Goal: Transaction & Acquisition: Purchase product/service

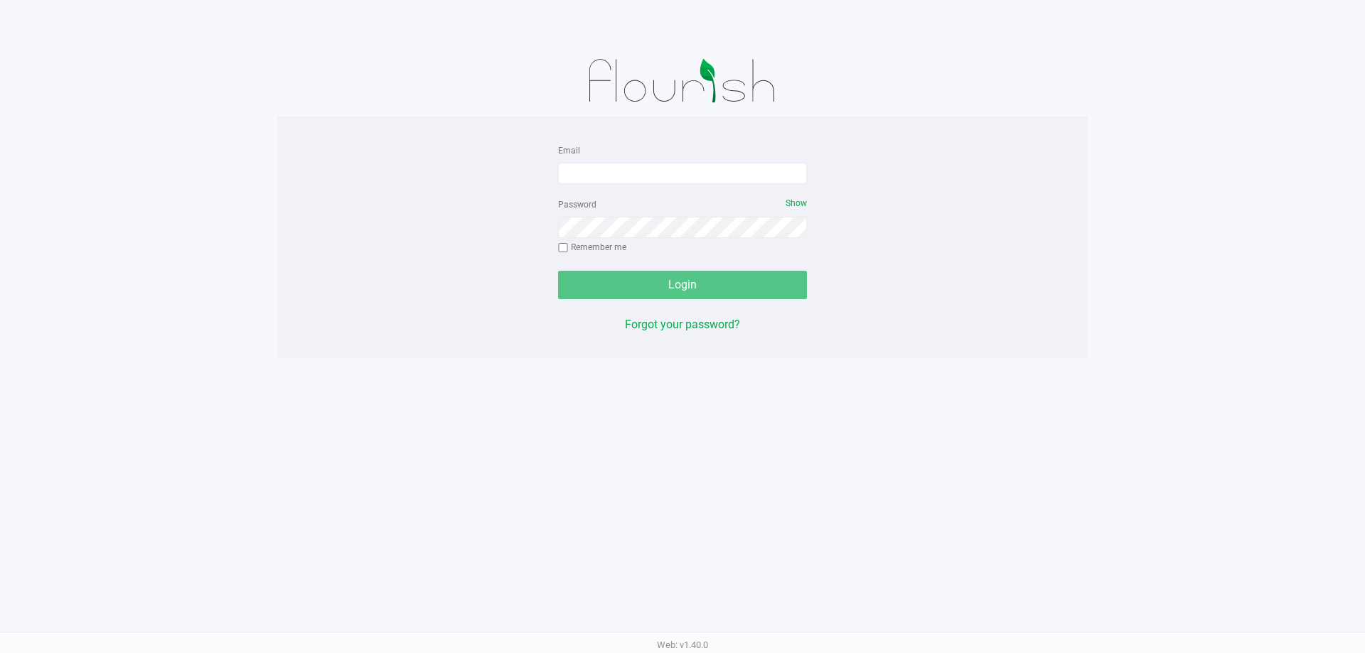
click at [587, 185] on form "Email Password Show Remember me Login" at bounding box center [682, 220] width 249 height 158
click at [591, 179] on input "Email" at bounding box center [682, 173] width 249 height 21
type input "[EMAIL_ADDRESS][DOMAIN_NAME]"
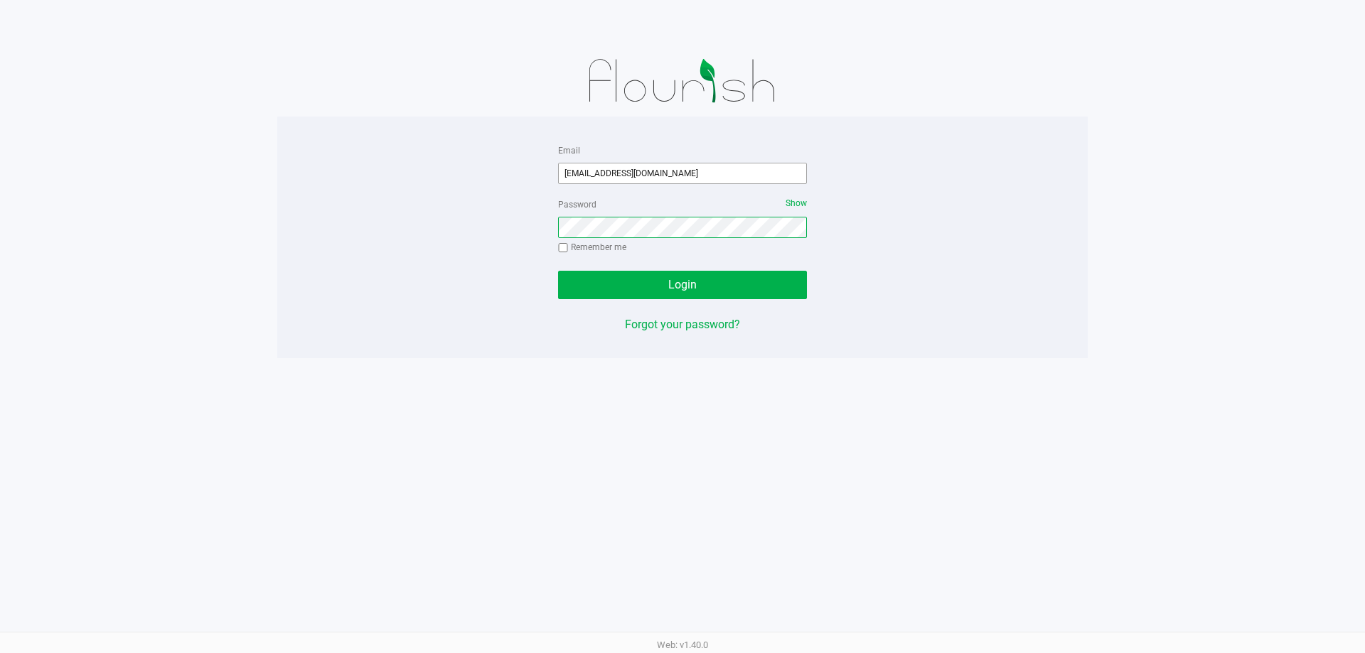
click at [558, 271] on button "Login" at bounding box center [682, 285] width 249 height 28
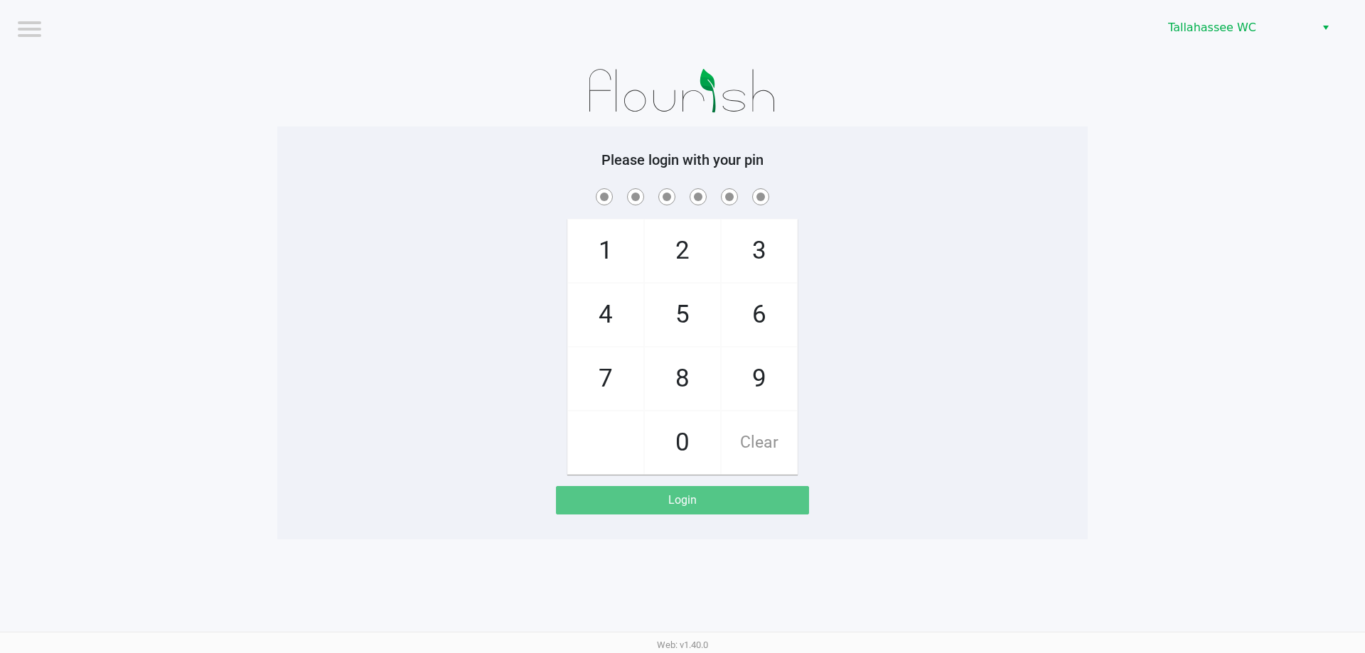
click at [95, 240] on app-pos-login-wrapper "Logout Tallahassee WC Please login with your pin 1 4 7 2 5 8 0 3 6 9 Clear Login" at bounding box center [682, 270] width 1365 height 540
checkbox input "true"
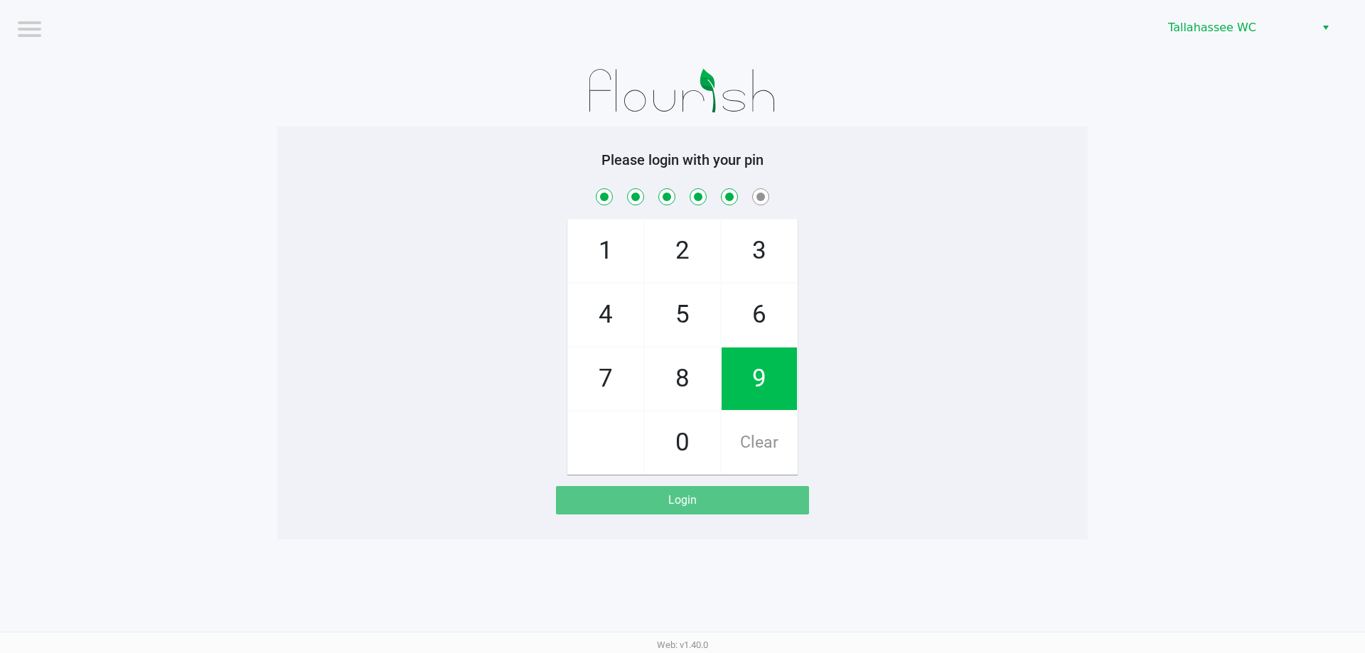
checkbox input "true"
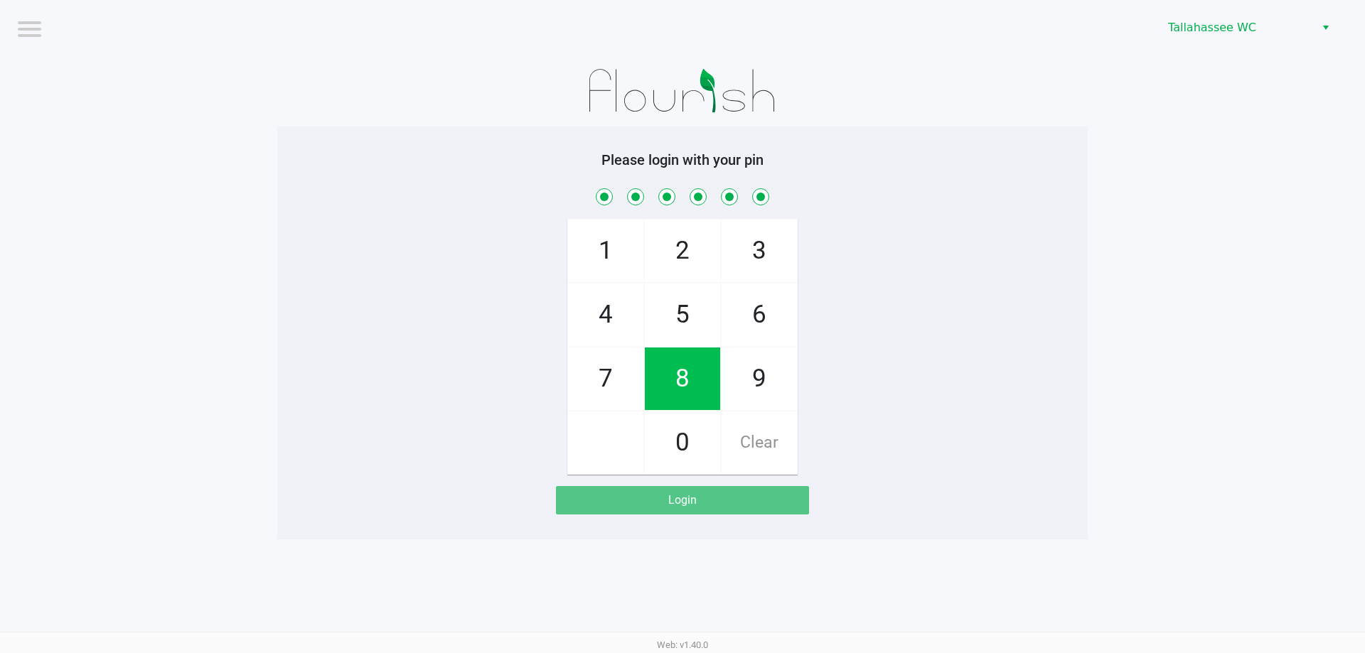
checkbox input "true"
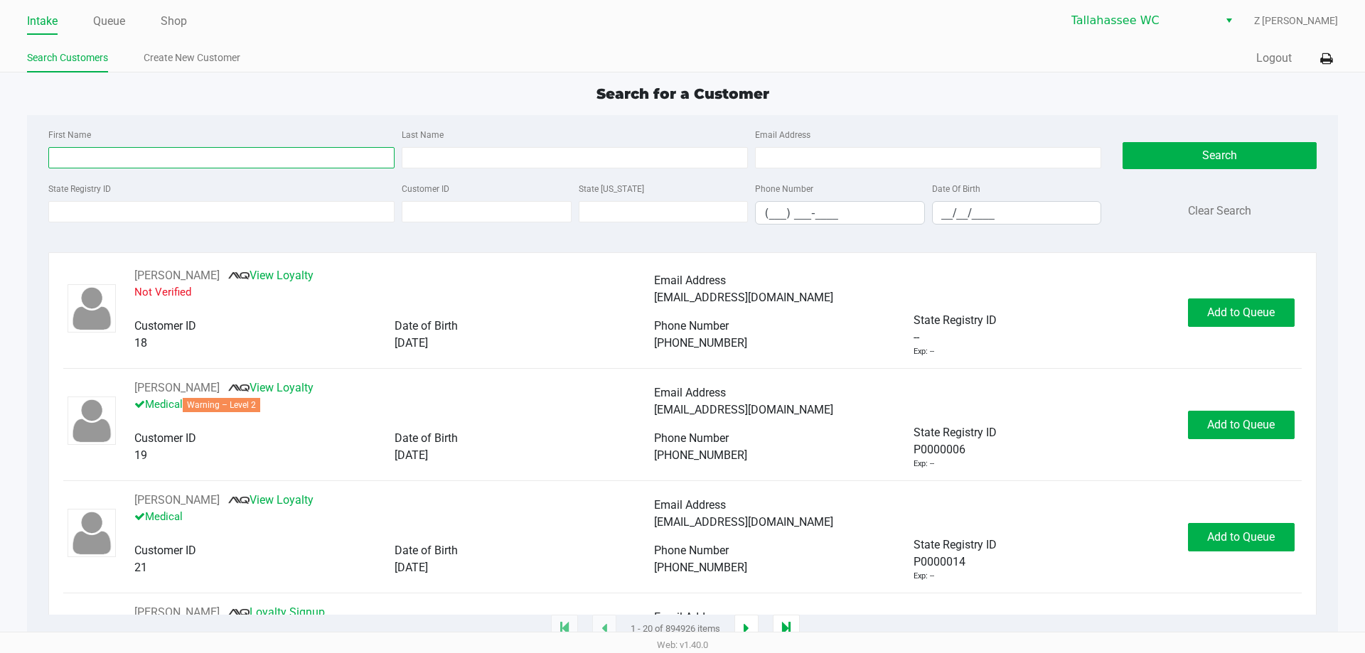
click at [158, 159] on input "First Name" at bounding box center [221, 157] width 346 height 21
type input "[PERSON_NAME]"
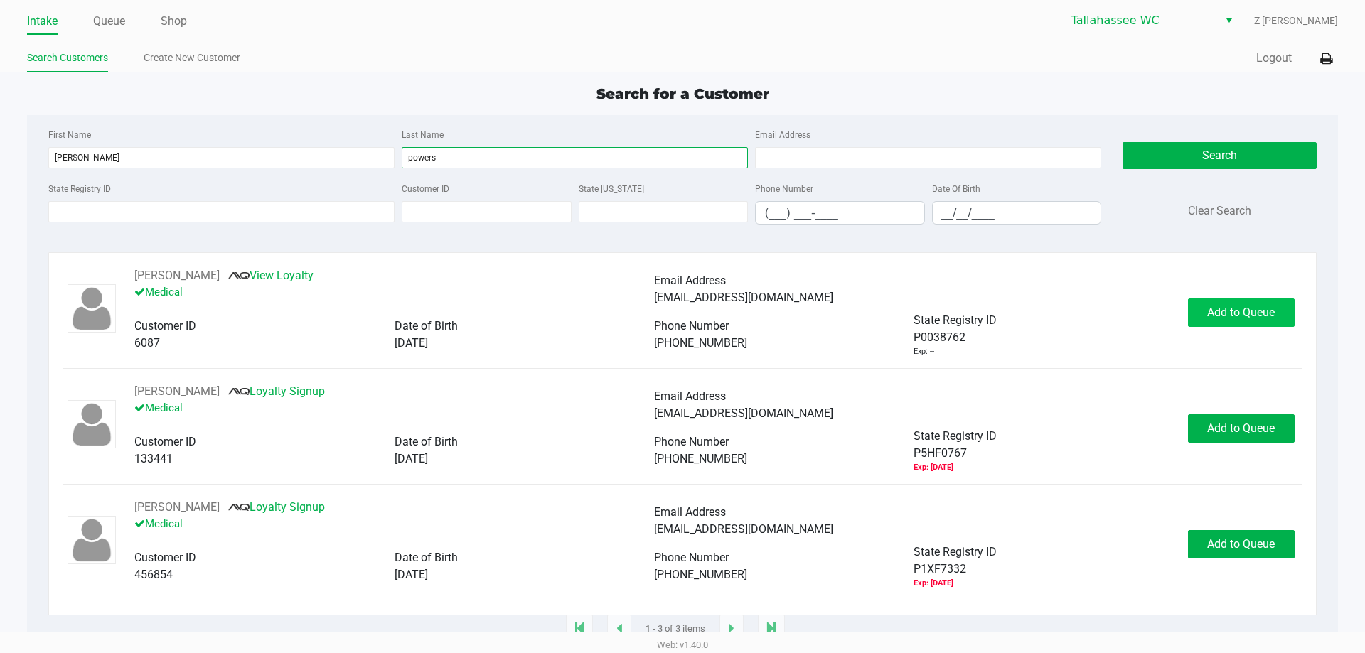
type input "powers"
click at [1221, 301] on button "Add to Queue" at bounding box center [1241, 313] width 107 height 28
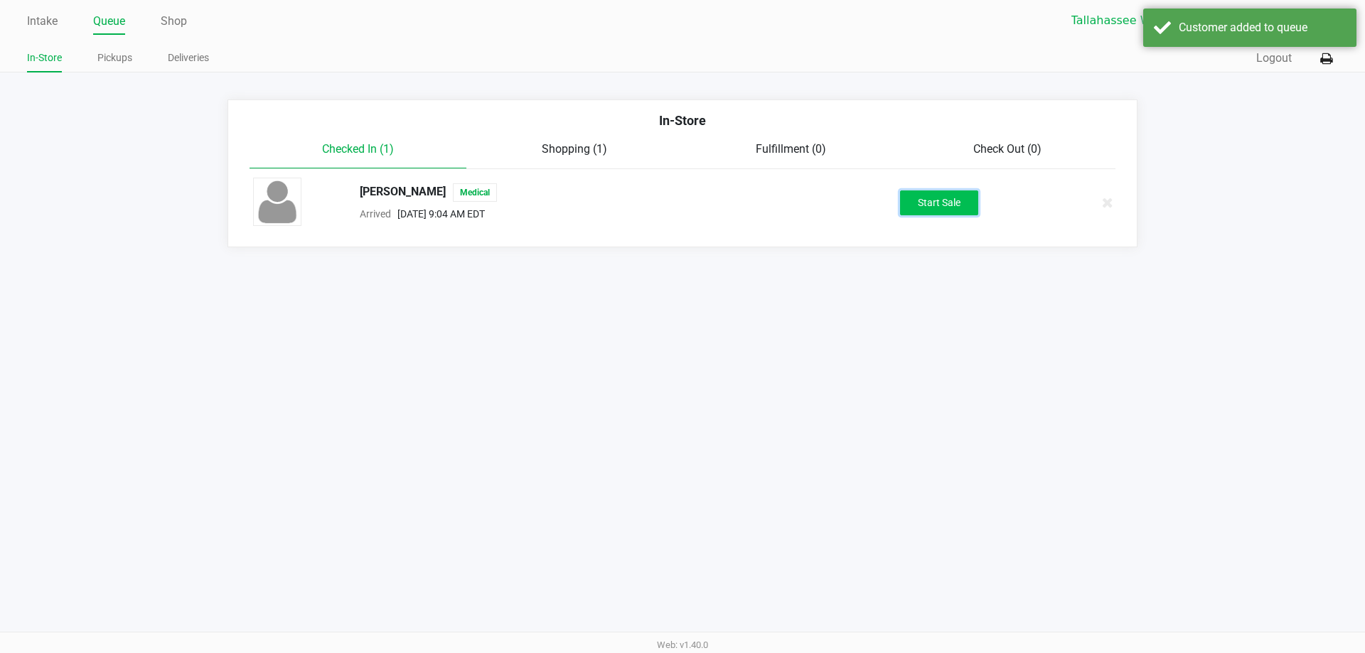
click at [951, 208] on button "Start Sale" at bounding box center [939, 203] width 78 height 25
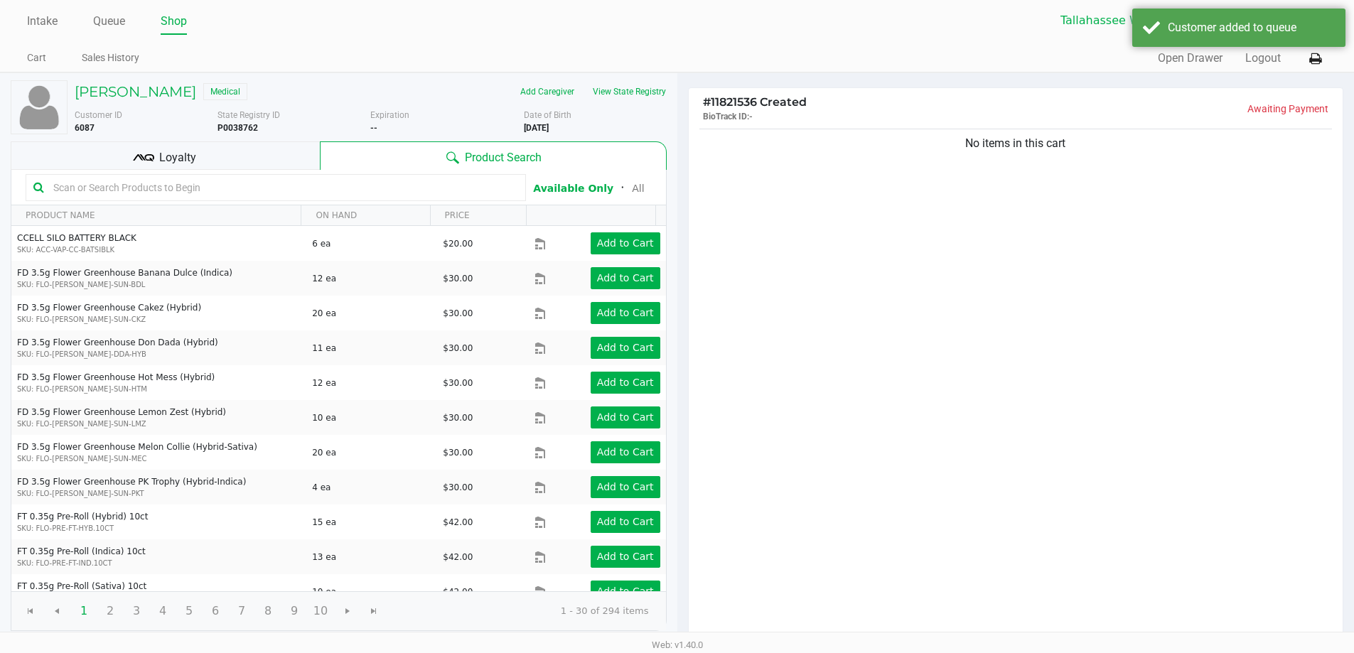
click at [653, 104] on div "Customer ID 6087 State Registry ID P0038762 Expiration -- More Date of Birth [D…" at bounding box center [371, 118] width 614 height 31
click at [651, 94] on button "View State Registry" at bounding box center [625, 91] width 83 height 23
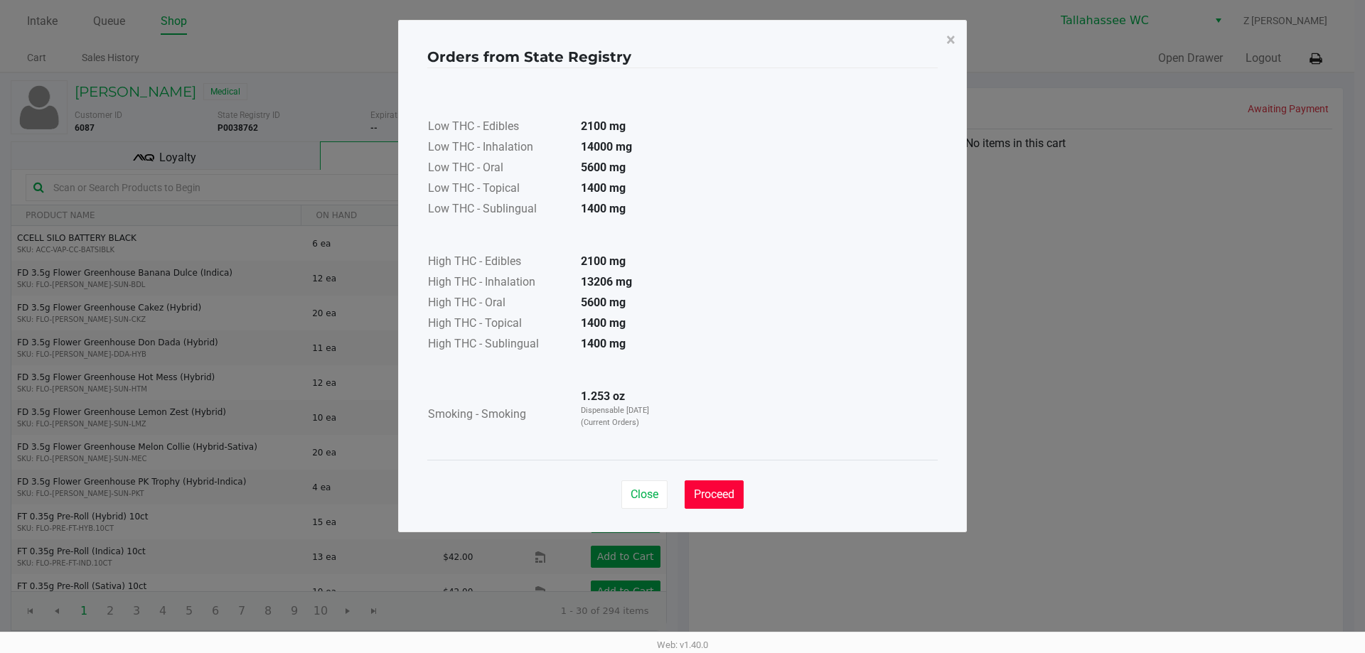
click at [737, 504] on button "Proceed" at bounding box center [714, 495] width 59 height 28
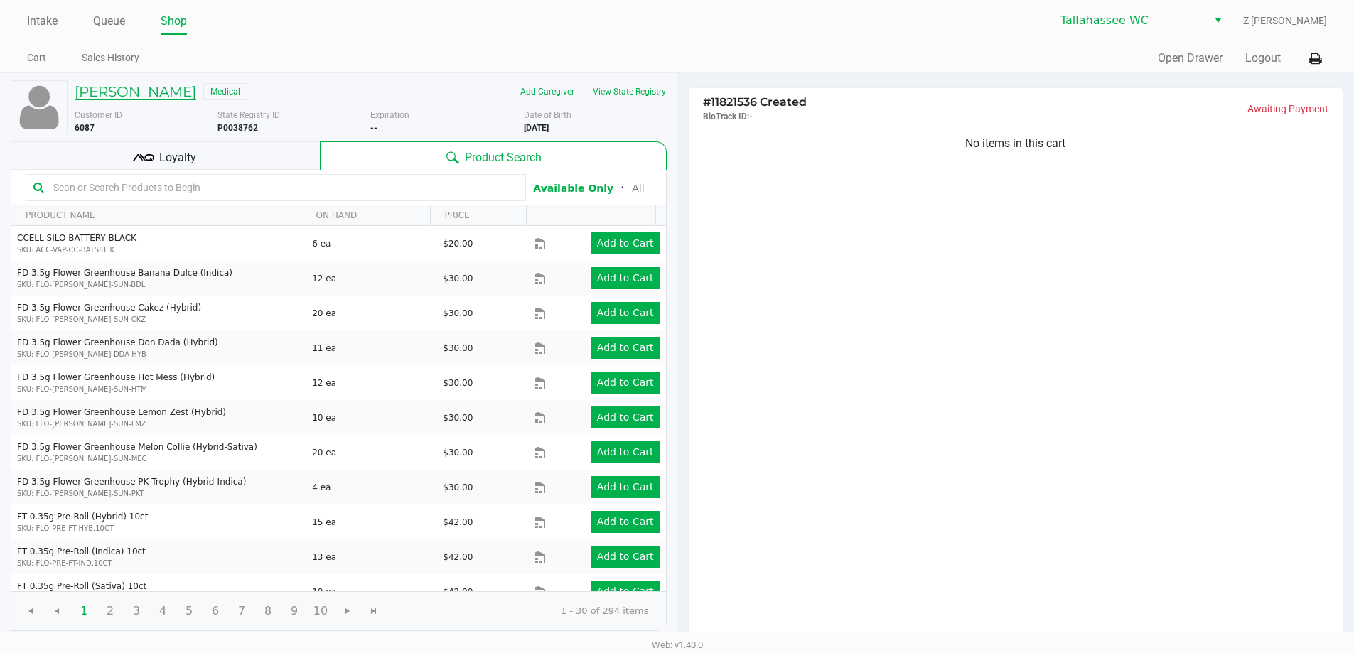
click at [161, 91] on h5 "[PERSON_NAME]" at bounding box center [136, 91] width 122 height 17
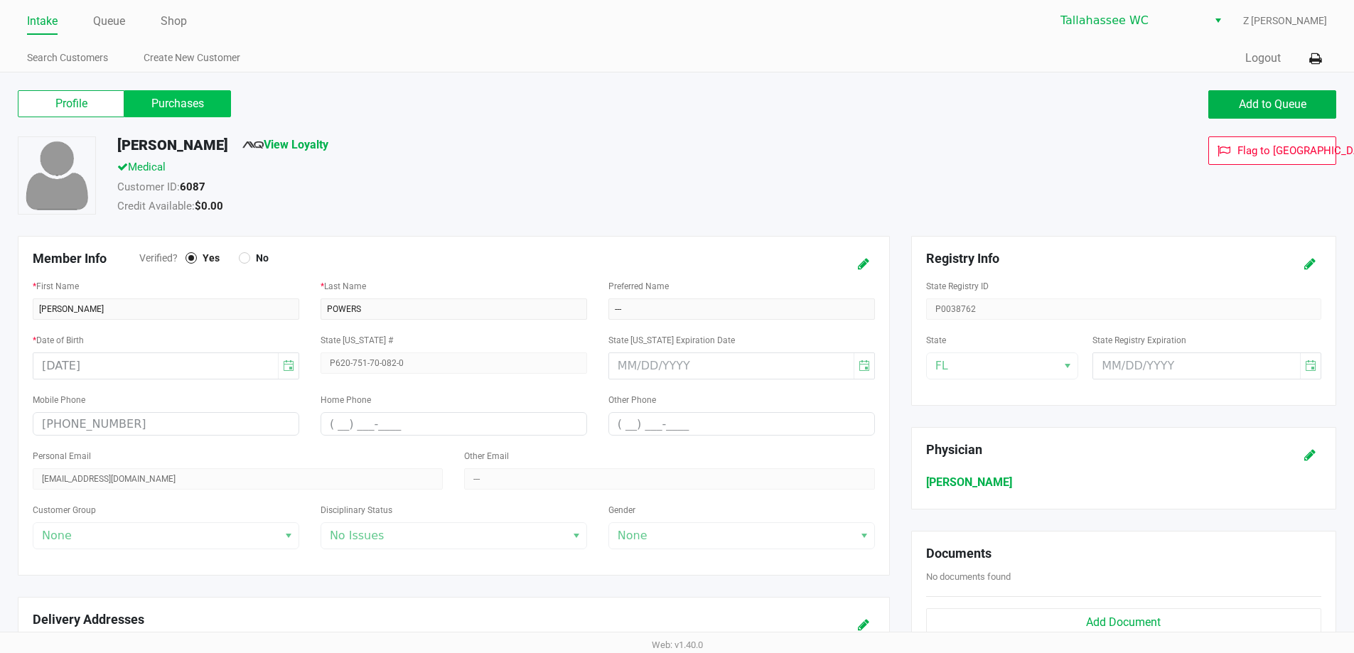
click at [181, 110] on label "Purchases" at bounding box center [177, 103] width 107 height 27
click at [0, 0] on 1 "Purchases" at bounding box center [0, 0] width 0 height 0
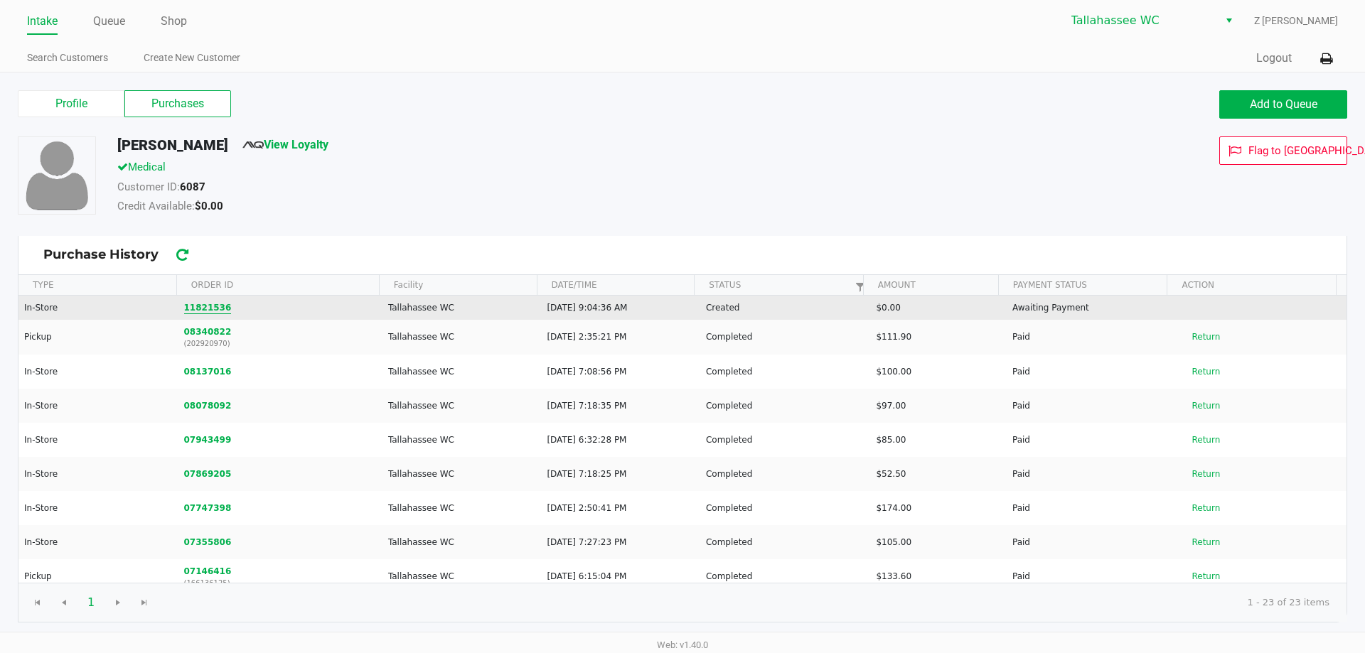
click at [204, 311] on button "11821536" at bounding box center [208, 307] width 48 height 13
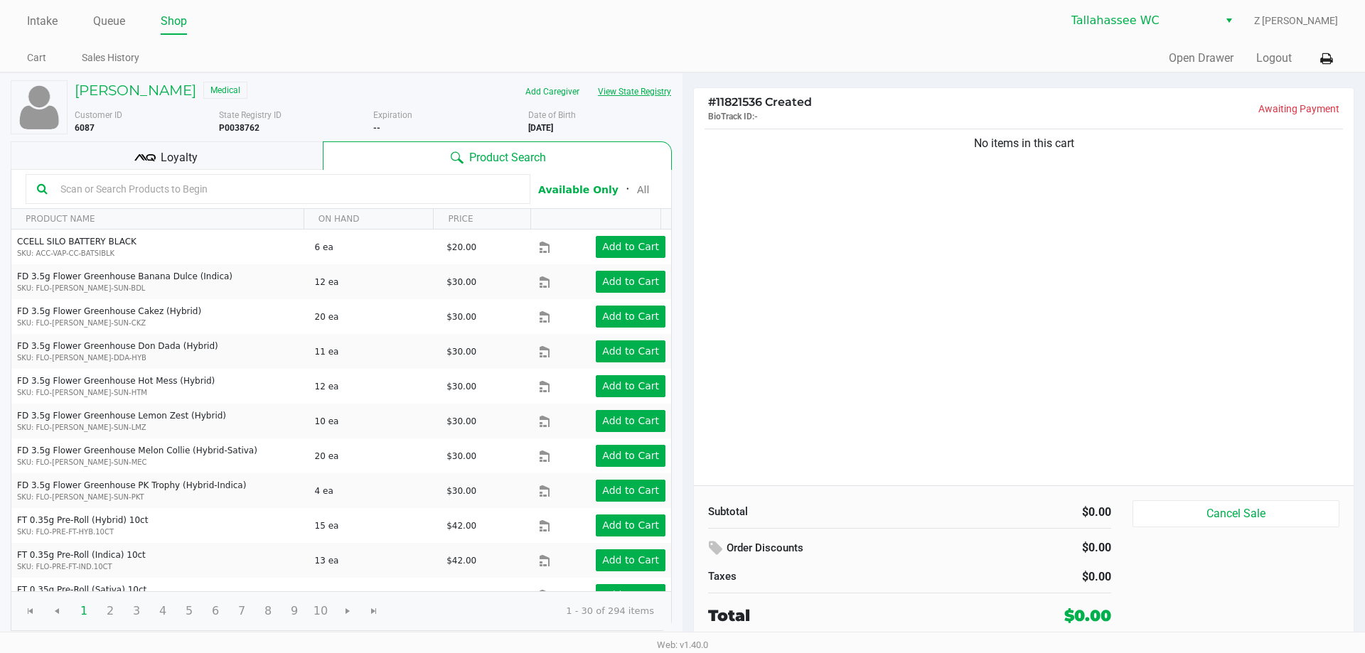
click at [631, 80] on button "View State Registry" at bounding box center [630, 91] width 83 height 23
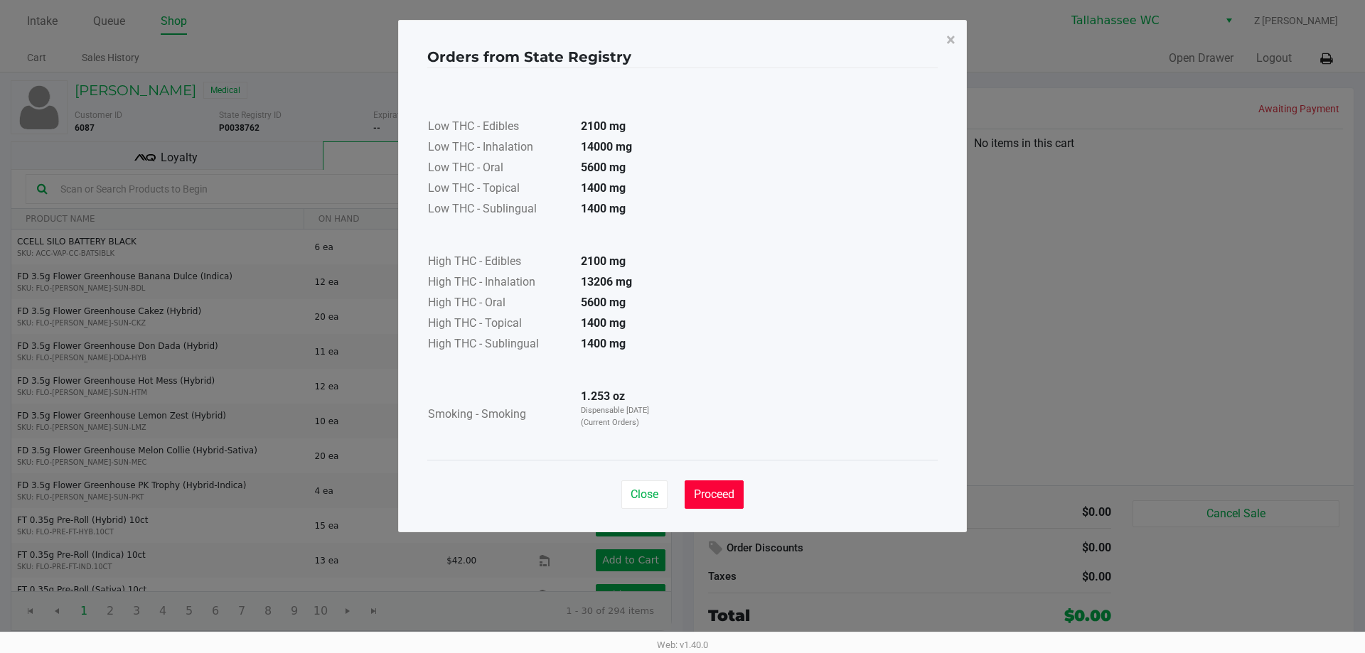
click at [719, 505] on button "Proceed" at bounding box center [714, 495] width 59 height 28
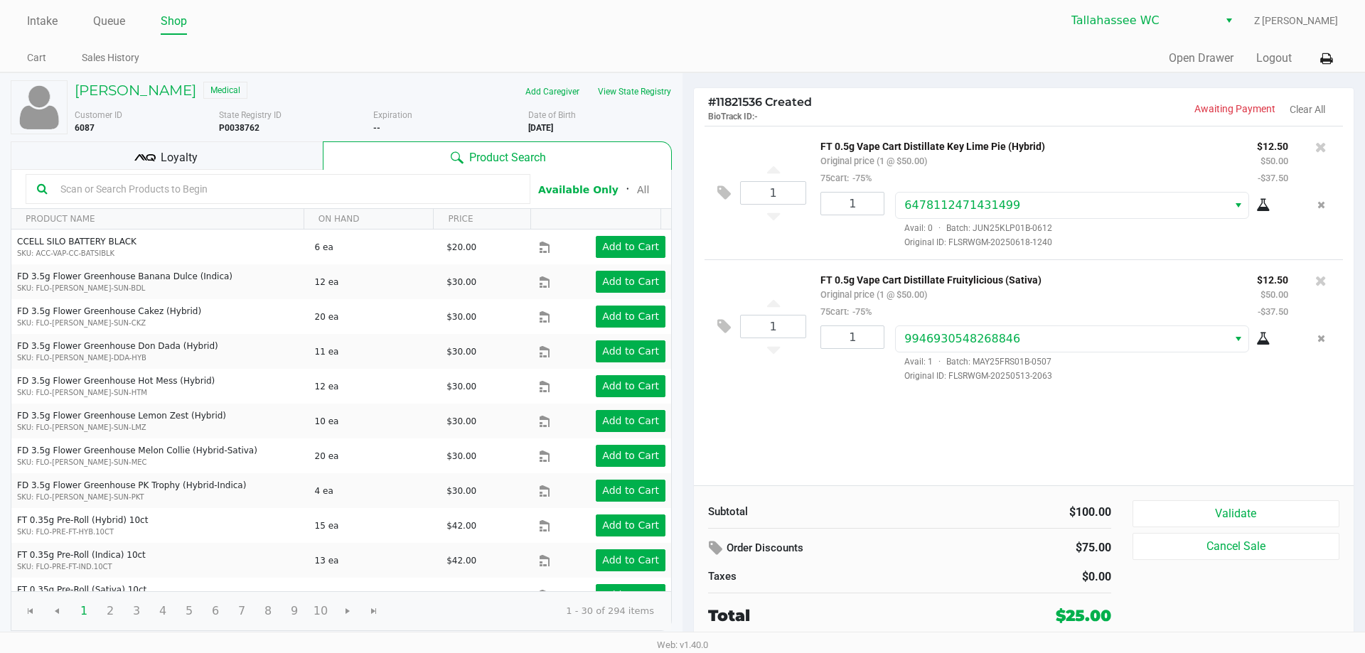
click at [262, 159] on div "Loyalty" at bounding box center [167, 155] width 312 height 28
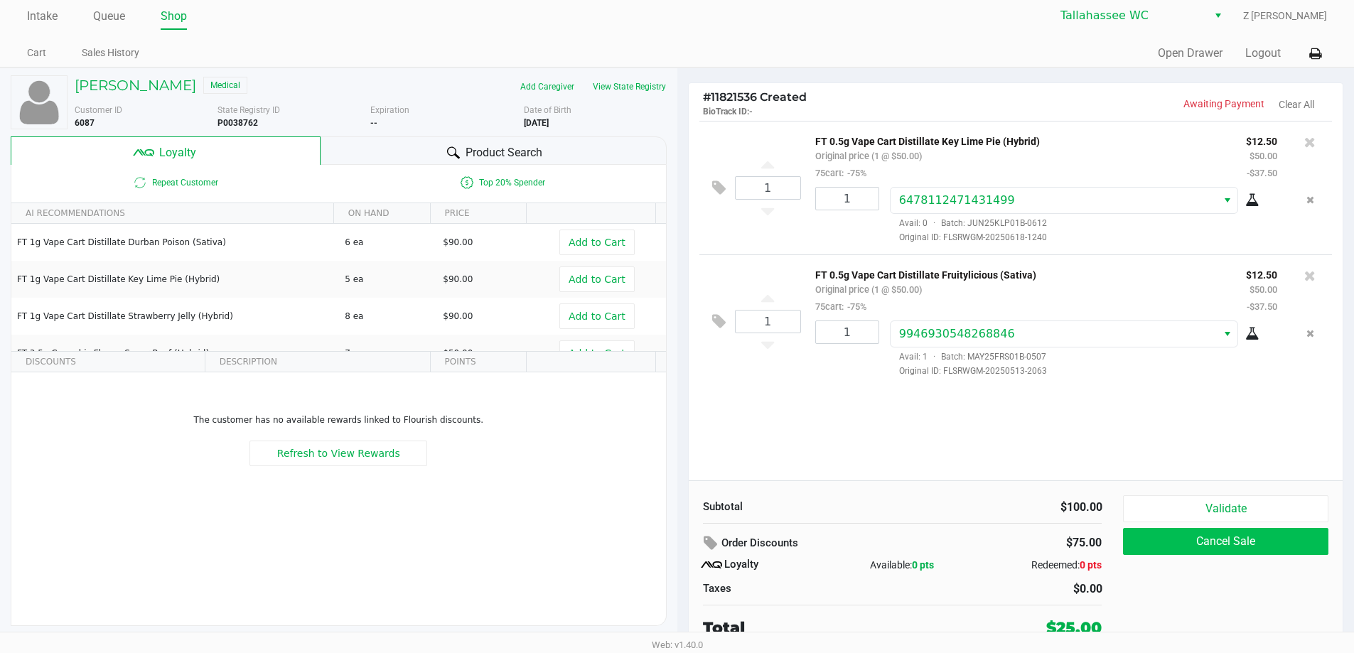
scroll to position [6, 0]
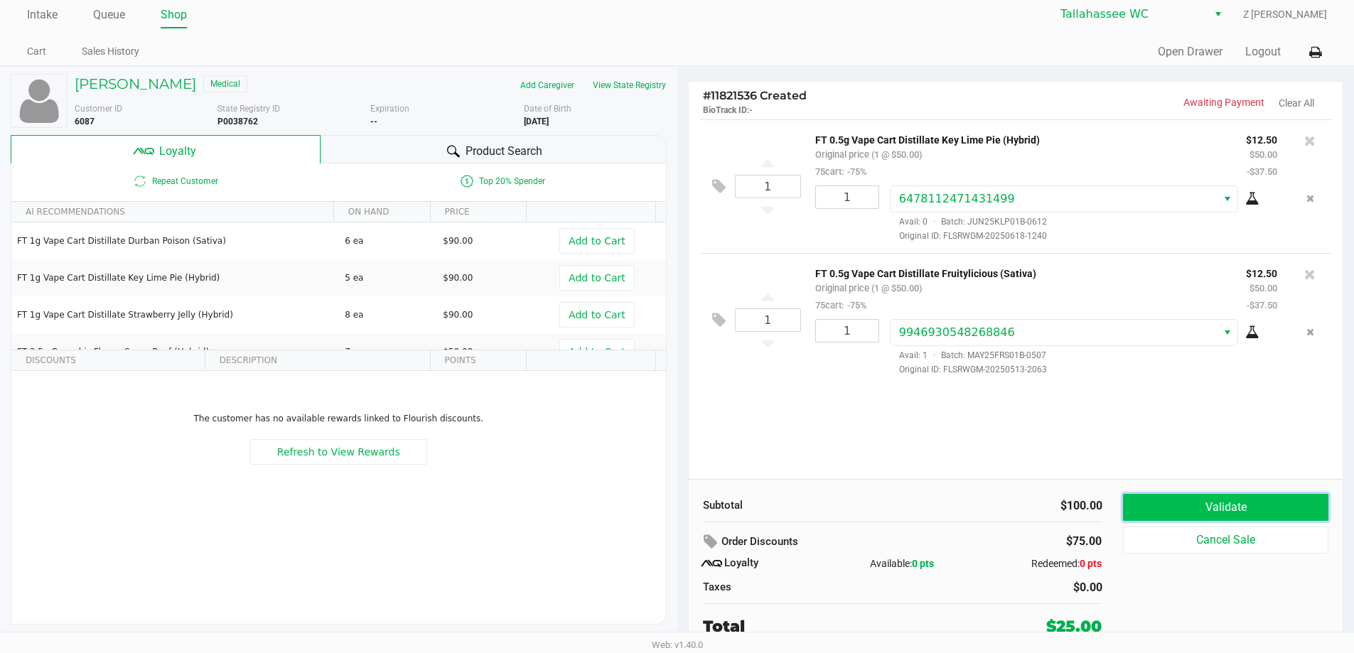
click at [1214, 503] on button "Validate" at bounding box center [1225, 507] width 205 height 27
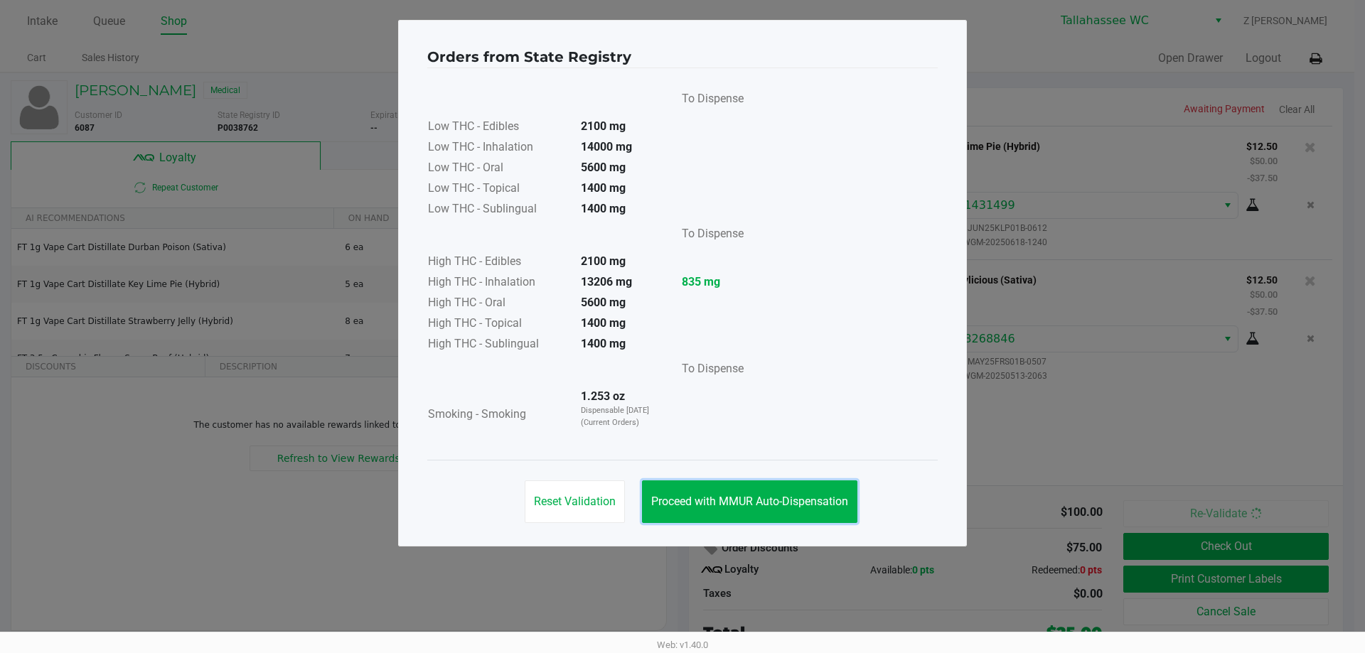
drag, startPoint x: 720, startPoint y: 493, endPoint x: 1140, endPoint y: 582, distance: 429.6
click at [729, 494] on button "Proceed with MMUR Auto-Dispensation" at bounding box center [749, 502] width 215 height 43
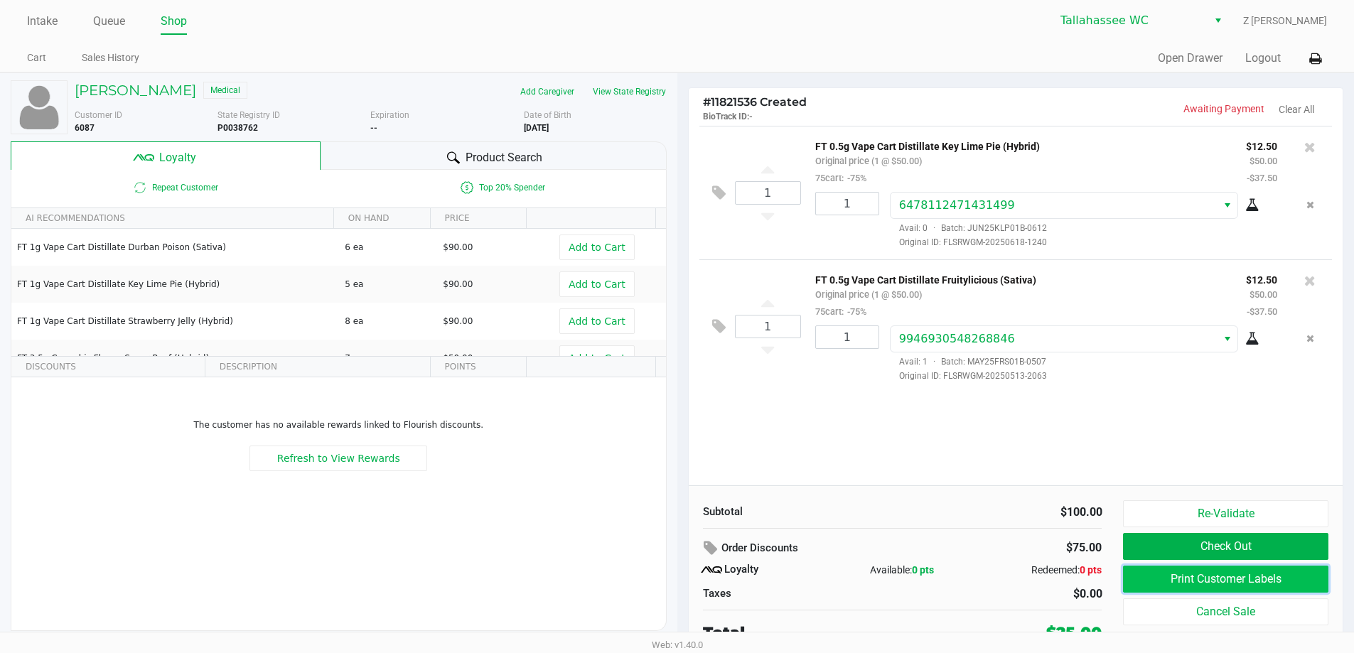
click at [1237, 582] on button "Print Customer Labels" at bounding box center [1225, 579] width 205 height 27
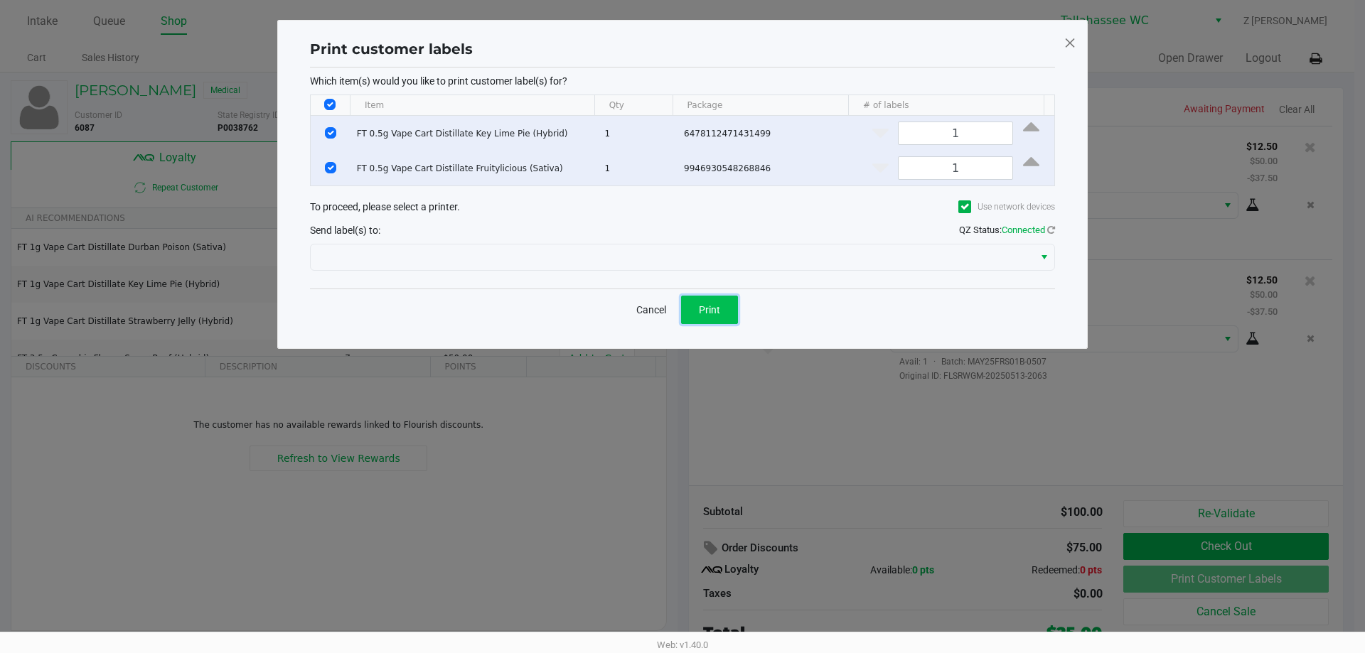
click at [694, 318] on button "Print" at bounding box center [709, 310] width 57 height 28
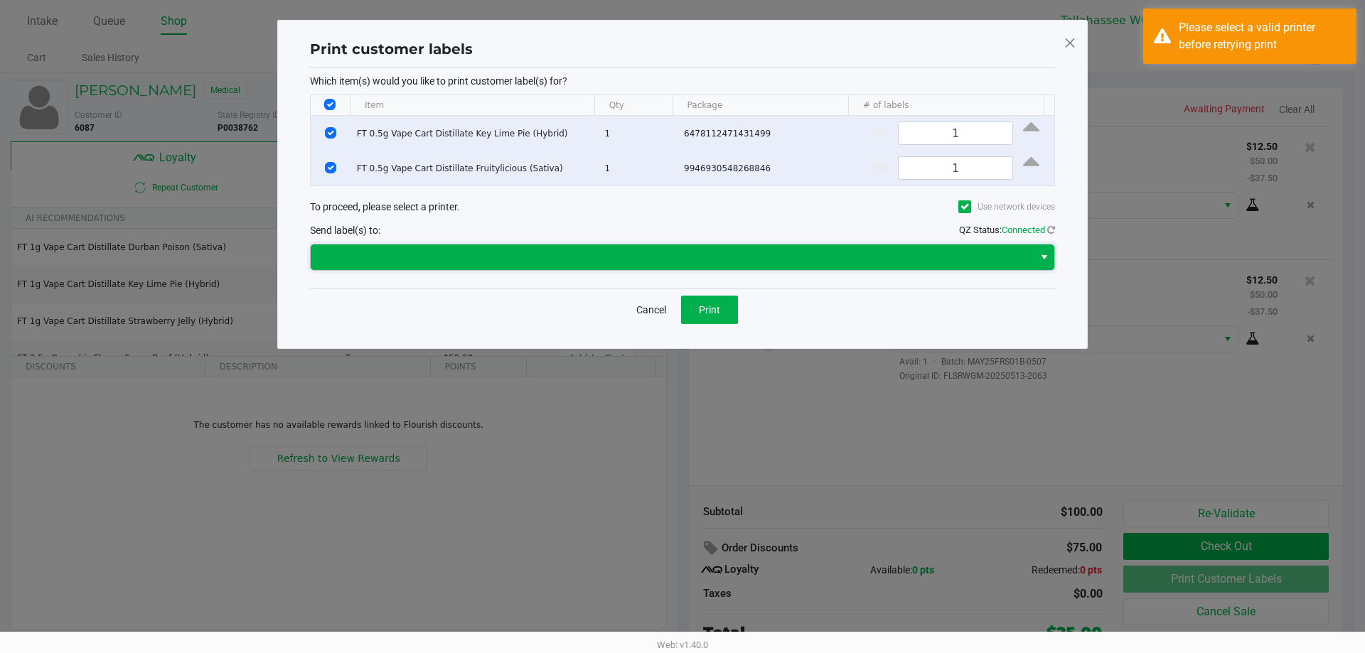
click at [641, 270] on span at bounding box center [672, 258] width 723 height 26
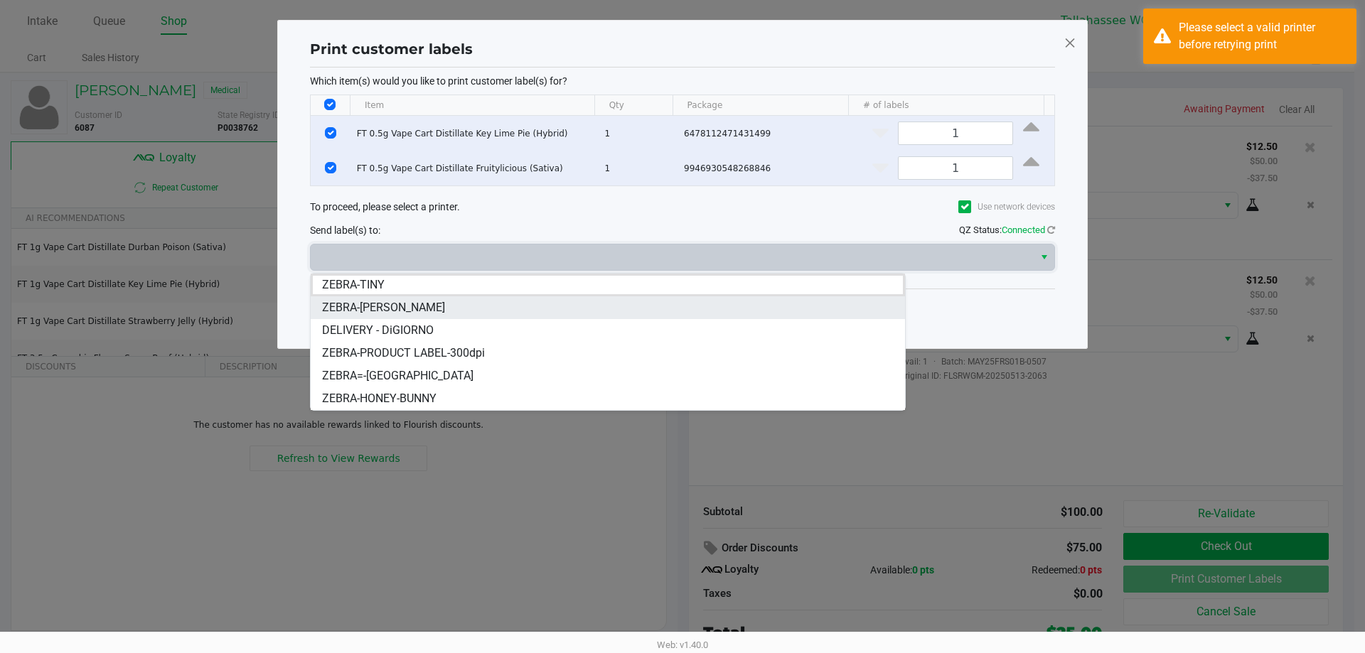
click at [423, 306] on li "ZEBRA-[PERSON_NAME]" at bounding box center [608, 307] width 594 height 23
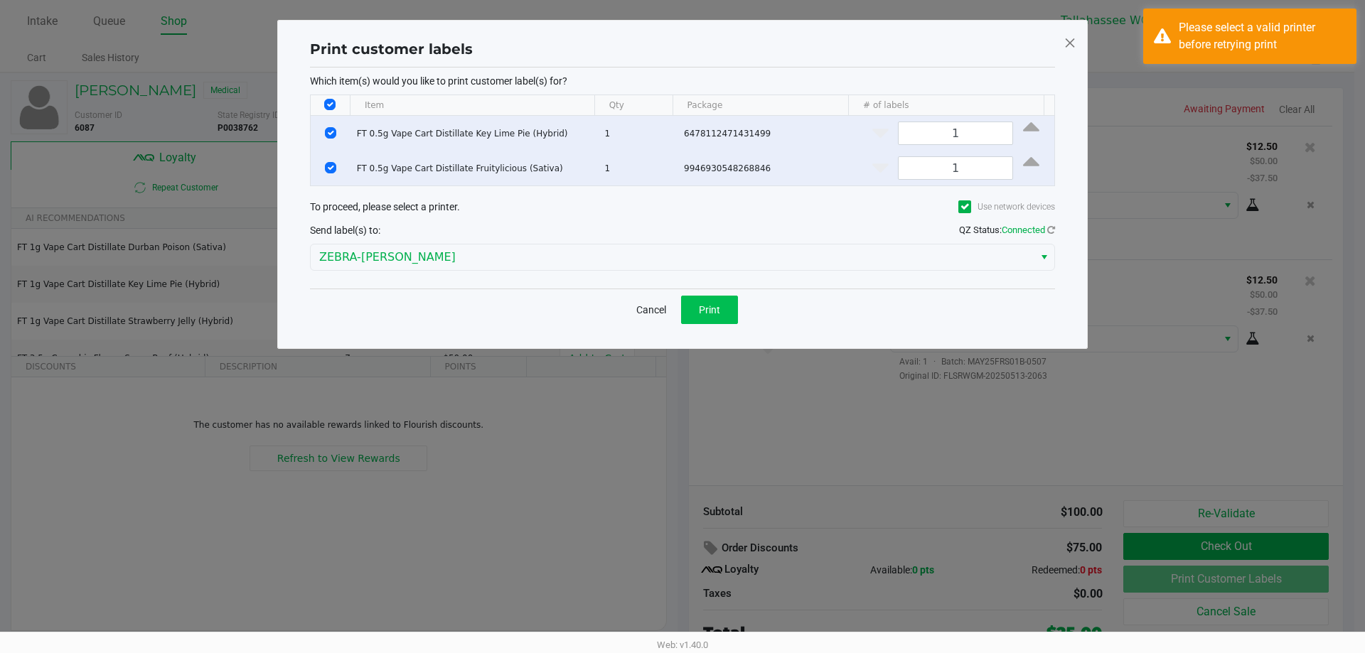
drag, startPoint x: 763, startPoint y: 303, endPoint x: 708, endPoint y: 306, distance: 54.8
click at [752, 304] on div "Cancel Print" at bounding box center [682, 310] width 745 height 42
click at [708, 306] on span "Print" at bounding box center [709, 309] width 21 height 11
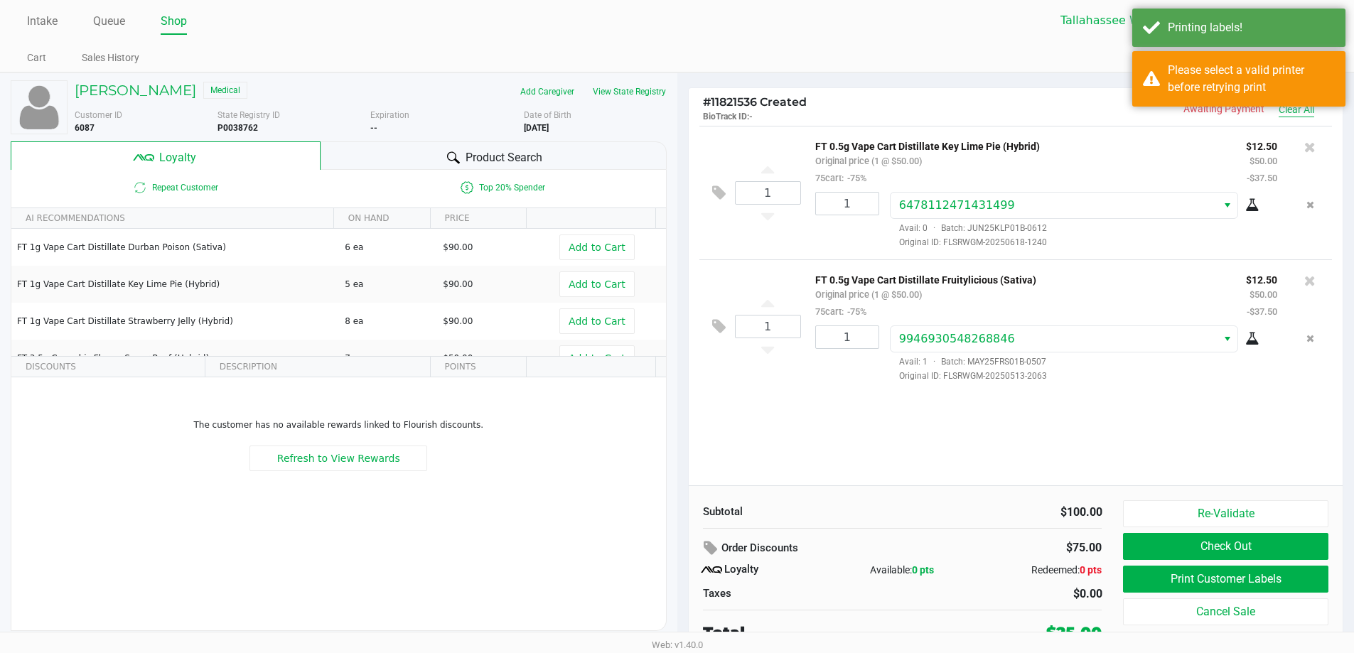
drag, startPoint x: 1312, startPoint y: 108, endPoint x: 1344, endPoint y: 63, distance: 56.0
click at [1312, 108] on button "Clear All" at bounding box center [1297, 109] width 36 height 15
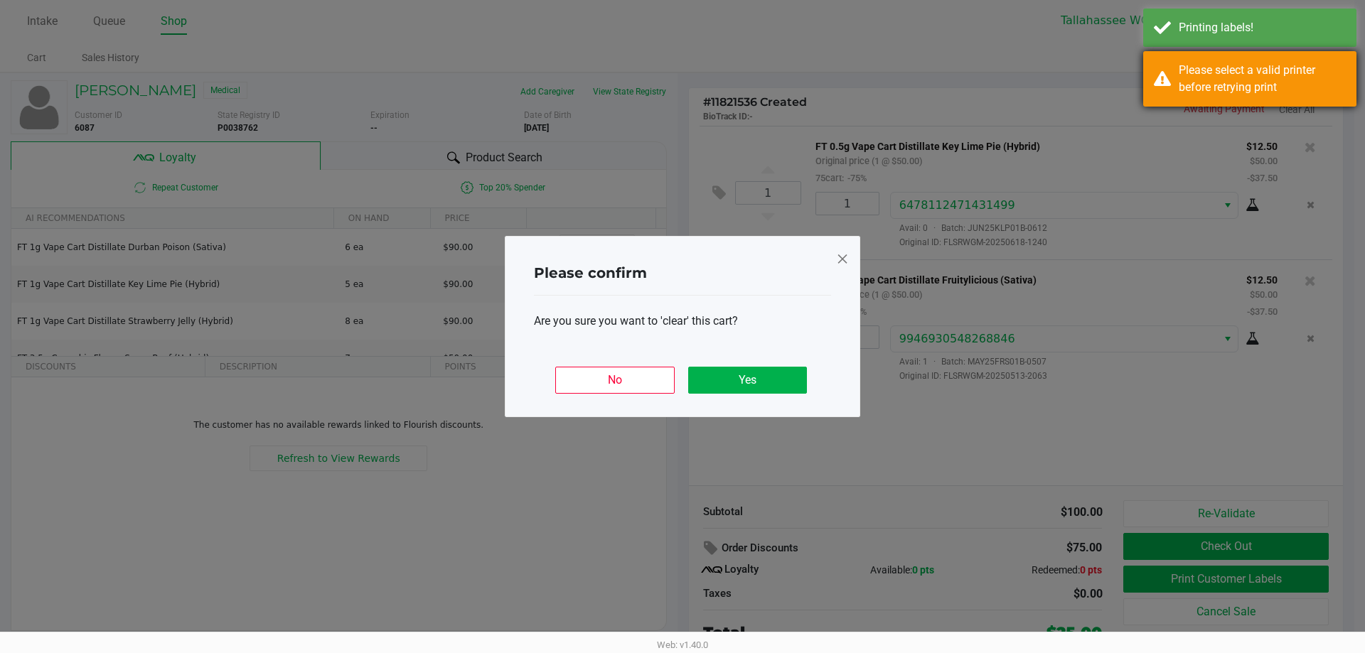
click at [1334, 68] on div "Please select a valid printer before retrying print" at bounding box center [1262, 79] width 167 height 34
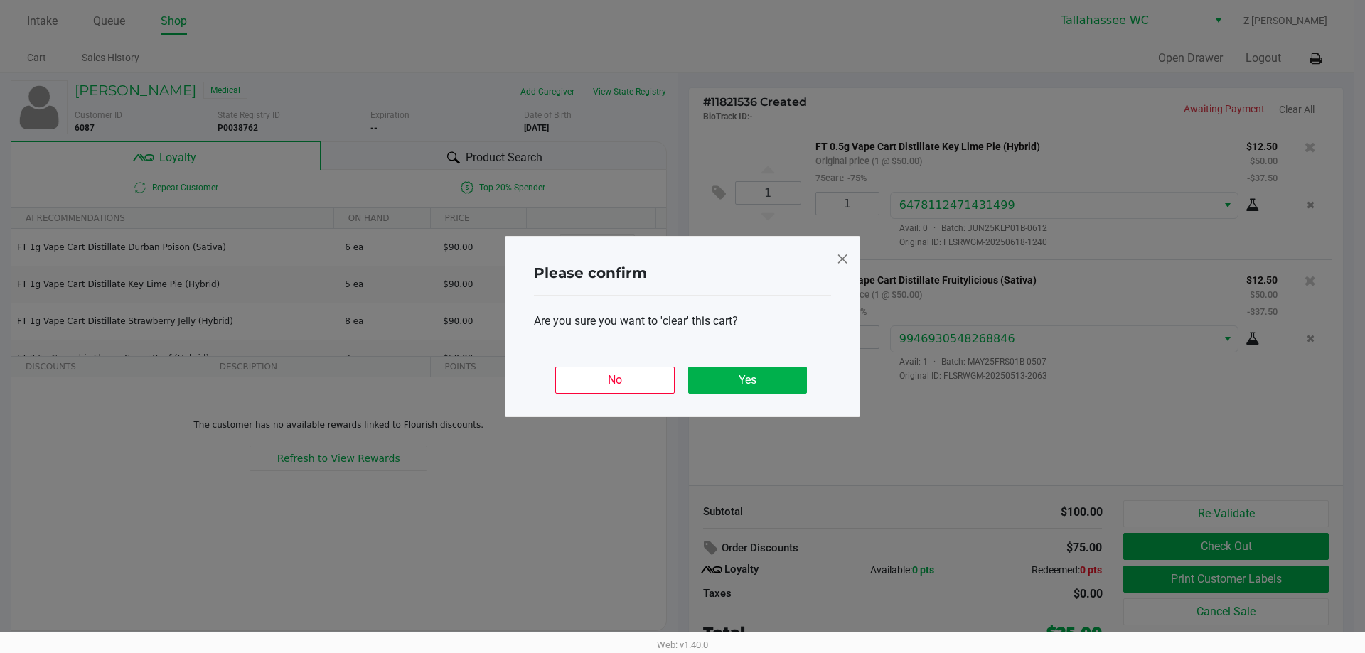
click at [850, 267] on div "Please confirm Are you sure you want to 'clear' this cart? No Yes" at bounding box center [682, 326] width 355 height 181
click at [848, 257] on span at bounding box center [842, 258] width 13 height 23
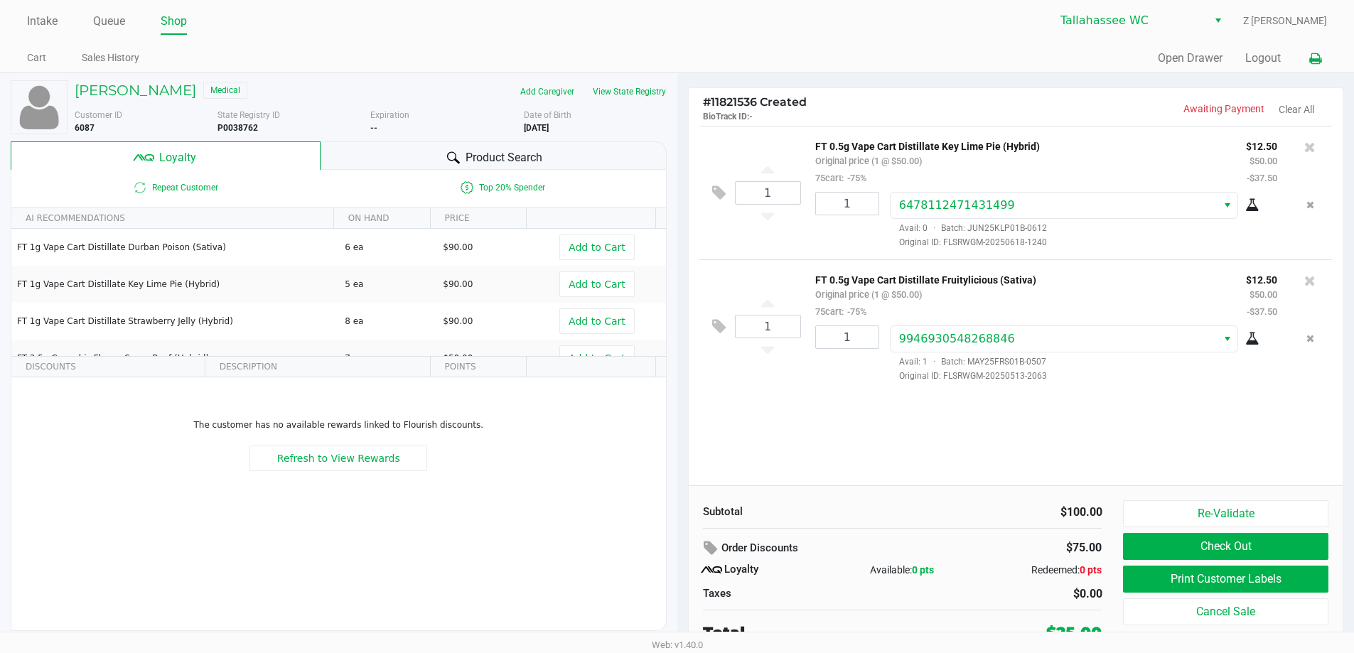
click at [1311, 58] on button at bounding box center [1315, 58] width 23 height 26
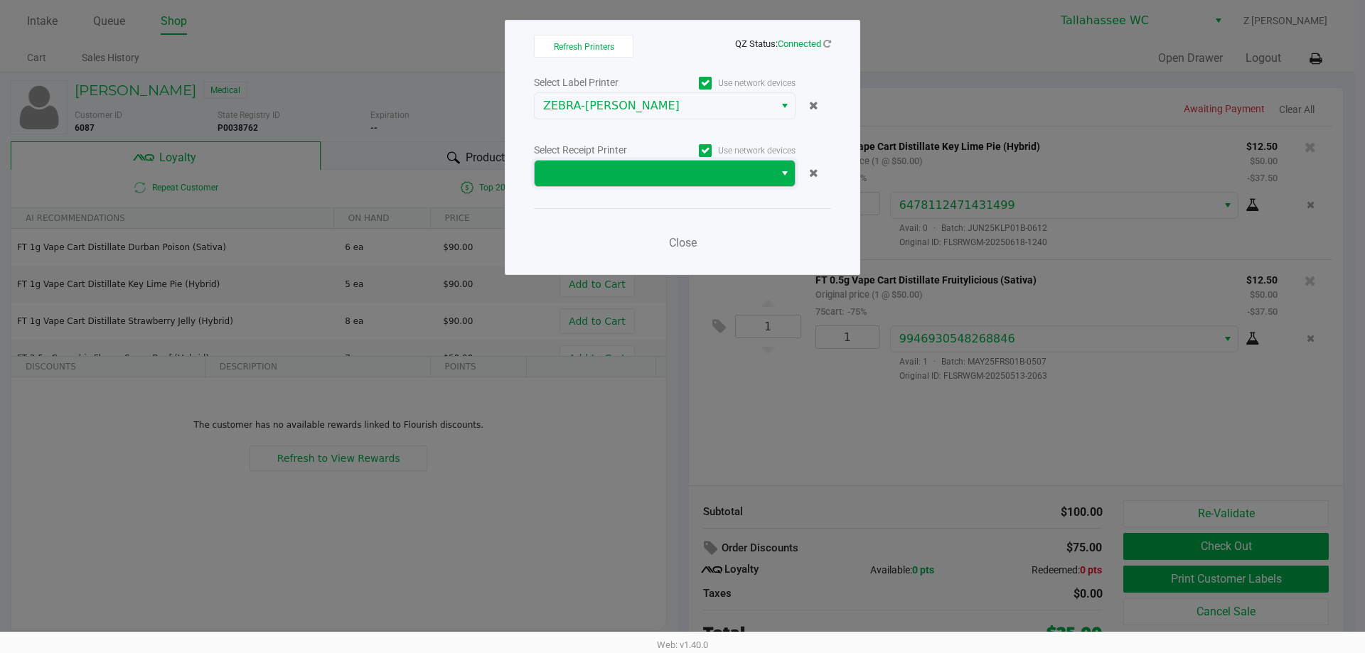
click at [754, 170] on span at bounding box center [654, 173] width 223 height 17
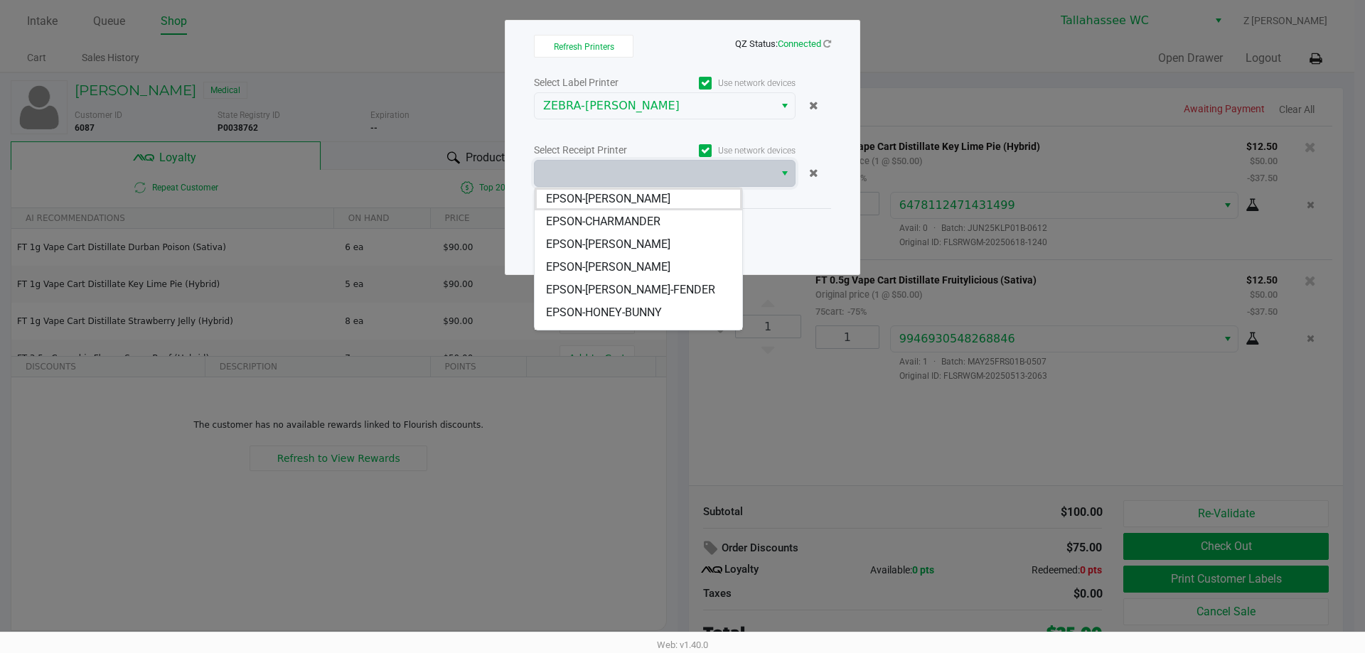
drag, startPoint x: 615, startPoint y: 193, endPoint x: 668, endPoint y: 214, distance: 56.8
click at [615, 193] on span "EPSON-[PERSON_NAME]" at bounding box center [608, 199] width 124 height 17
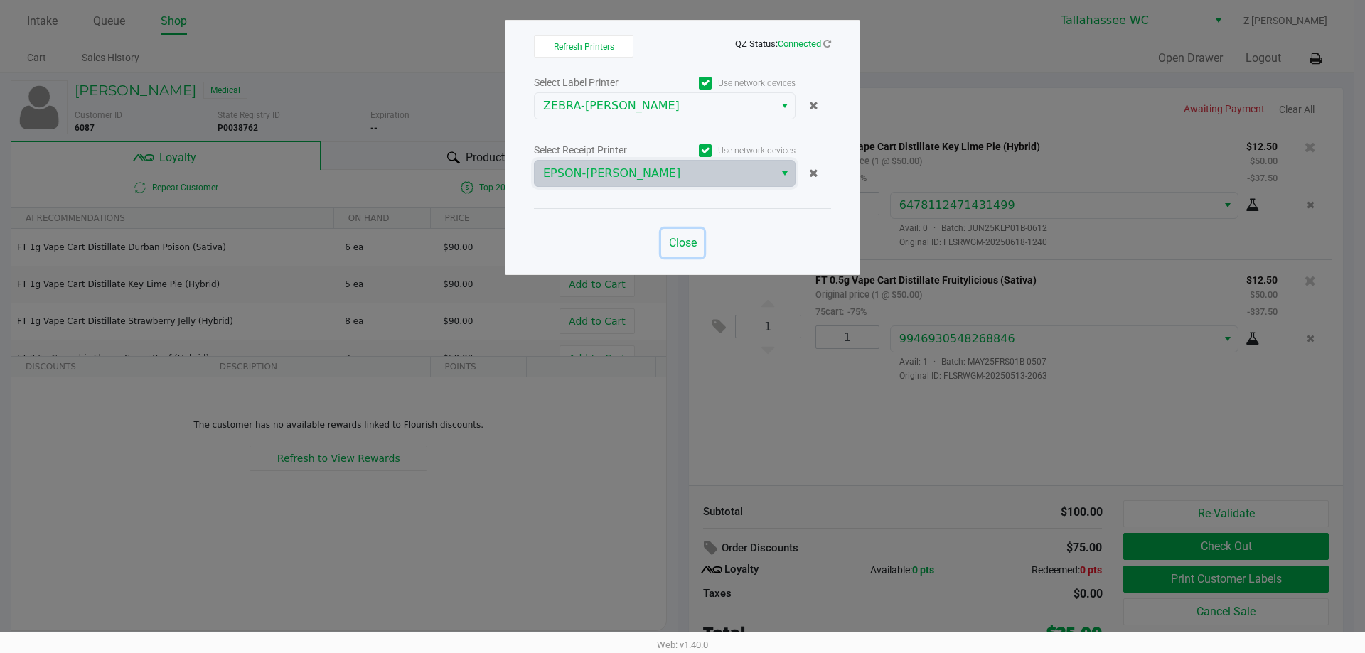
click at [677, 248] on span "Close" at bounding box center [683, 243] width 28 height 14
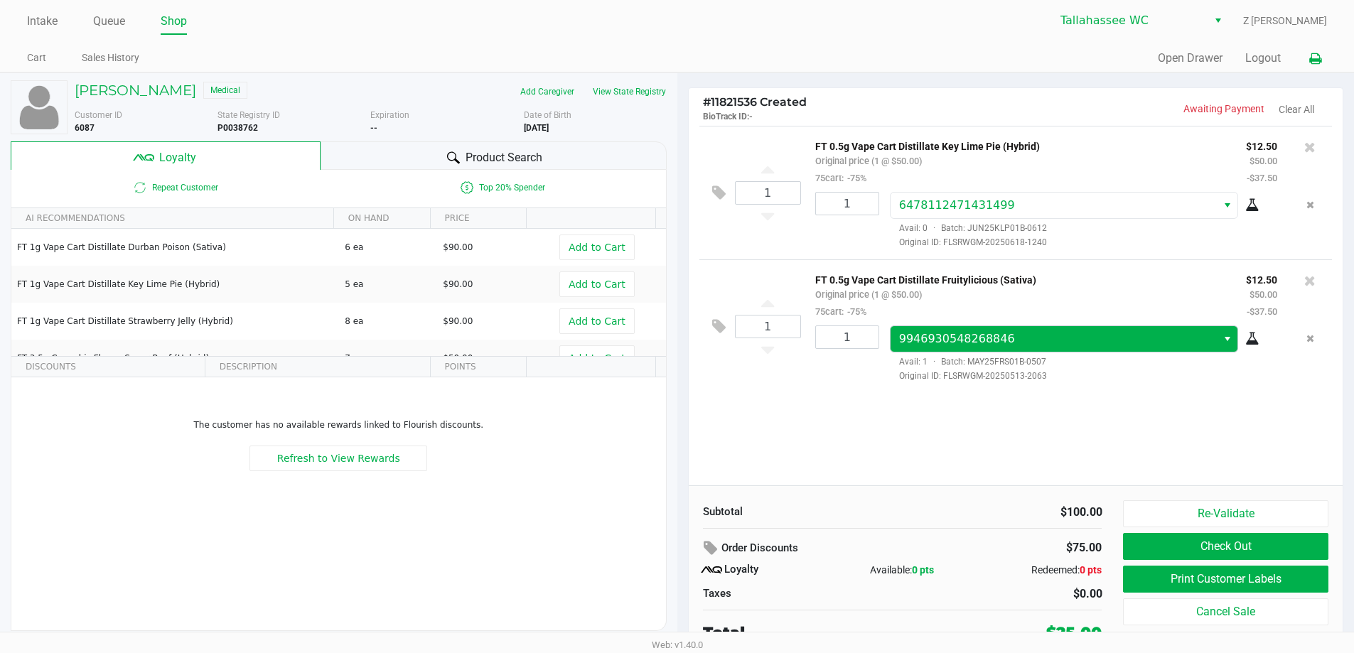
scroll to position [6, 0]
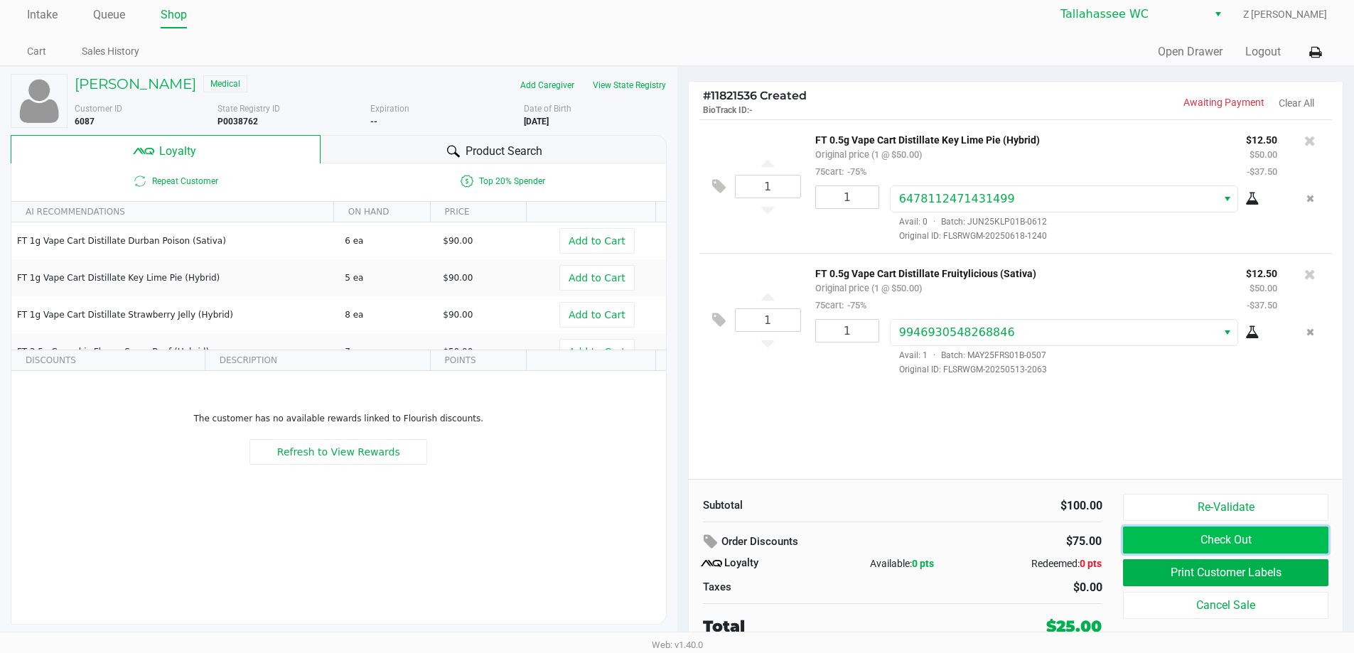
click at [1219, 547] on button "Check Out" at bounding box center [1225, 540] width 205 height 27
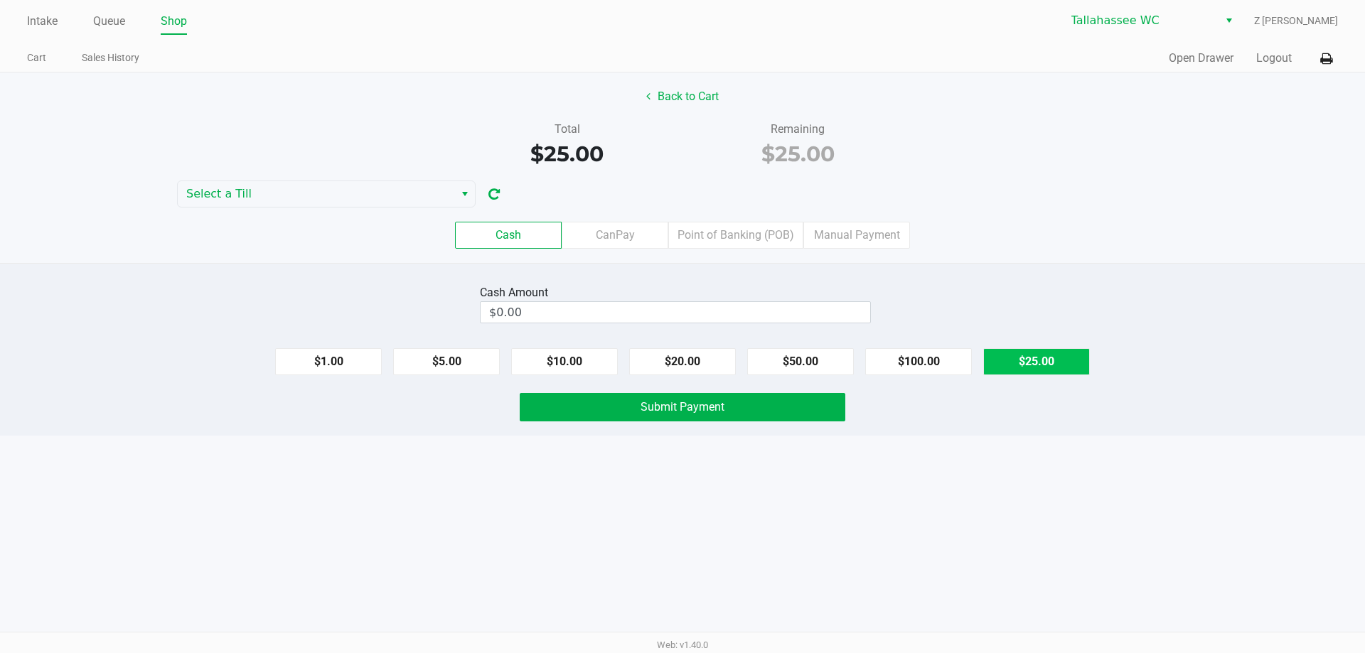
drag, startPoint x: 1042, startPoint y: 374, endPoint x: 919, endPoint y: 365, distance: 123.3
click at [1041, 374] on button "$25.00" at bounding box center [1036, 361] width 107 height 27
type input "$25.00"
click at [703, 415] on button "Submit Payment" at bounding box center [683, 407] width 326 height 28
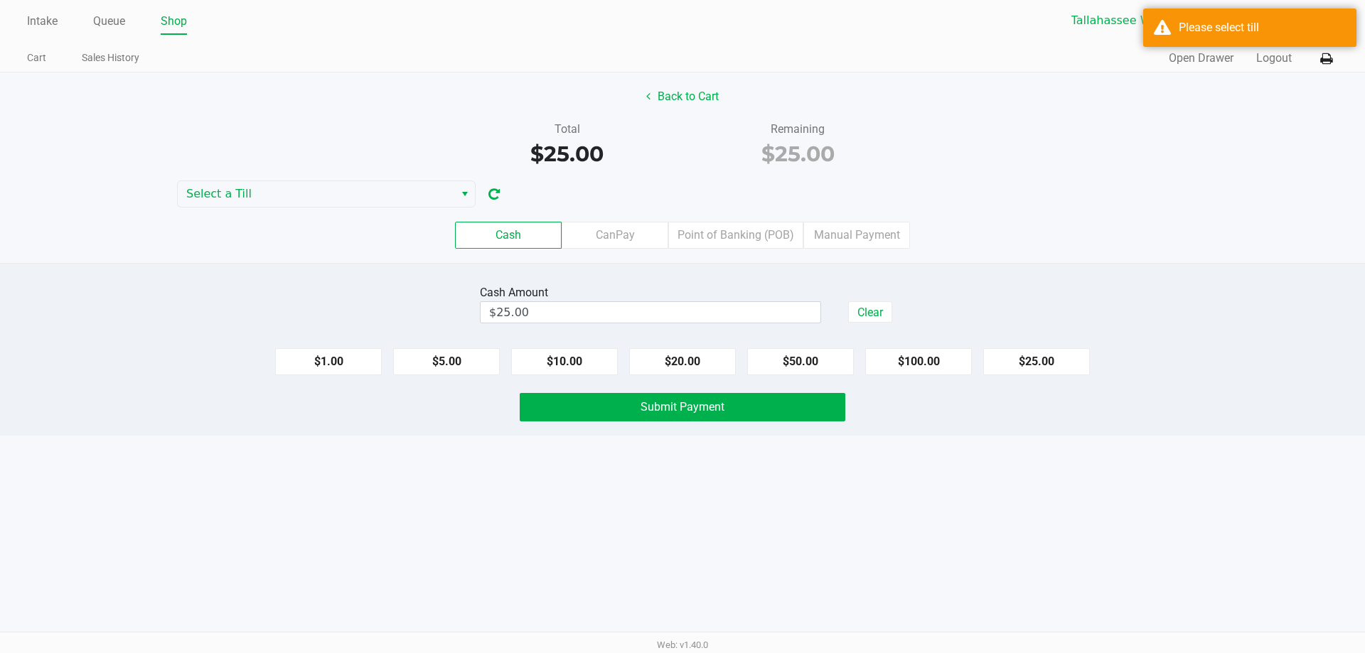
click at [1017, 286] on div "Cash Amount $25.00 Clear" at bounding box center [682, 304] width 1386 height 45
click at [274, 169] on div "Total $25.00 Remaining $25.00" at bounding box center [682, 145] width 1386 height 49
click at [265, 193] on span "Select a Till" at bounding box center [315, 194] width 259 height 17
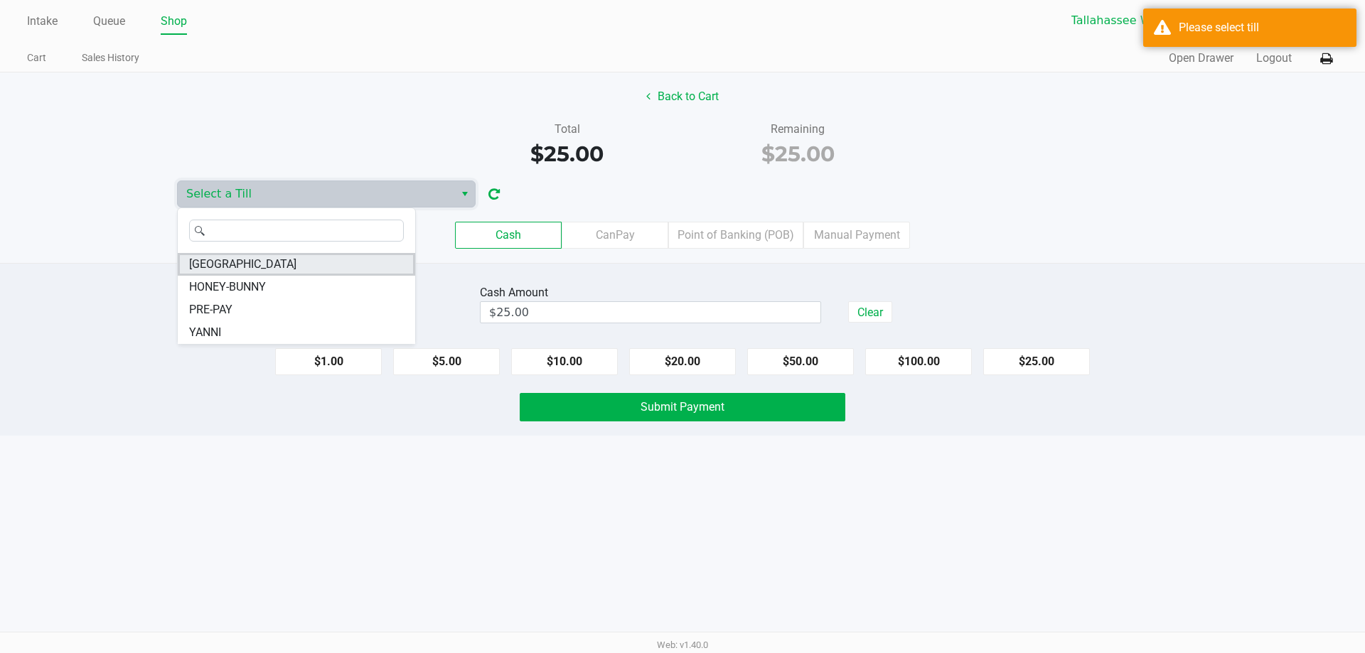
click at [264, 263] on li "[GEOGRAPHIC_DATA]" at bounding box center [296, 264] width 237 height 23
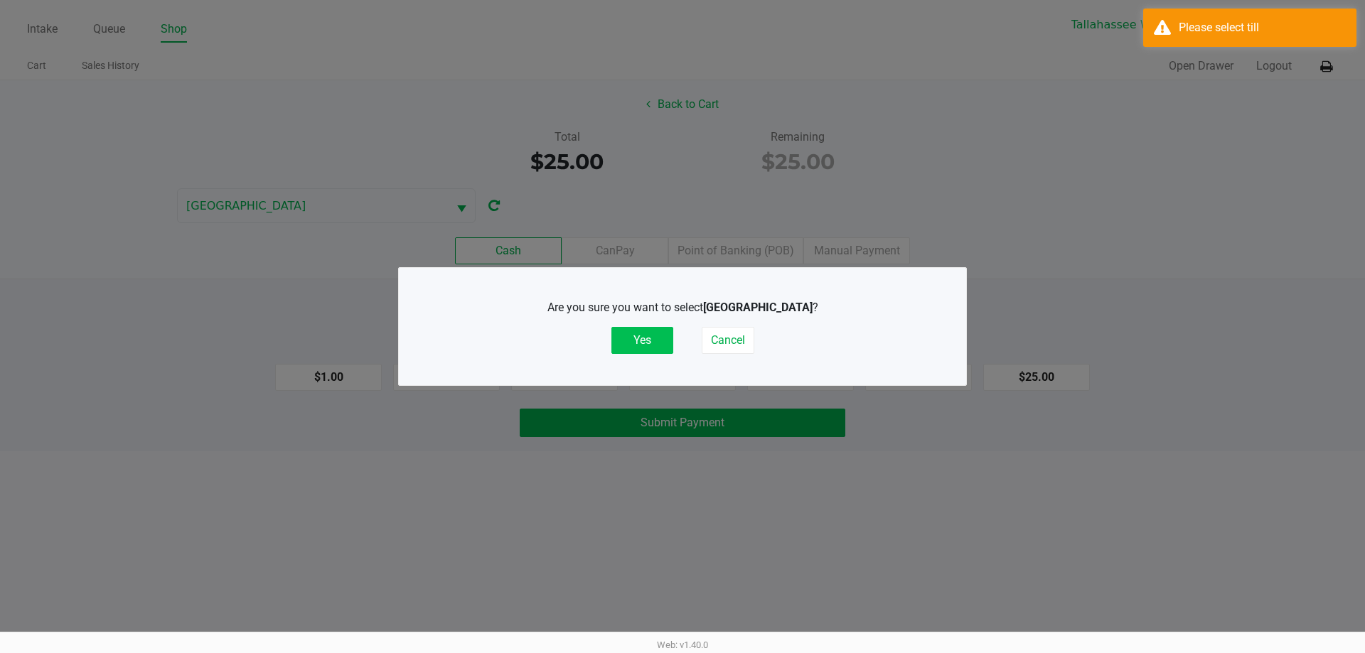
click at [627, 343] on button "Yes" at bounding box center [642, 340] width 62 height 27
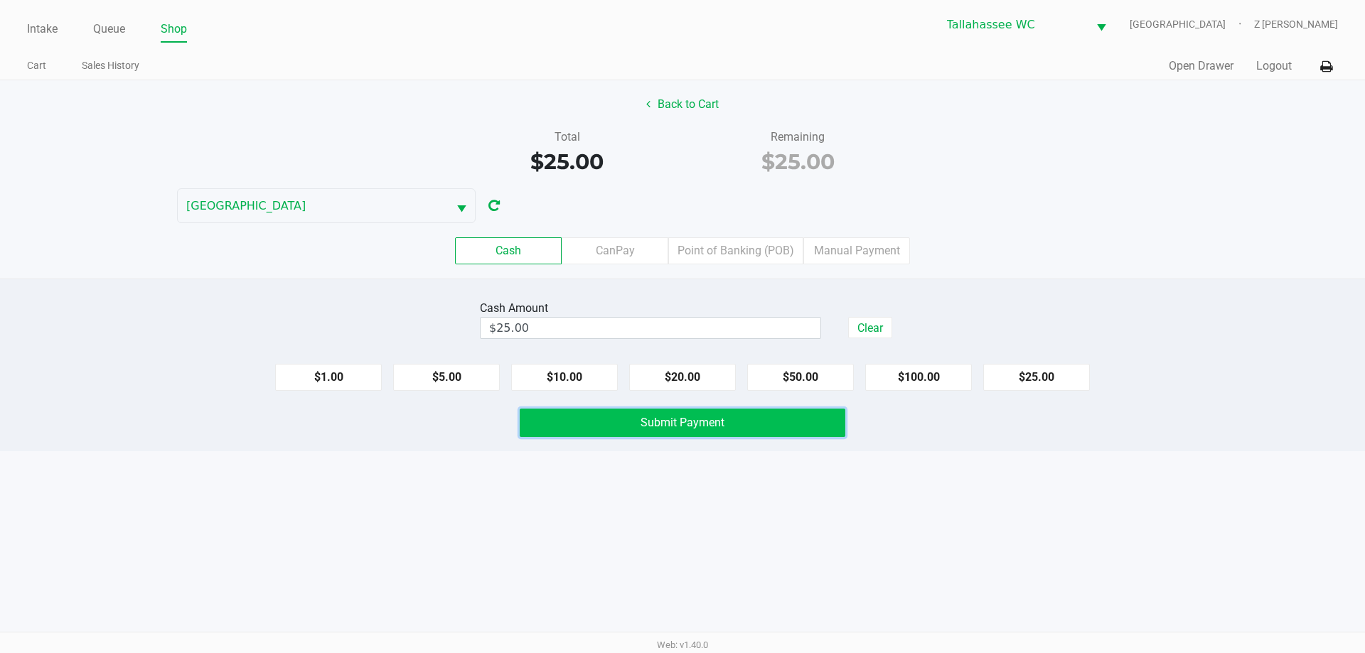
click at [729, 421] on button "Submit Payment" at bounding box center [683, 423] width 326 height 28
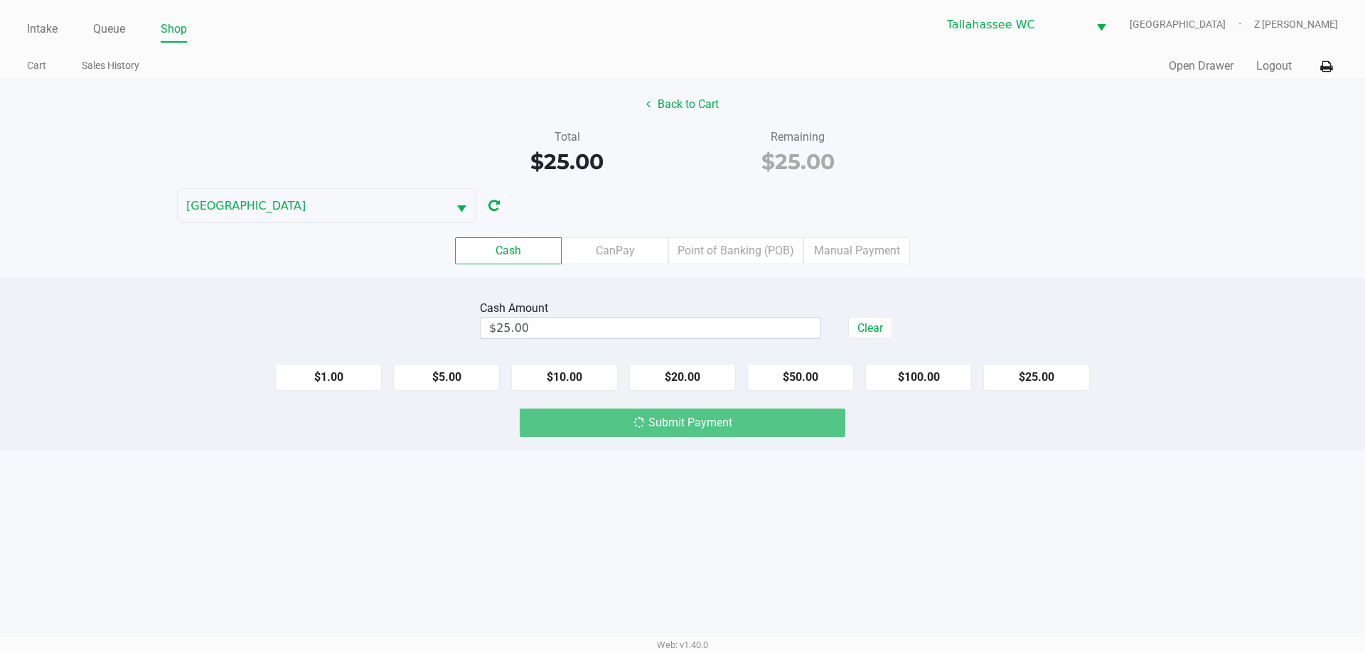
click at [1135, 213] on div "Back to Cart Total $25.00 Remaining $25.00 LATVIA Cash CanPay Point of Banking …" at bounding box center [682, 179] width 1365 height 198
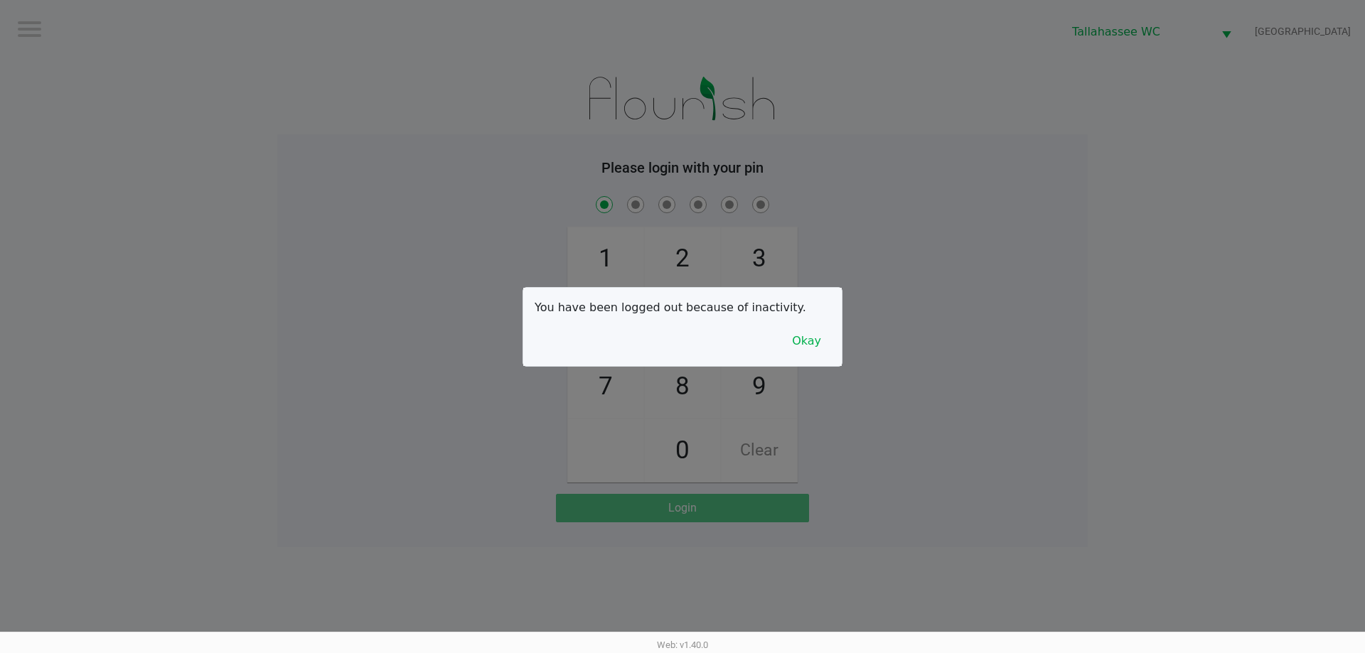
checkbox input "true"
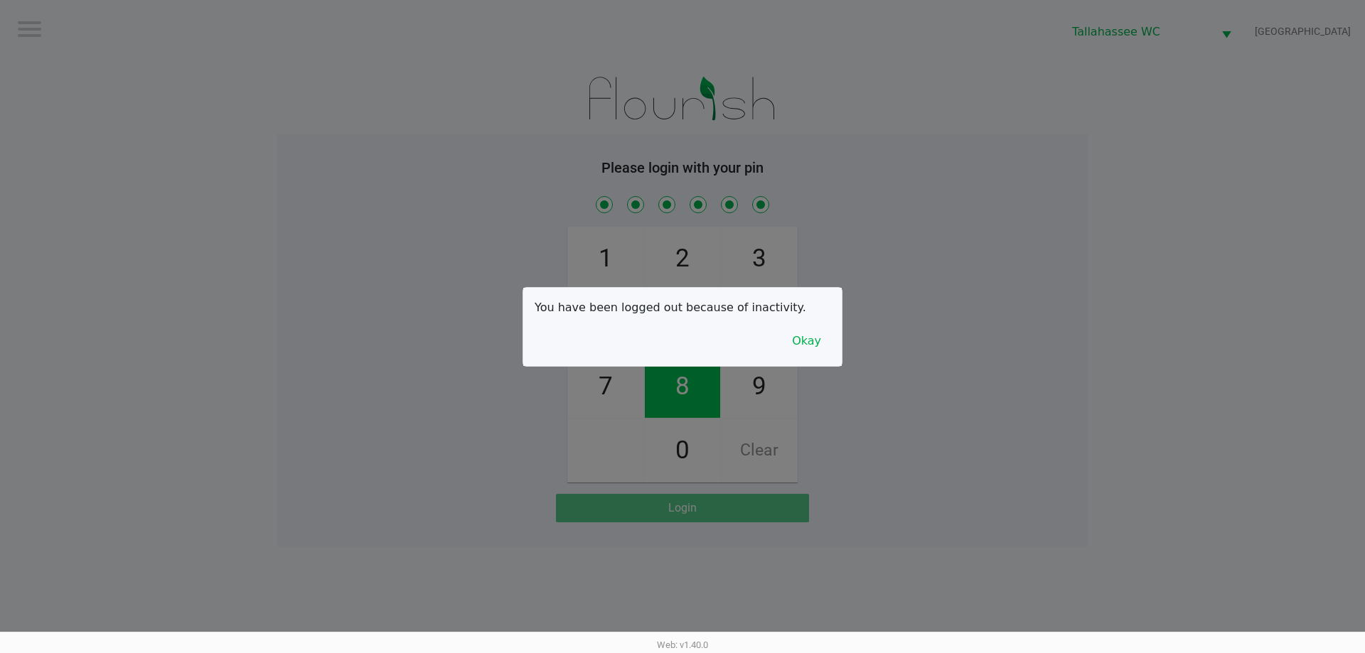
checkbox input "true"
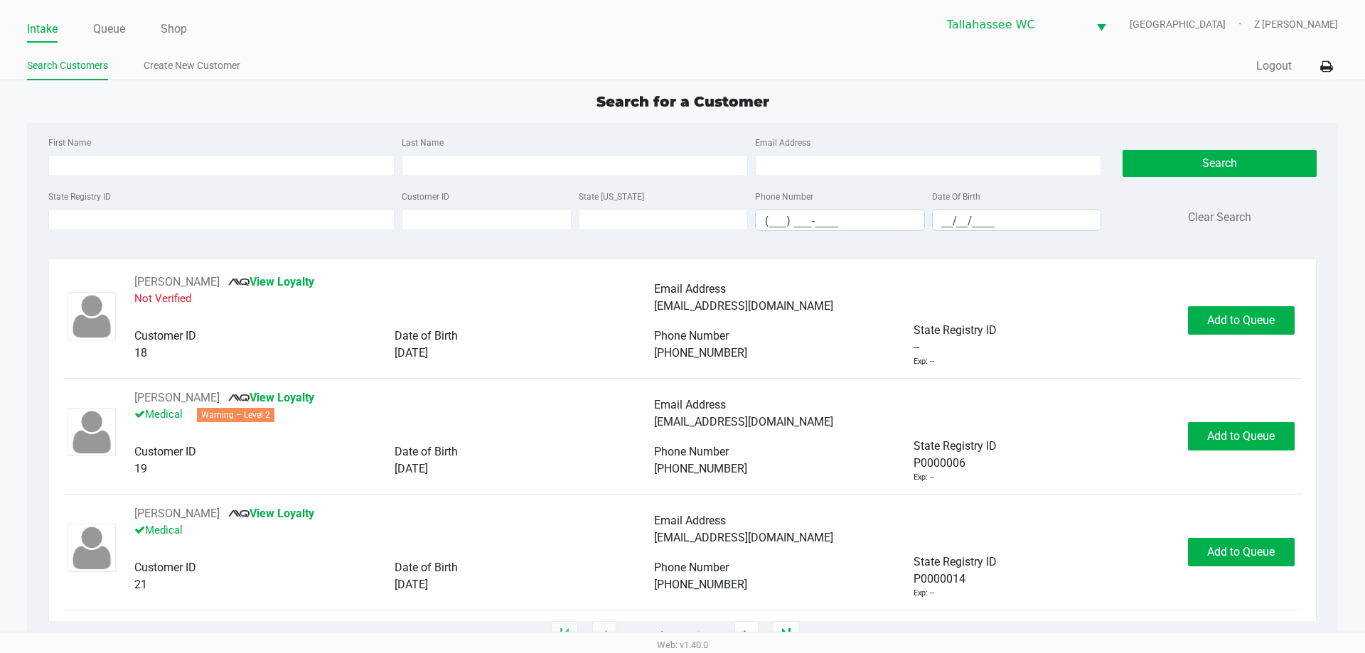
click at [159, 200] on div "State Registry ID" at bounding box center [221, 209] width 353 height 43
click at [162, 205] on div "State Registry ID" at bounding box center [221, 209] width 353 height 43
click at [170, 220] on input "State Registry ID" at bounding box center [221, 219] width 346 height 21
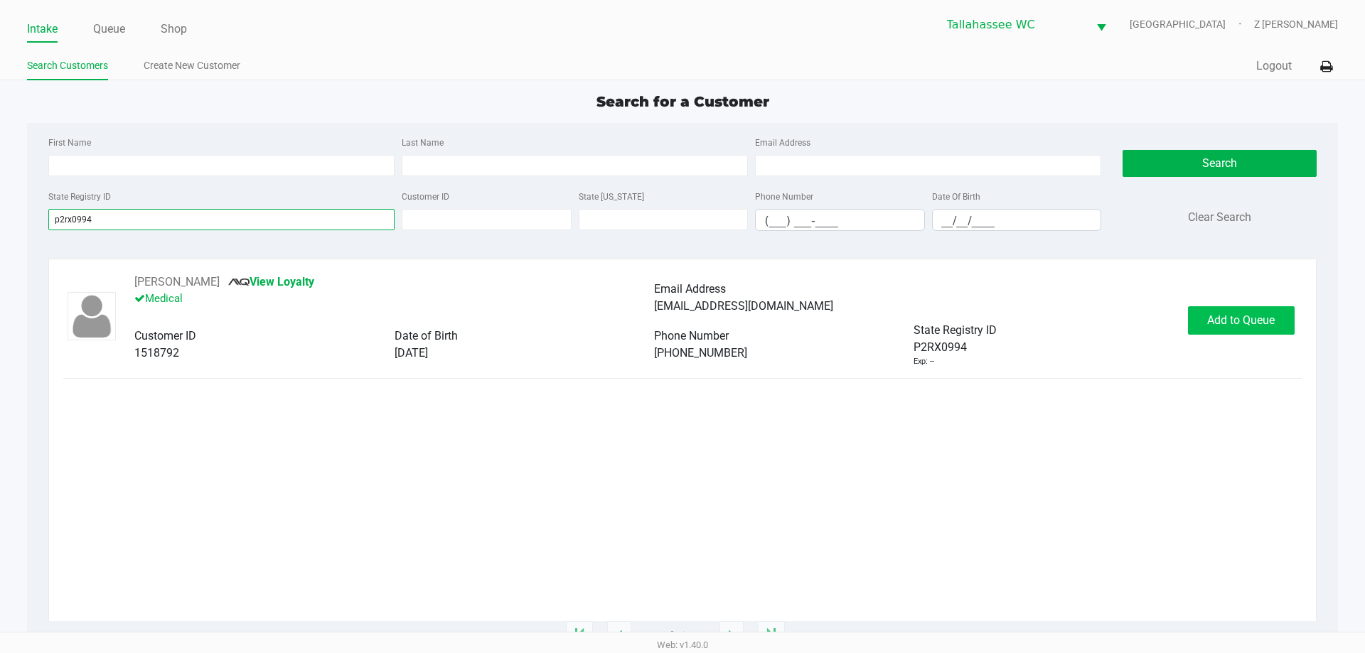
type input "p2rx0994"
click at [1283, 323] on button "Add to Queue" at bounding box center [1241, 320] width 107 height 28
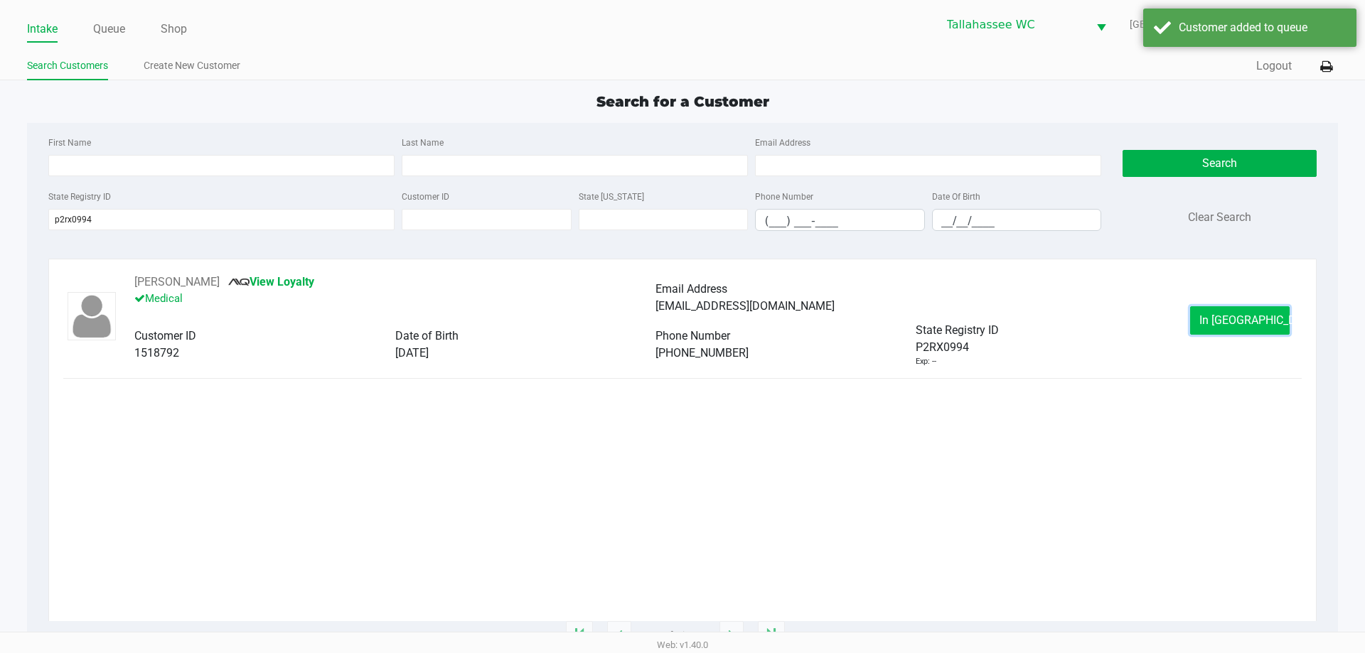
click at [1236, 314] on span "In [GEOGRAPHIC_DATA]" at bounding box center [1258, 321] width 119 height 14
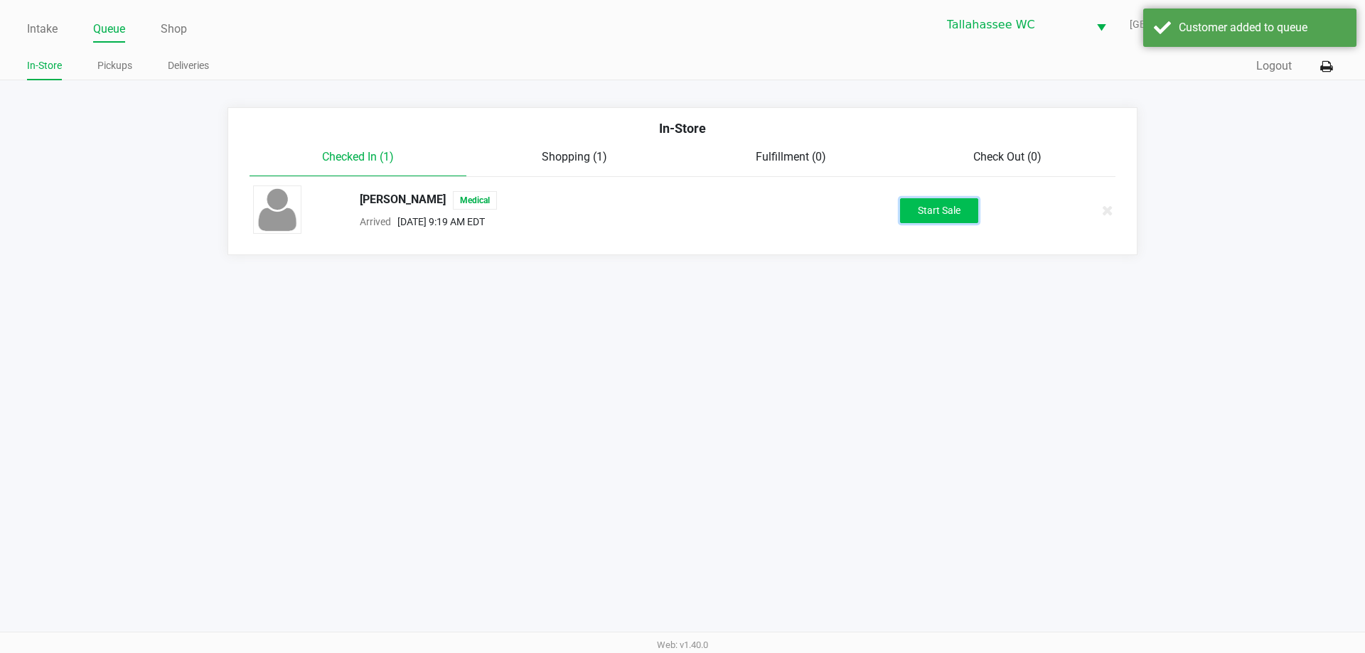
click at [922, 207] on button "Start Sale" at bounding box center [939, 210] width 78 height 25
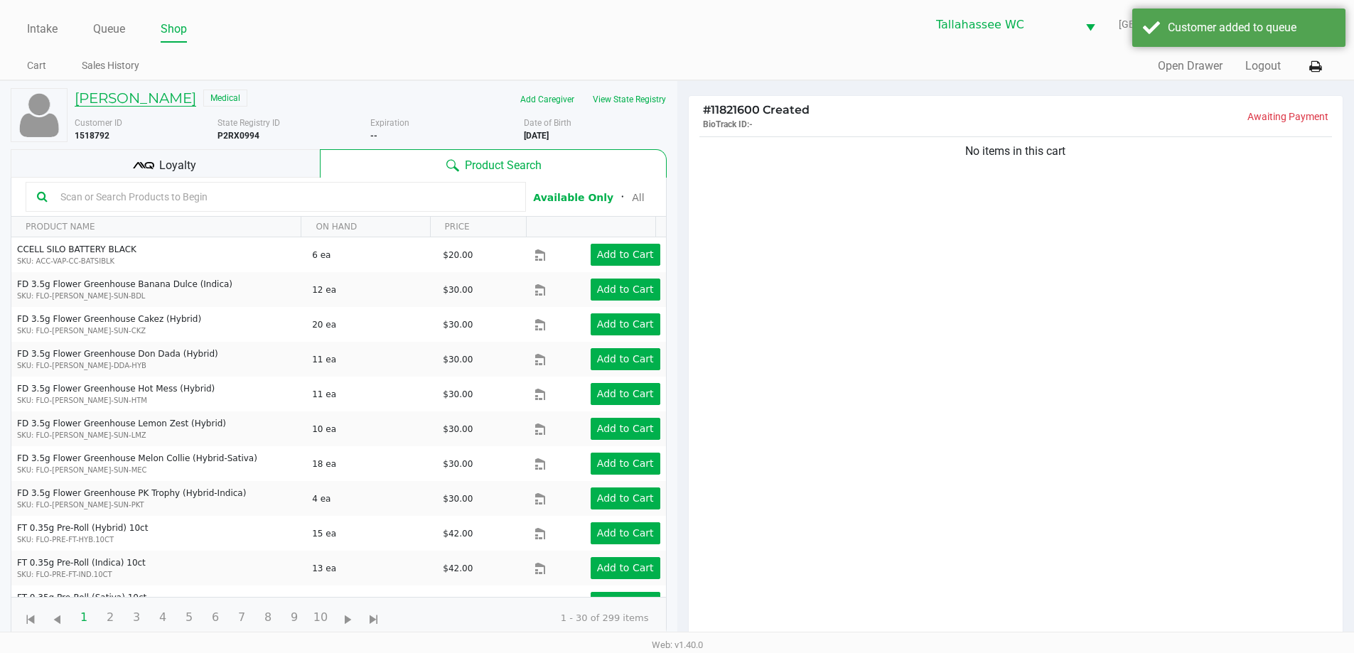
click at [154, 99] on h5 "[PERSON_NAME]" at bounding box center [136, 98] width 122 height 17
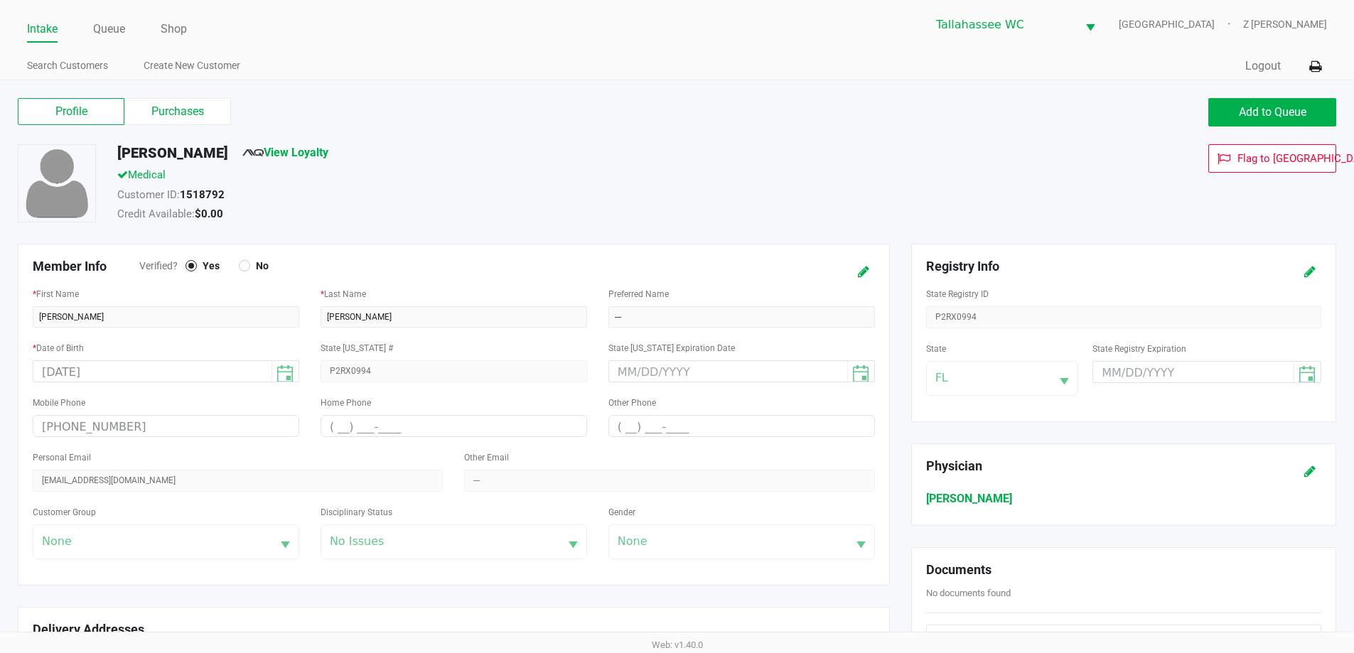
click at [246, 105] on div "Profile Purchases" at bounding box center [342, 111] width 649 height 27
drag, startPoint x: 218, startPoint y: 112, endPoint x: 211, endPoint y: 227, distance: 115.4
click at [218, 113] on label "Purchases" at bounding box center [177, 111] width 107 height 27
click at [0, 0] on 1 "Purchases" at bounding box center [0, 0] width 0 height 0
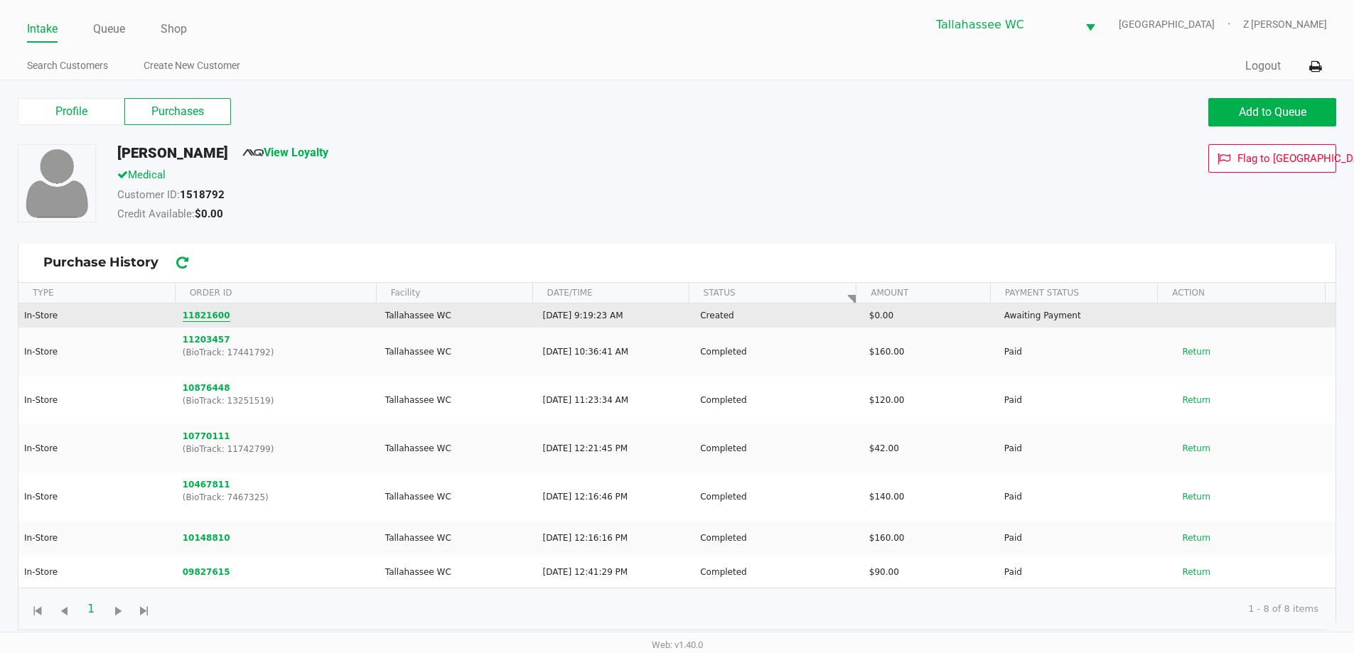
click at [200, 314] on button "11821600" at bounding box center [207, 315] width 48 height 13
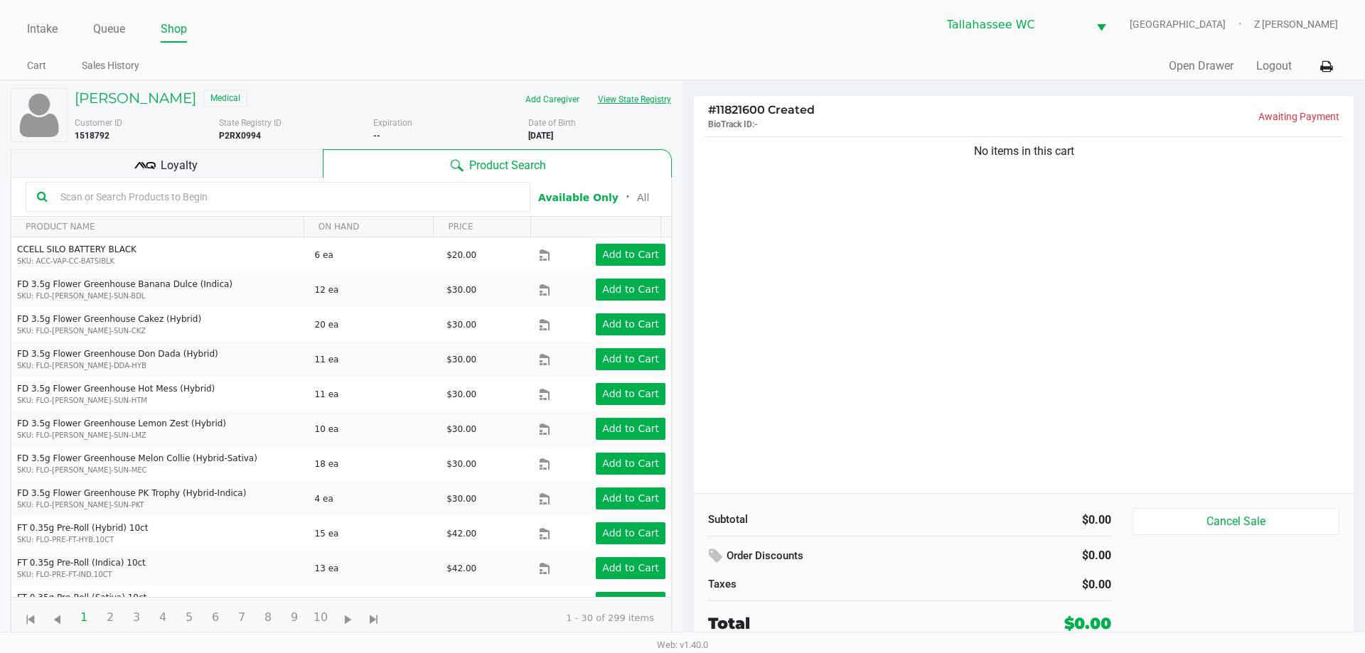
click at [631, 104] on button "View State Registry" at bounding box center [630, 99] width 83 height 23
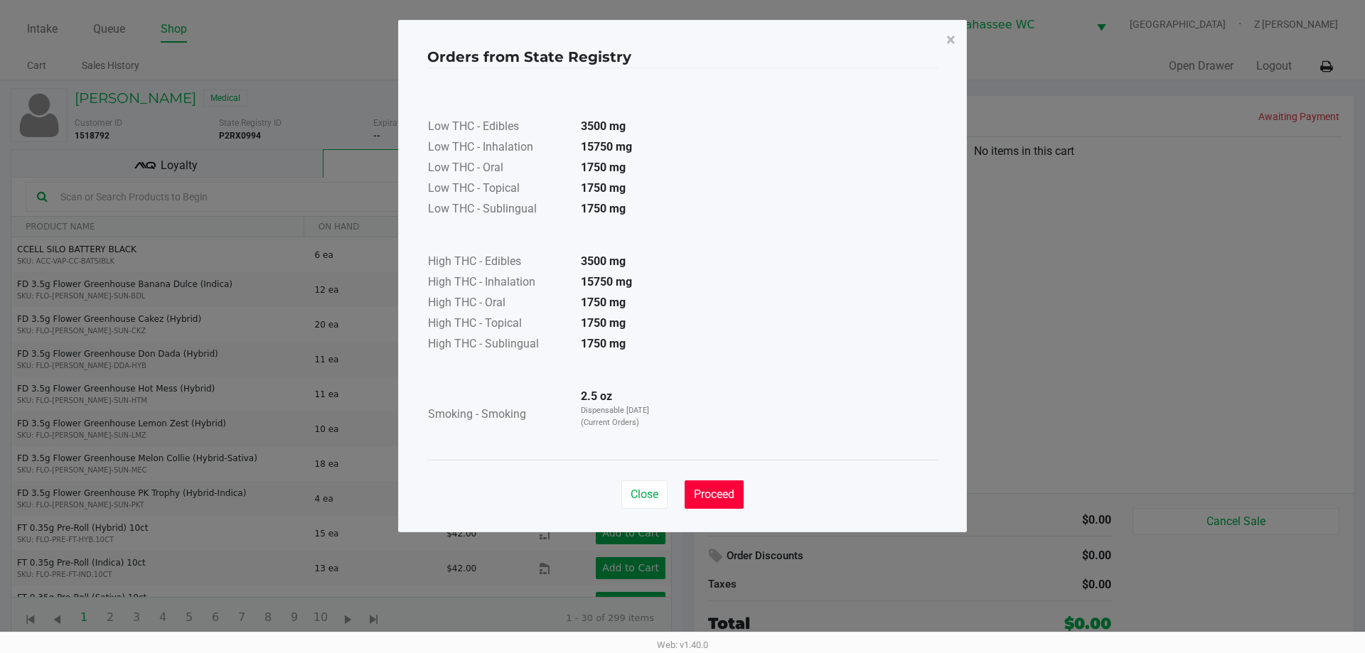
click at [724, 487] on button "Proceed" at bounding box center [714, 495] width 59 height 28
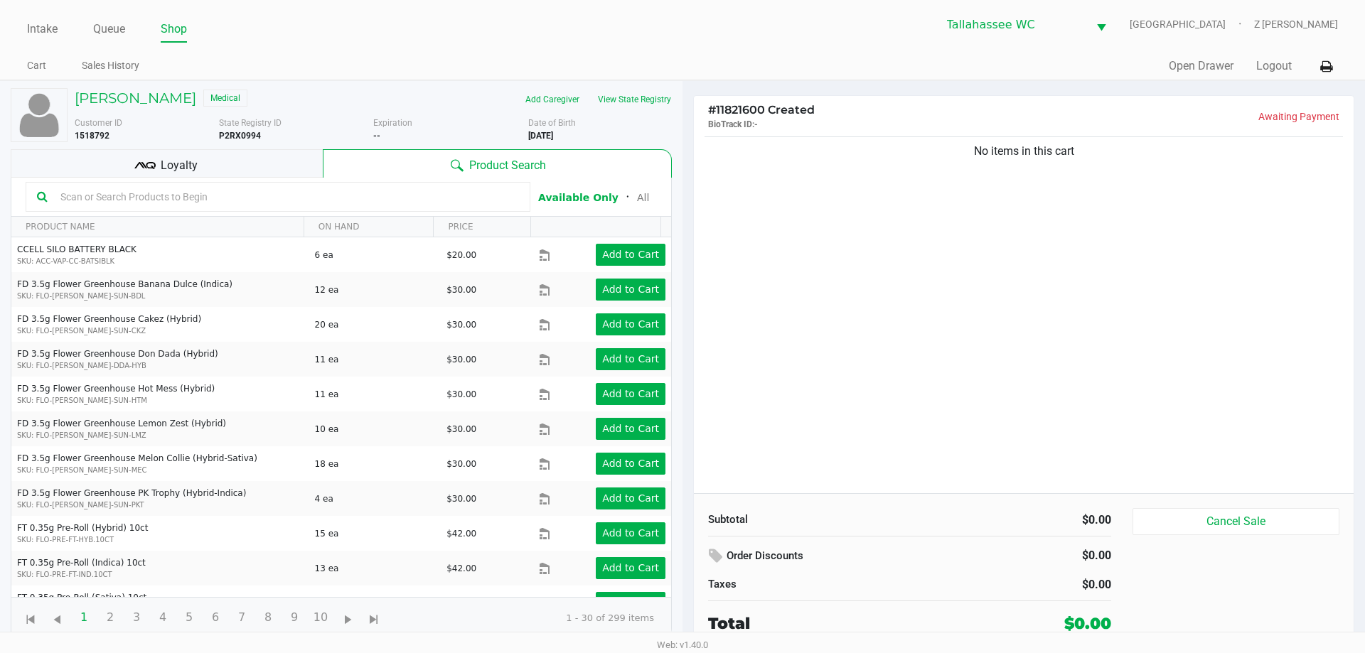
click at [887, 366] on div "Low THC - Edibles 3500 mg Low THC - Inhalation 15750 mg Low THC - Oral 1750 mg …" at bounding box center [682, 229] width 510 height 358
click at [167, 105] on h5 "[PERSON_NAME]" at bounding box center [136, 98] width 122 height 17
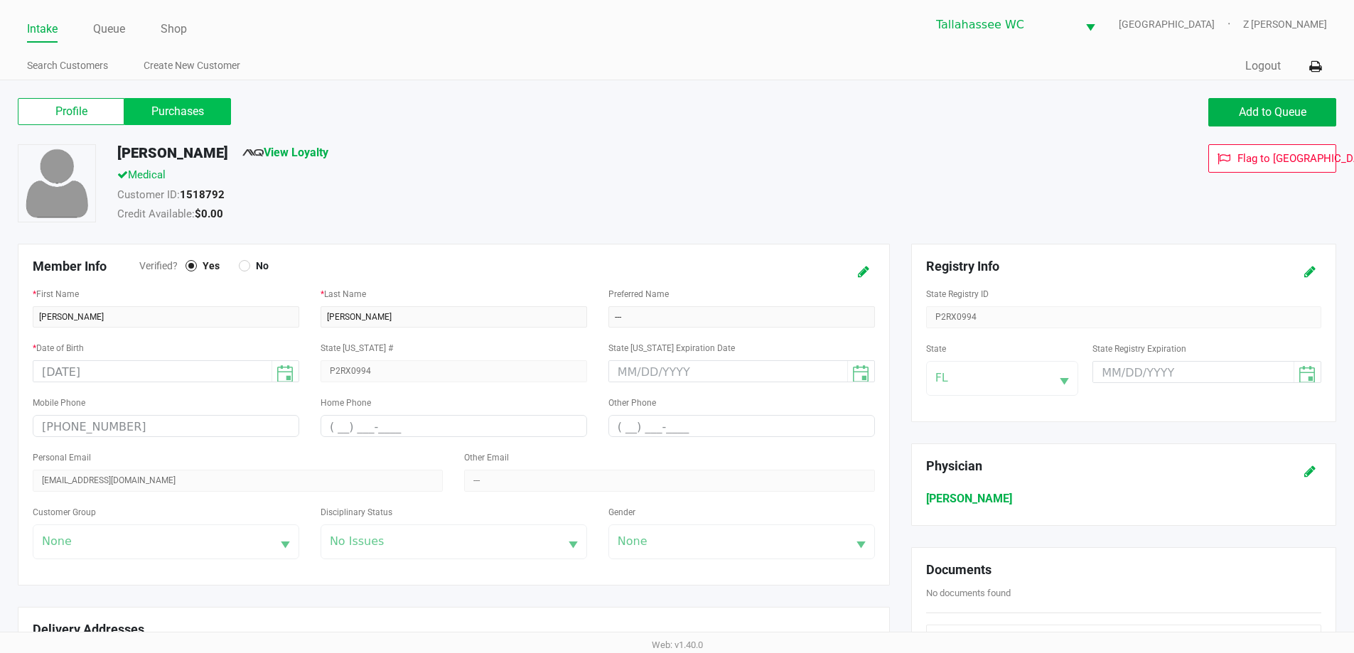
click at [176, 115] on label "Purchases" at bounding box center [177, 111] width 107 height 27
click at [0, 0] on 1 "Purchases" at bounding box center [0, 0] width 0 height 0
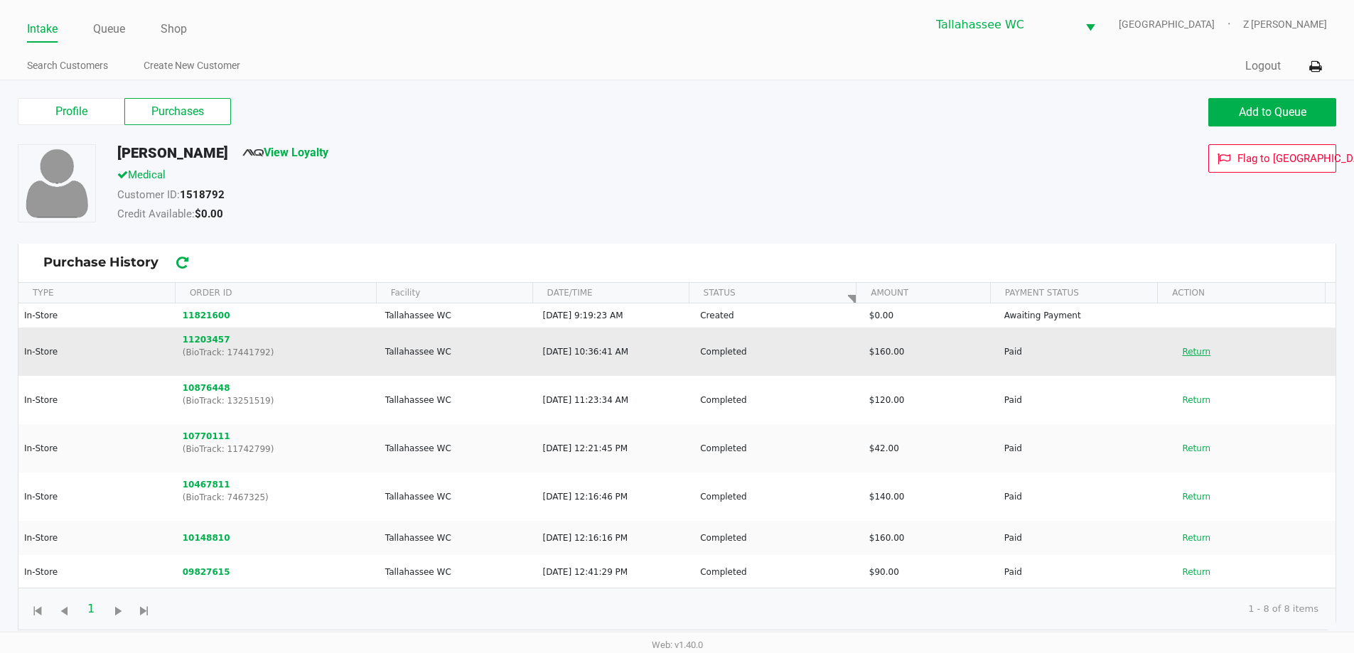
click at [1192, 353] on button "Return" at bounding box center [1196, 352] width 47 height 23
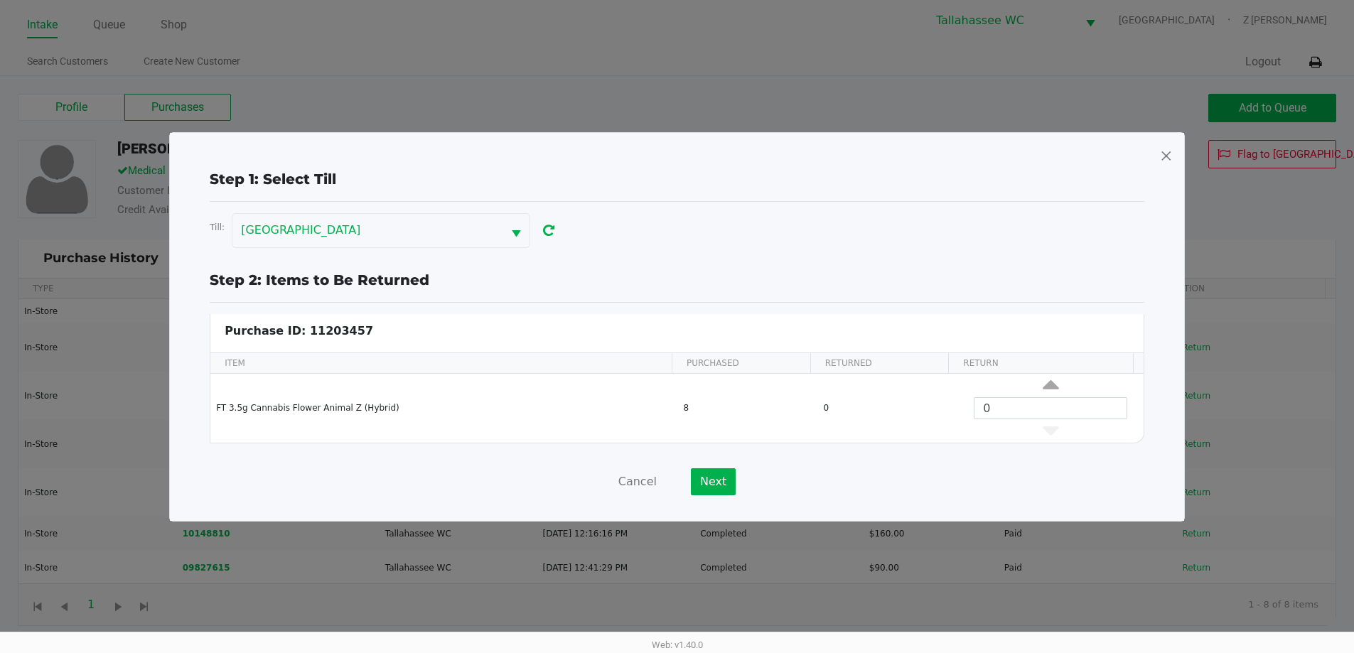
scroll to position [6, 0]
click at [1173, 156] on div "Step 1: Select Till Till: [GEOGRAPHIC_DATA] Step 2: Items to Be Returned Purcha…" at bounding box center [677, 327] width 1014 height 388
click at [1164, 150] on span at bounding box center [1166, 155] width 13 height 23
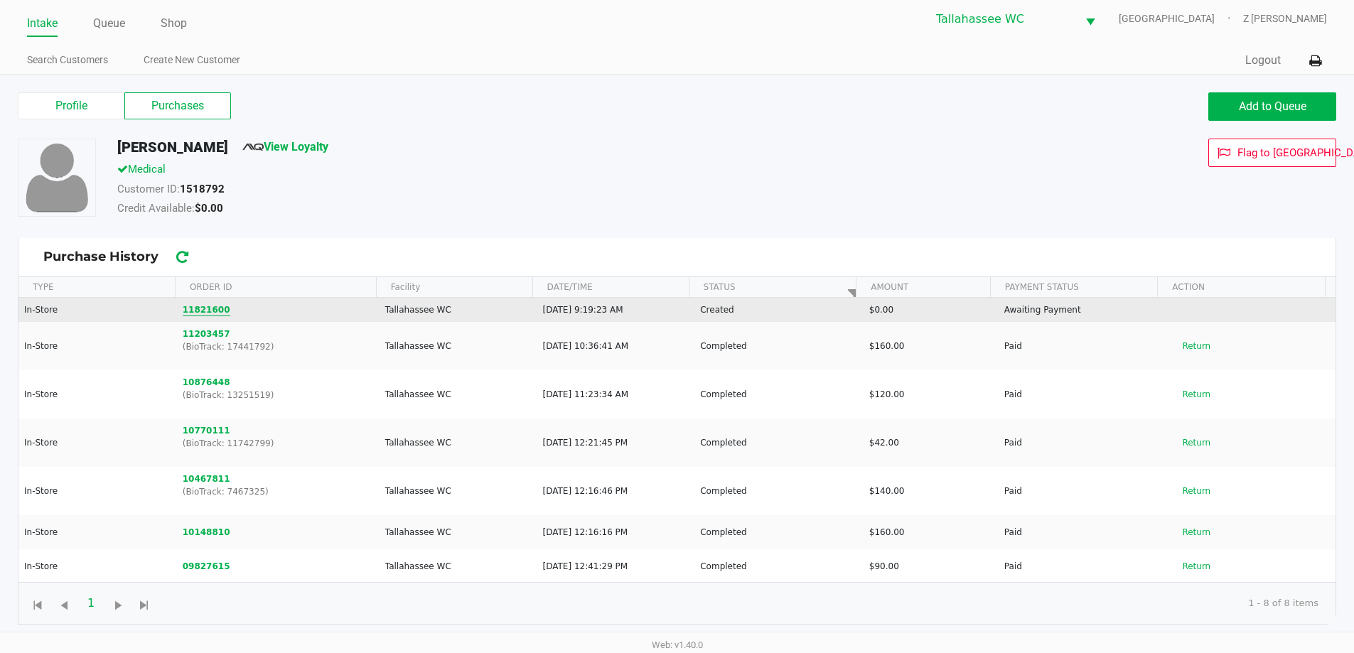
click at [203, 308] on button "11821600" at bounding box center [207, 310] width 48 height 13
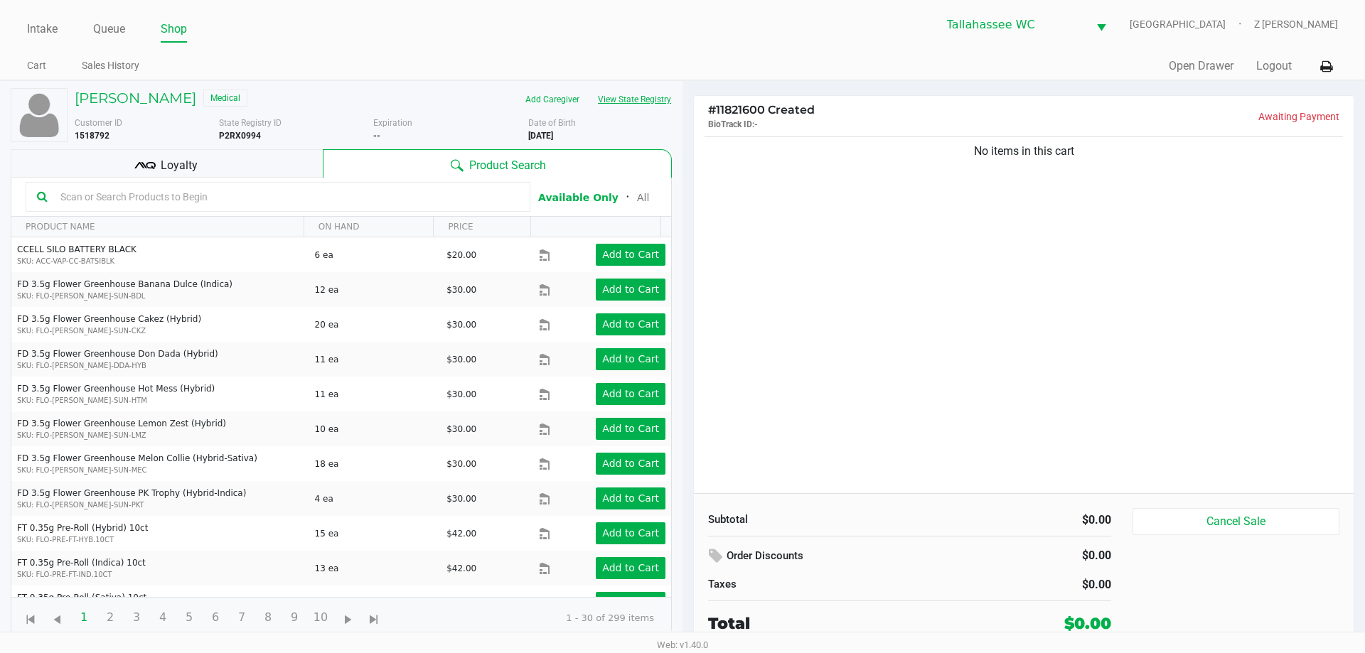
click at [652, 102] on button "View State Registry" at bounding box center [630, 99] width 83 height 23
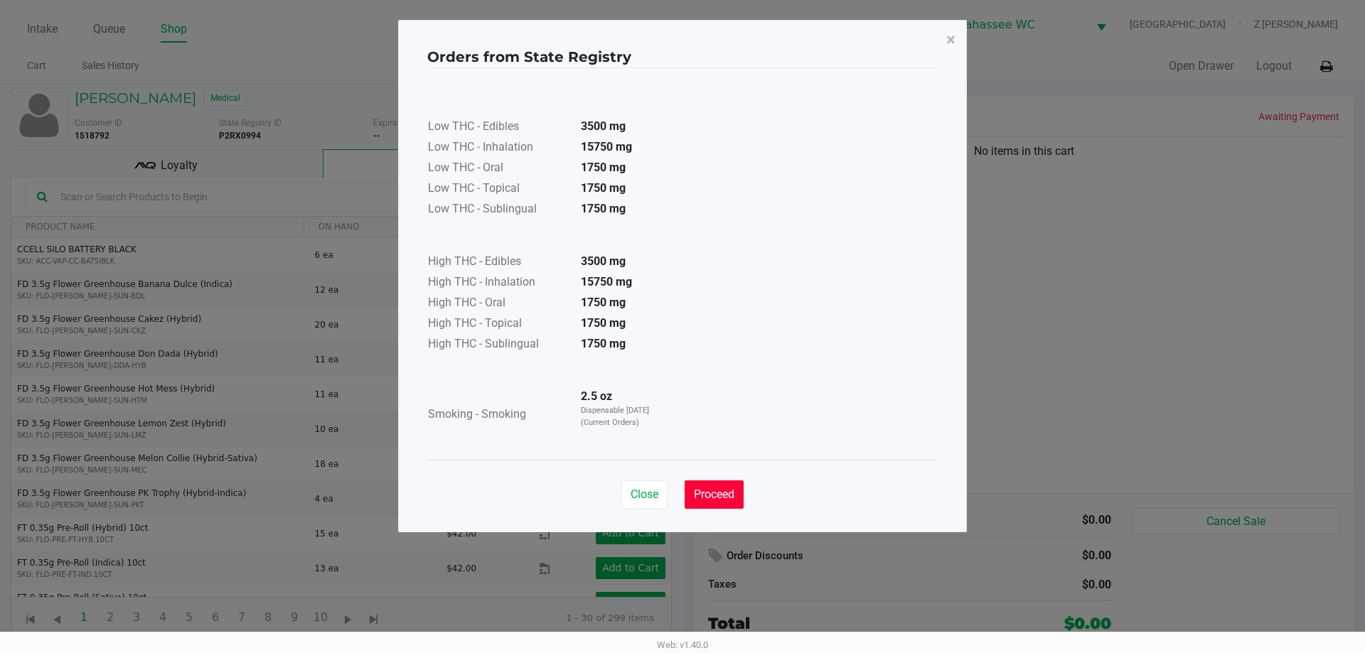
drag, startPoint x: 730, startPoint y: 487, endPoint x: 724, endPoint y: 506, distance: 20.2
click at [727, 495] on button "Proceed" at bounding box center [714, 495] width 59 height 28
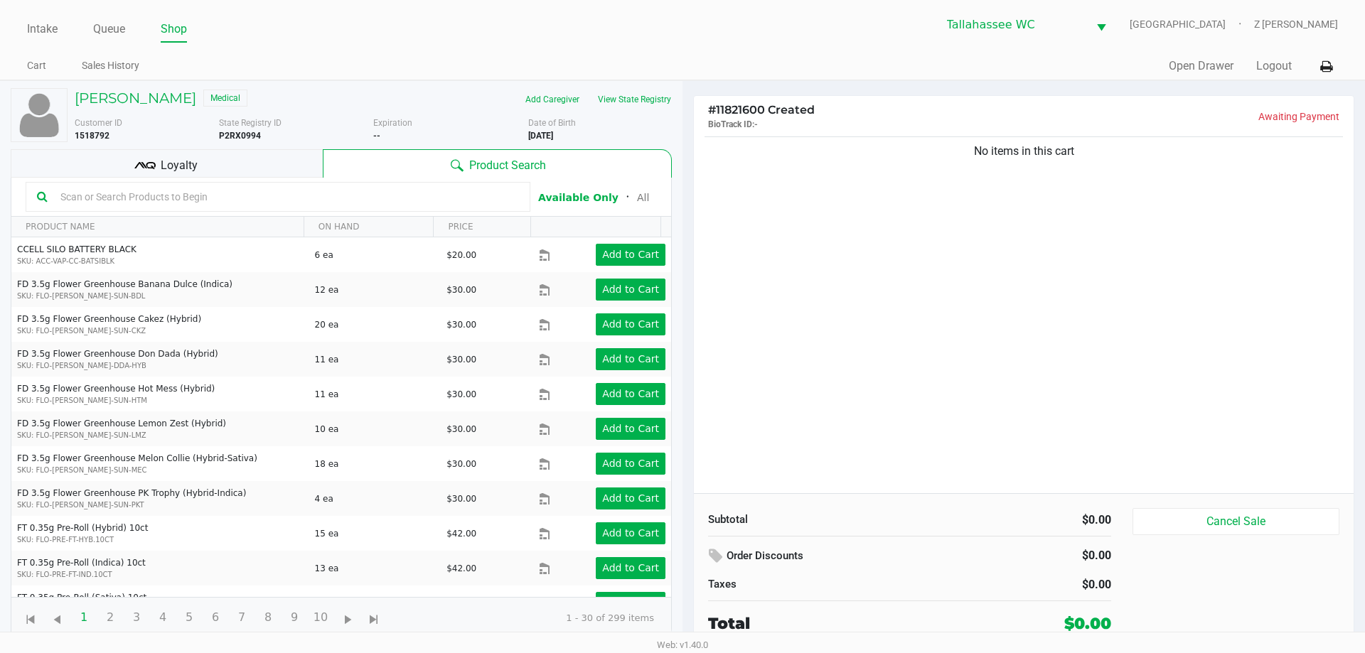
click at [862, 379] on div "No items in this cart" at bounding box center [1024, 314] width 660 height 360
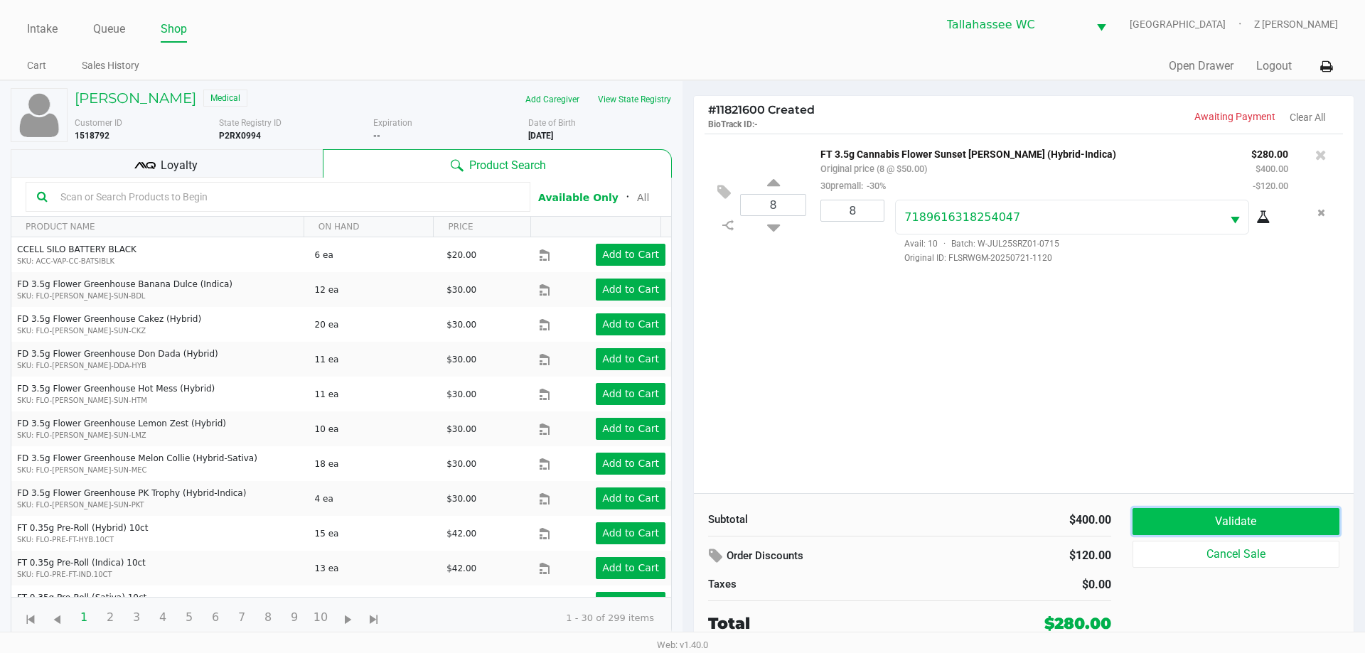
click at [1213, 530] on button "Validate" at bounding box center [1236, 521] width 207 height 27
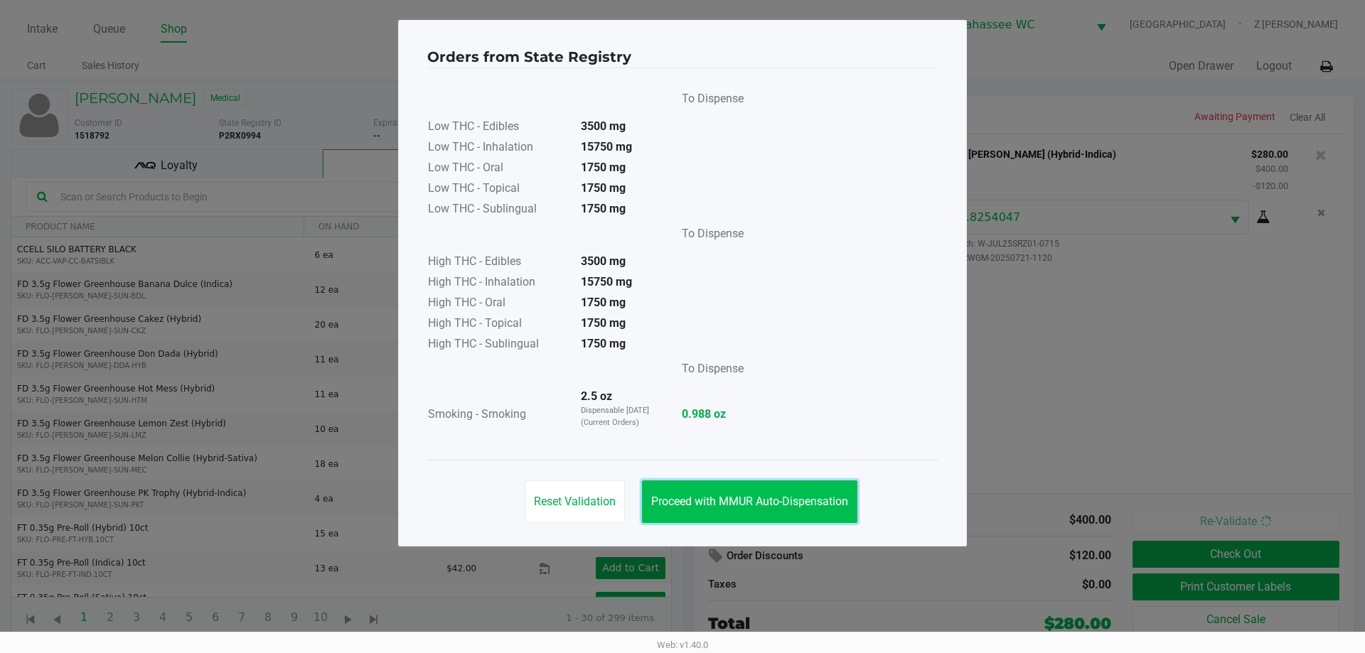
click at [756, 496] on span "Proceed with MMUR Auto-Dispensation" at bounding box center [749, 502] width 197 height 14
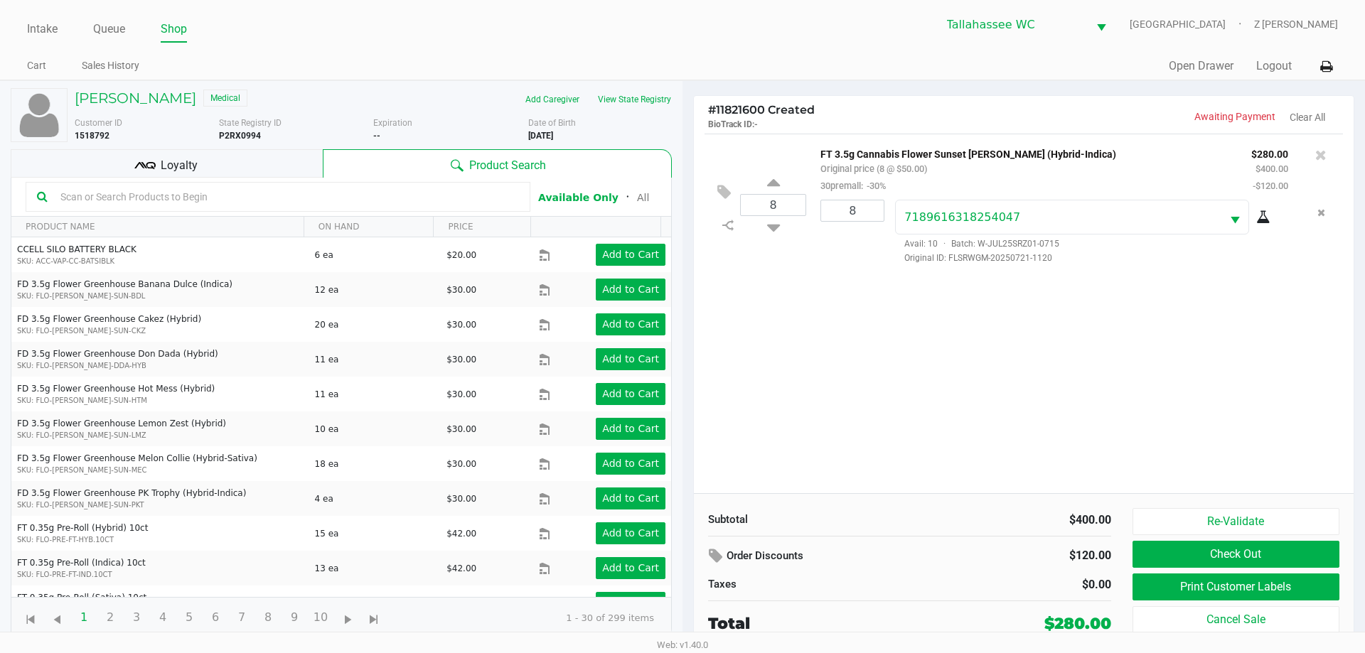
click at [250, 172] on div "Loyalty" at bounding box center [167, 163] width 312 height 28
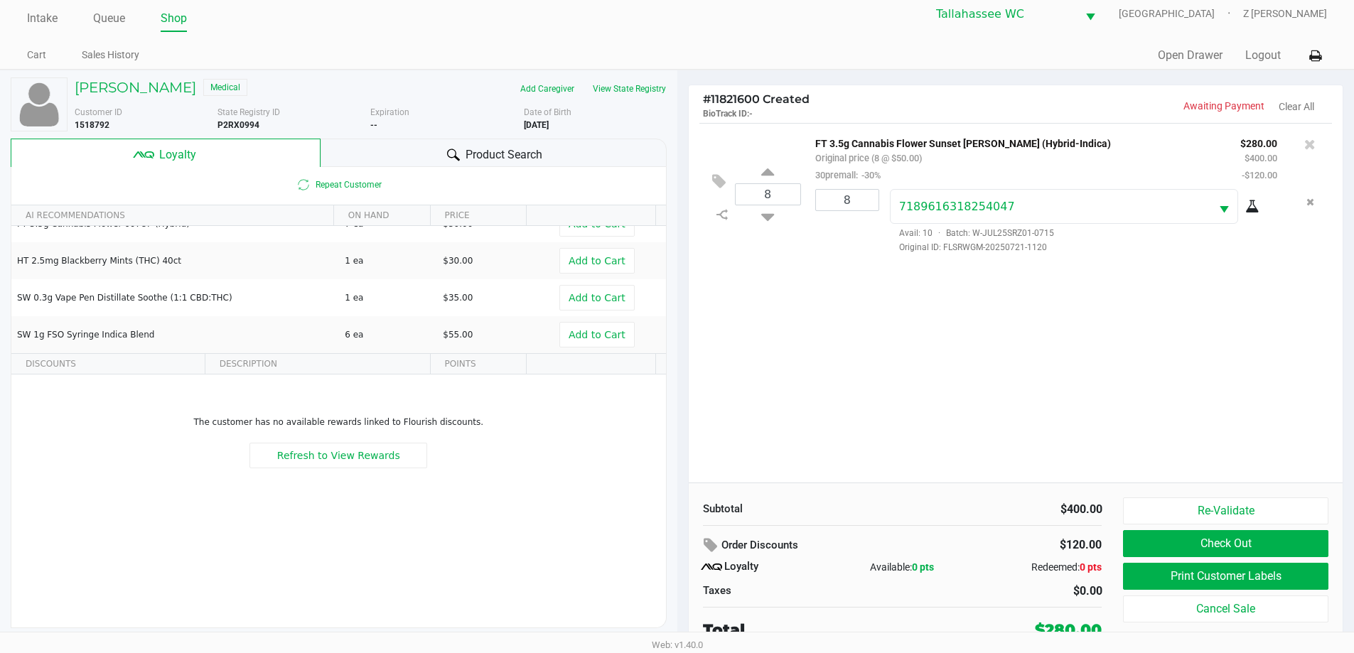
scroll to position [14, 0]
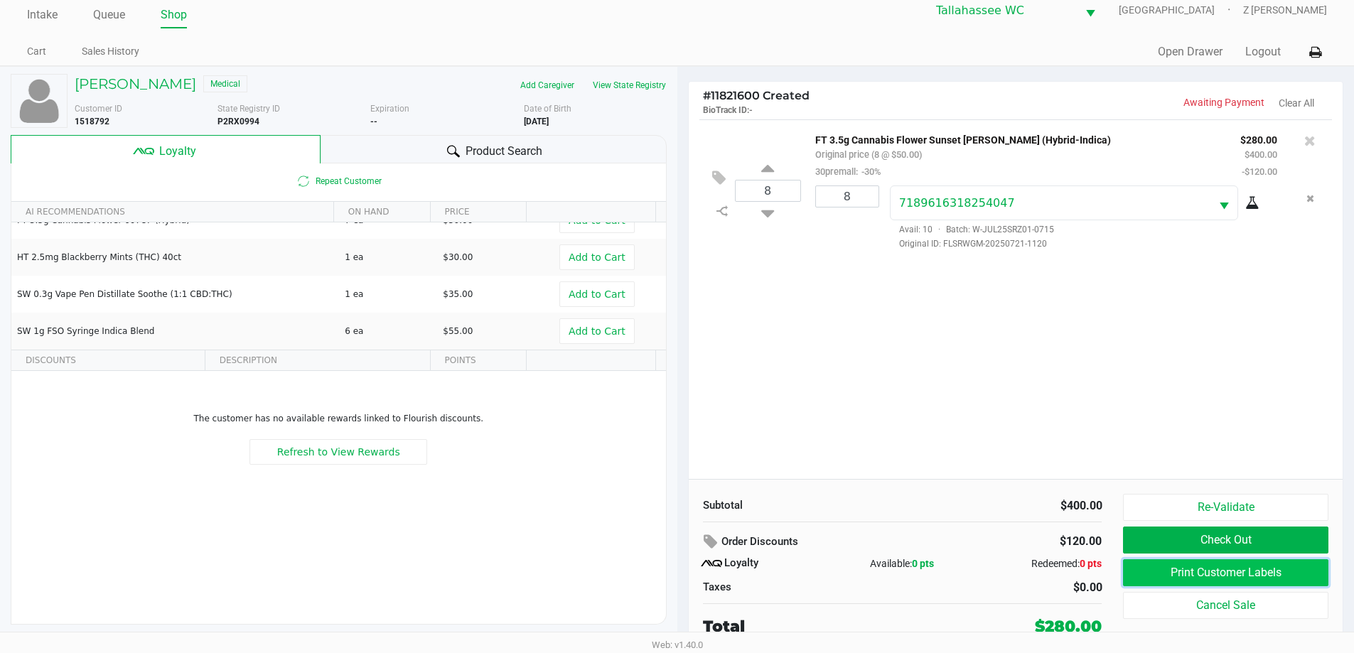
click at [1254, 572] on button "Print Customer Labels" at bounding box center [1225, 572] width 205 height 27
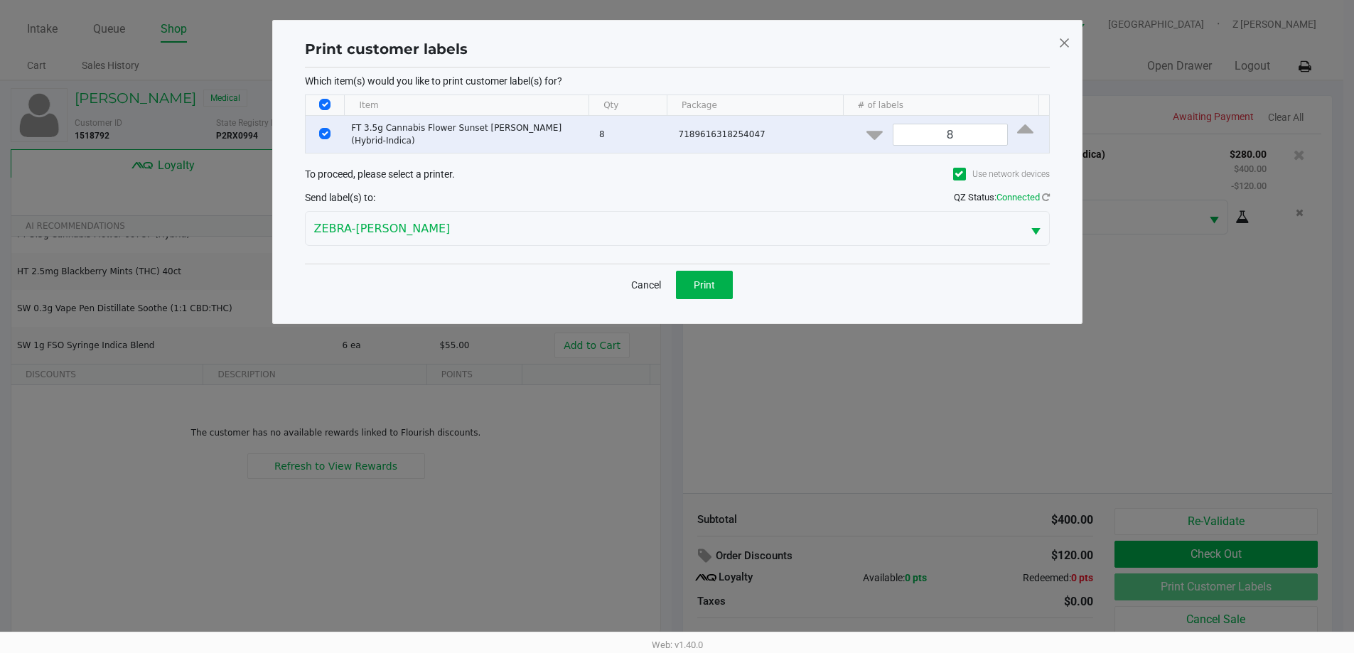
scroll to position [0, 0]
click at [704, 272] on button "Print" at bounding box center [709, 285] width 57 height 28
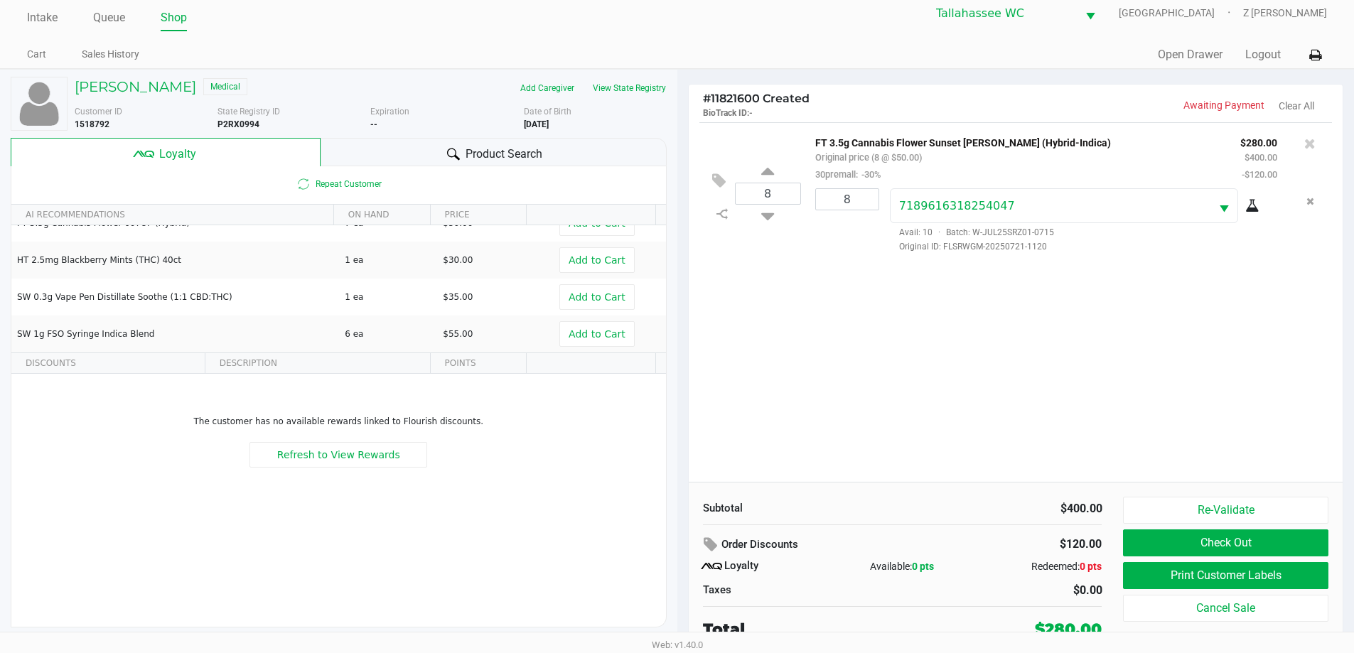
scroll to position [14, 0]
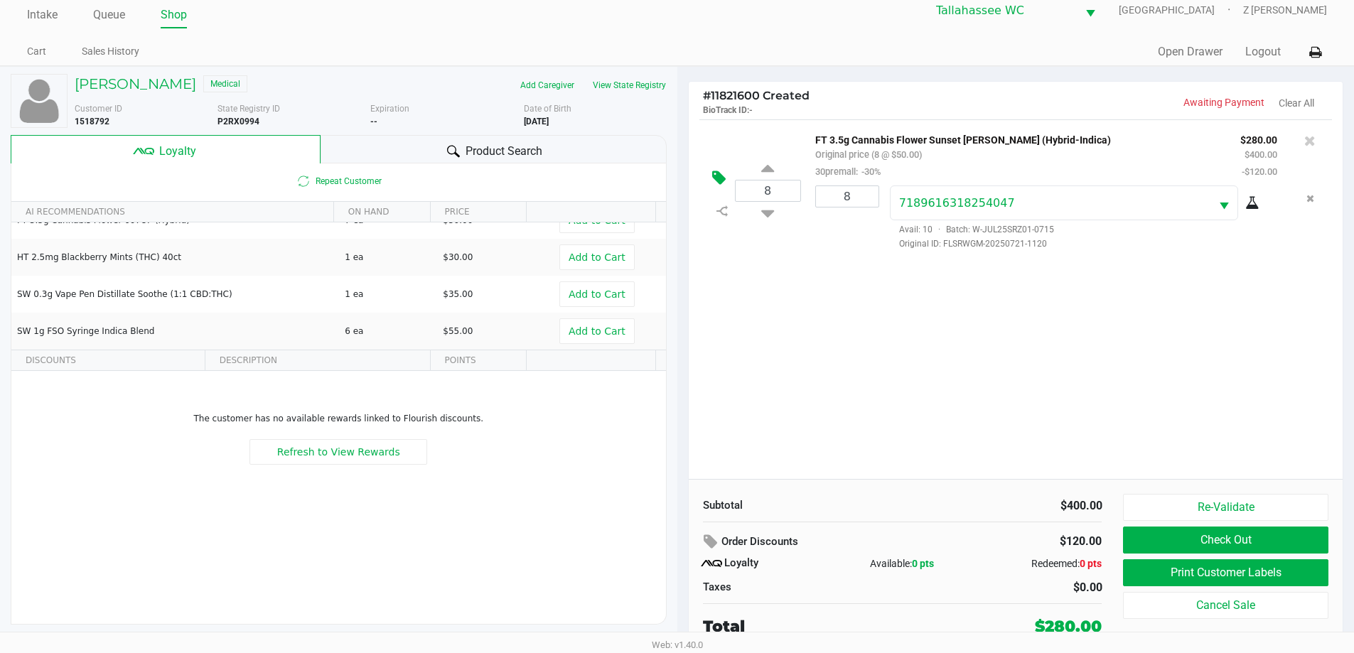
click at [712, 178] on icon at bounding box center [719, 178] width 14 height 16
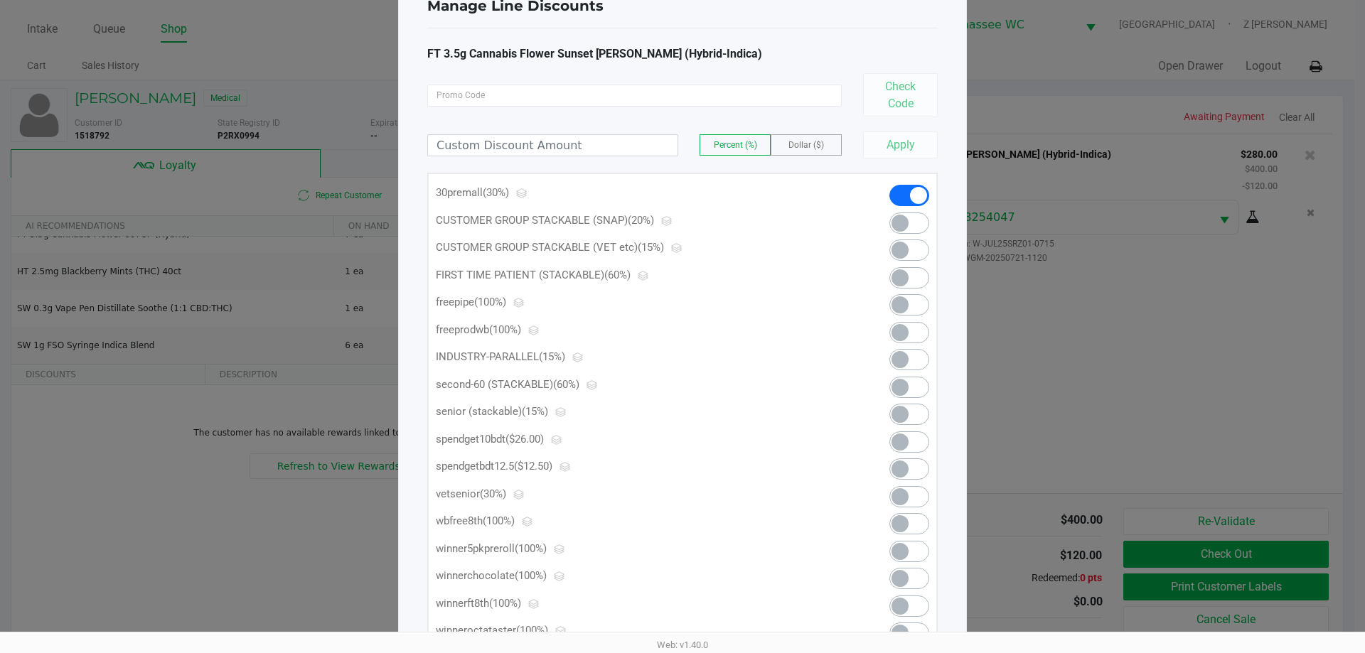
scroll to position [139, 0]
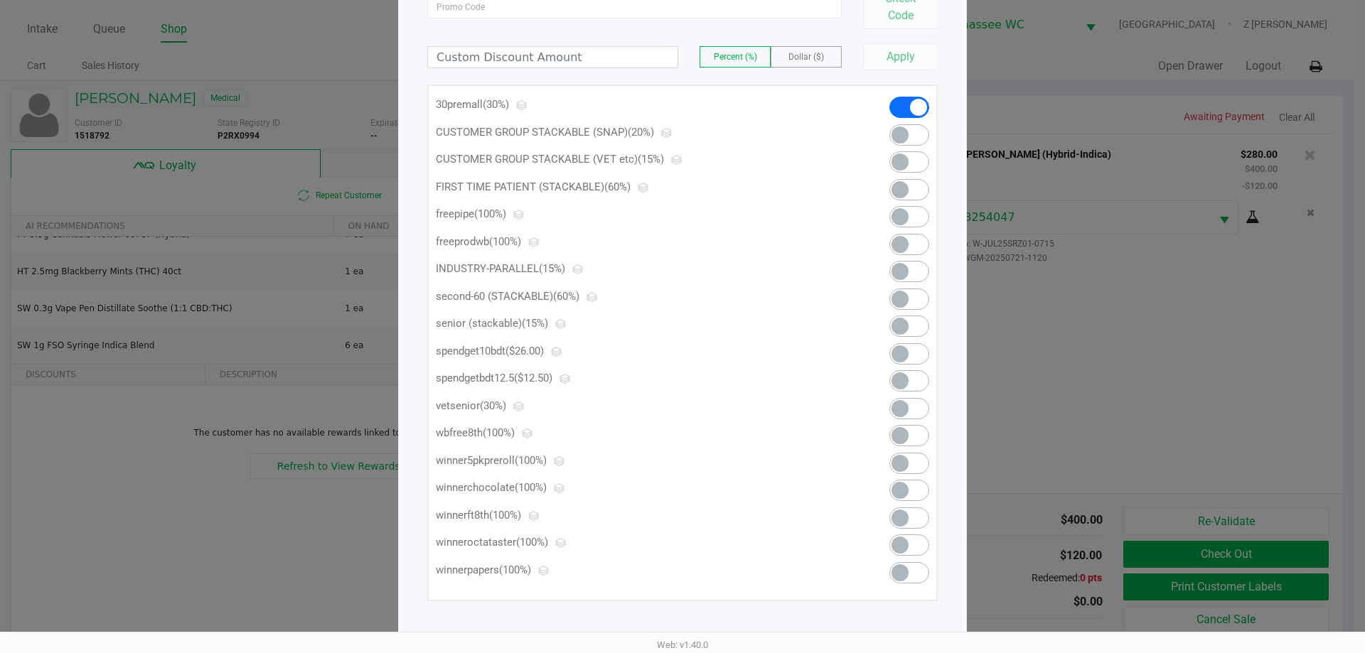
drag, startPoint x: 961, startPoint y: 250, endPoint x: 1104, endPoint y: 76, distance: 225.3
click at [962, 250] on div "Manage Line Discounts × FT 3.5g Cannabis Flower Sunset [PERSON_NAME] (Hybrid-In…" at bounding box center [682, 257] width 569 height 753
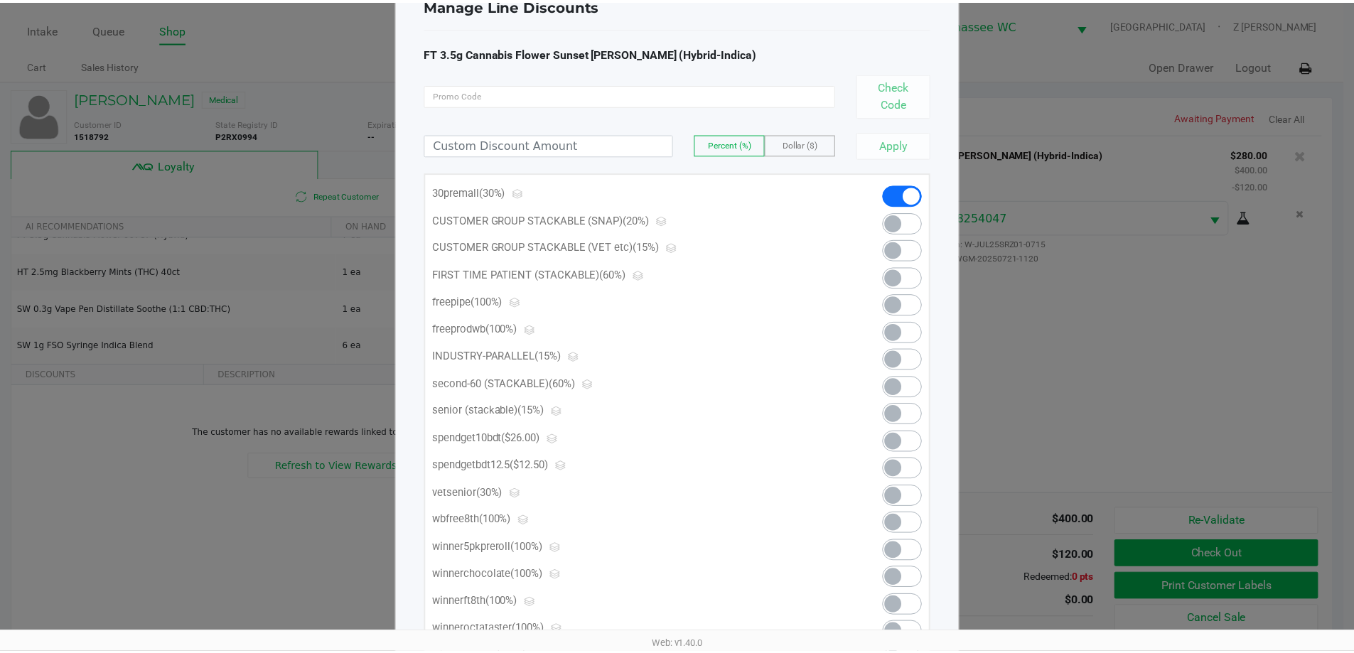
scroll to position [0, 0]
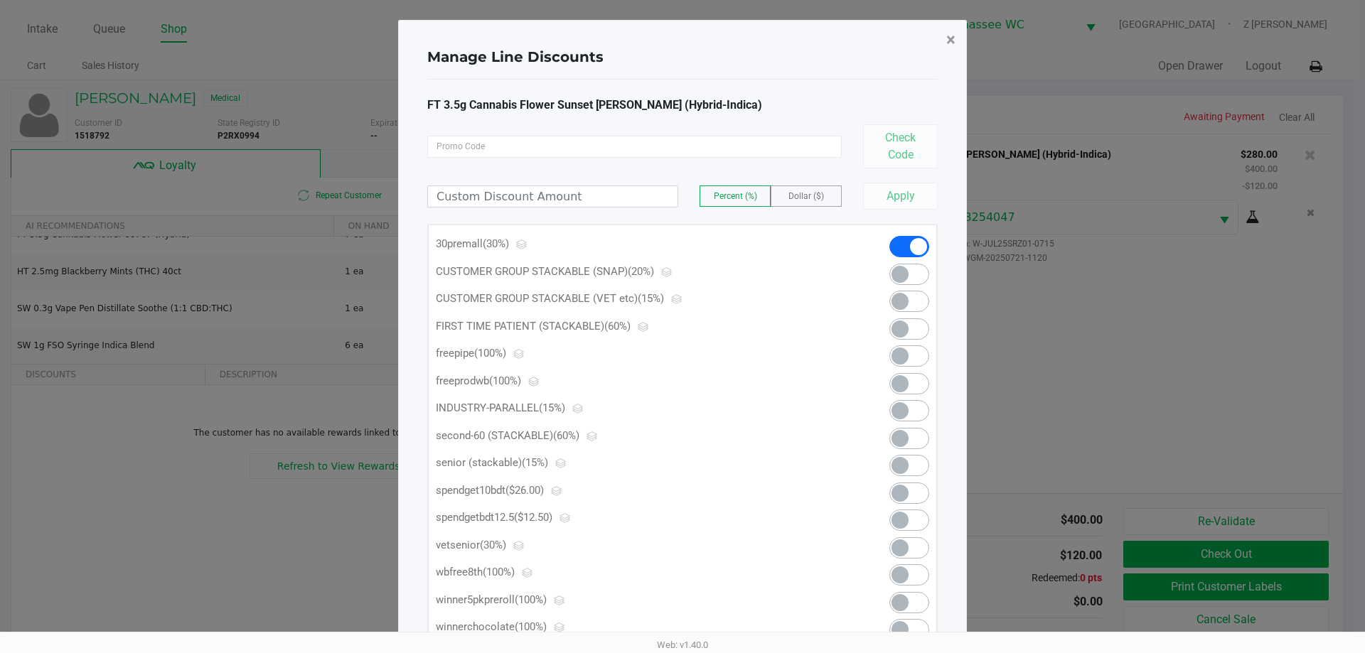
click at [954, 41] on span "×" at bounding box center [950, 40] width 9 height 20
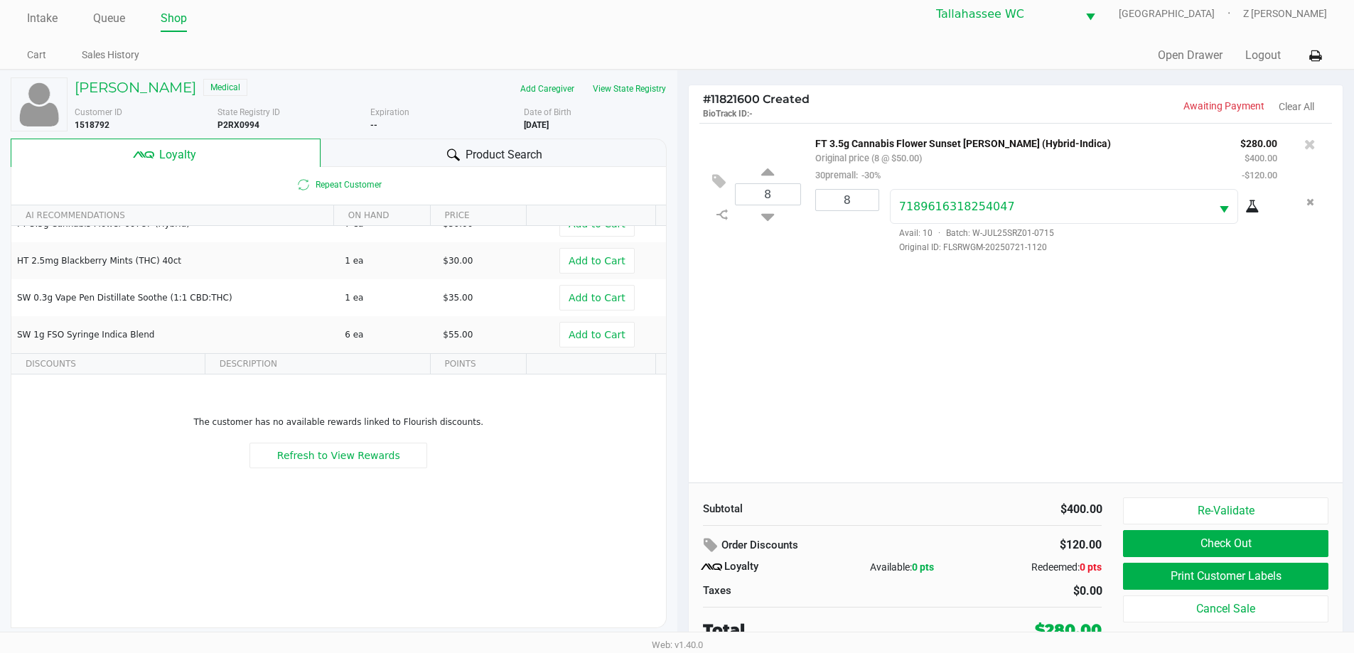
scroll to position [14, 0]
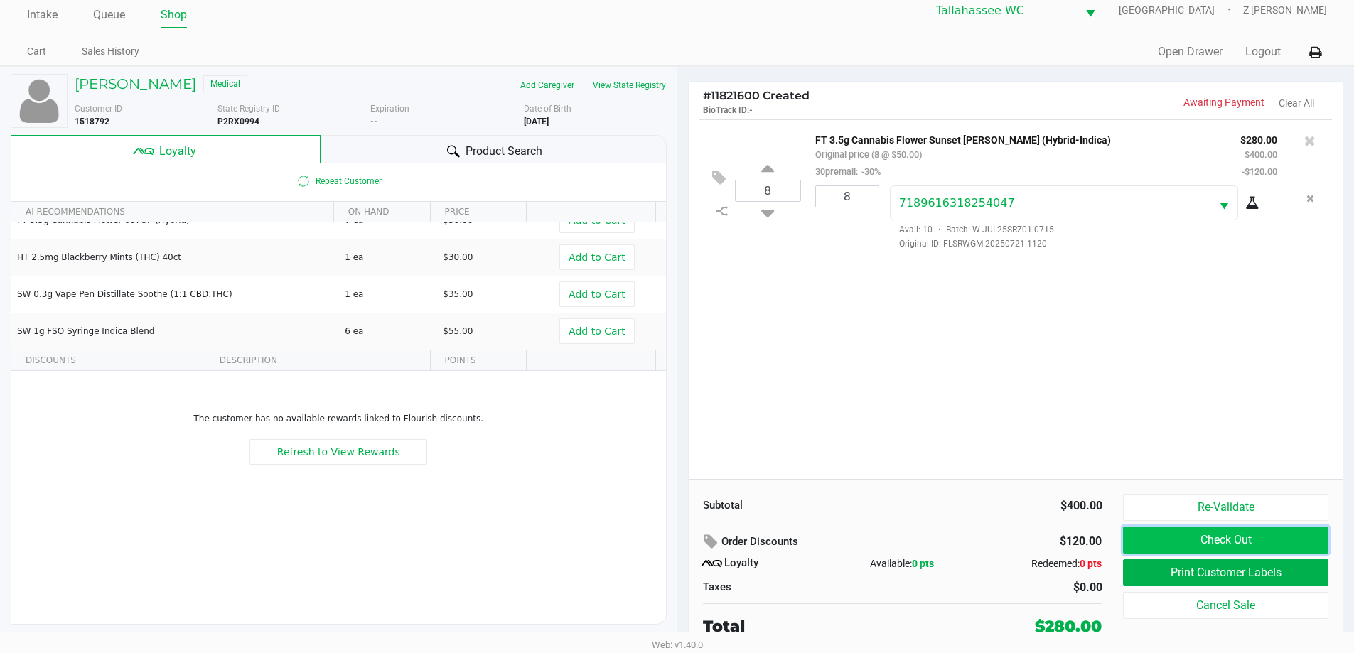
click at [1230, 545] on button "Check Out" at bounding box center [1225, 540] width 205 height 27
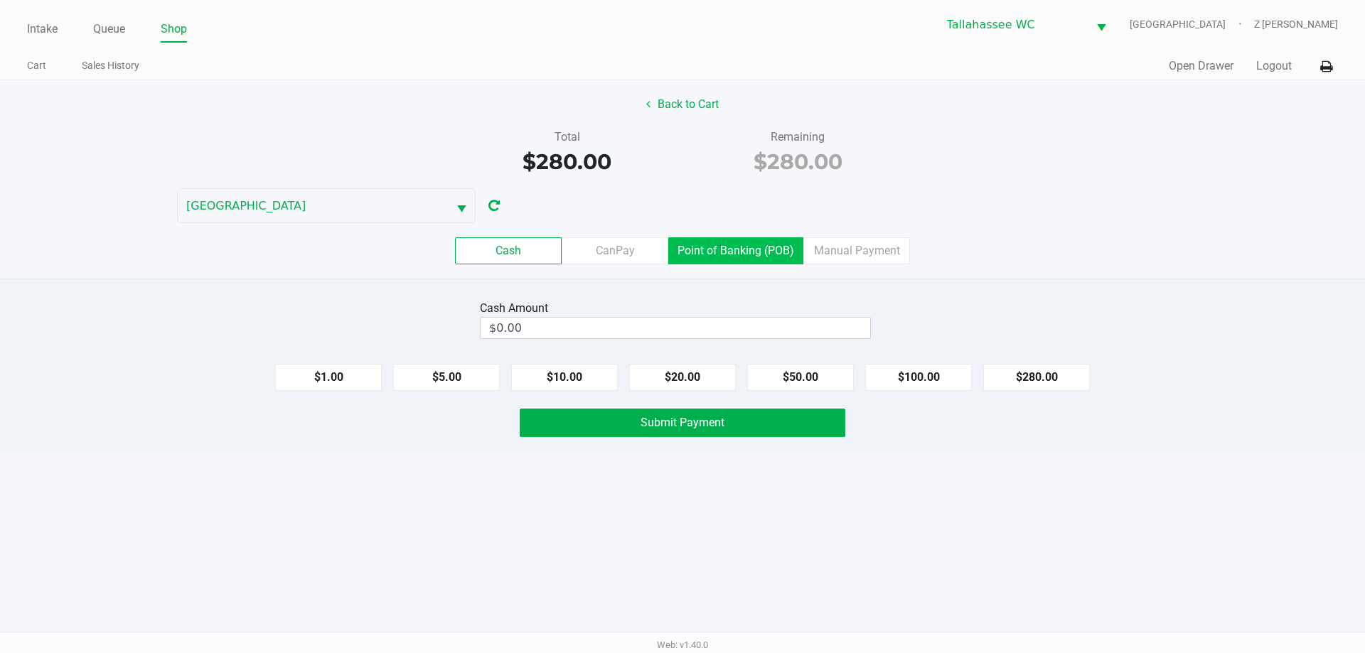
click at [750, 247] on label "Point of Banking (POB)" at bounding box center [735, 250] width 135 height 27
click at [0, 0] on 7 "Point of Banking (POB)" at bounding box center [0, 0] width 0 height 0
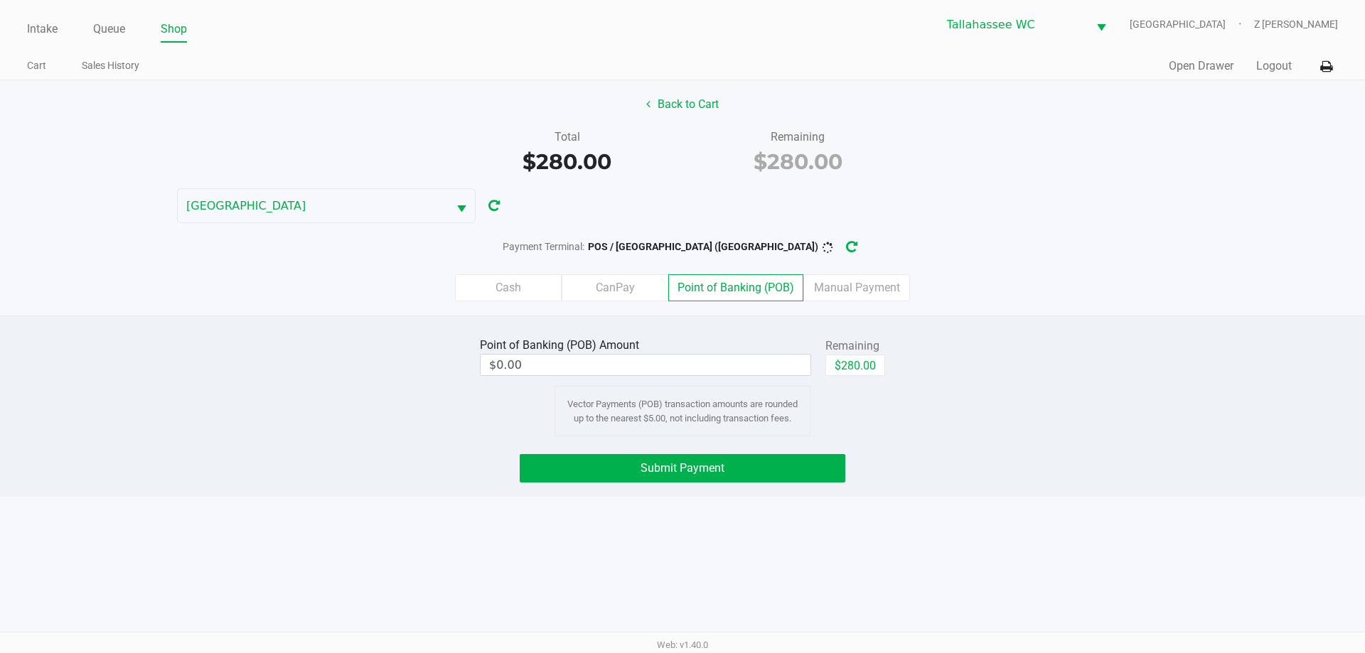
click at [914, 341] on div "Point of Banking (POB) Amount $0.00 Remaining $280.00 Vector Payments (POB) tra…" at bounding box center [682, 385] width 1386 height 102
click at [867, 371] on button "$280.00" at bounding box center [855, 365] width 60 height 21
drag, startPoint x: 716, startPoint y: 470, endPoint x: 1202, endPoint y: 562, distance: 494.8
click at [717, 471] on span "Submit Payment" at bounding box center [683, 468] width 84 height 14
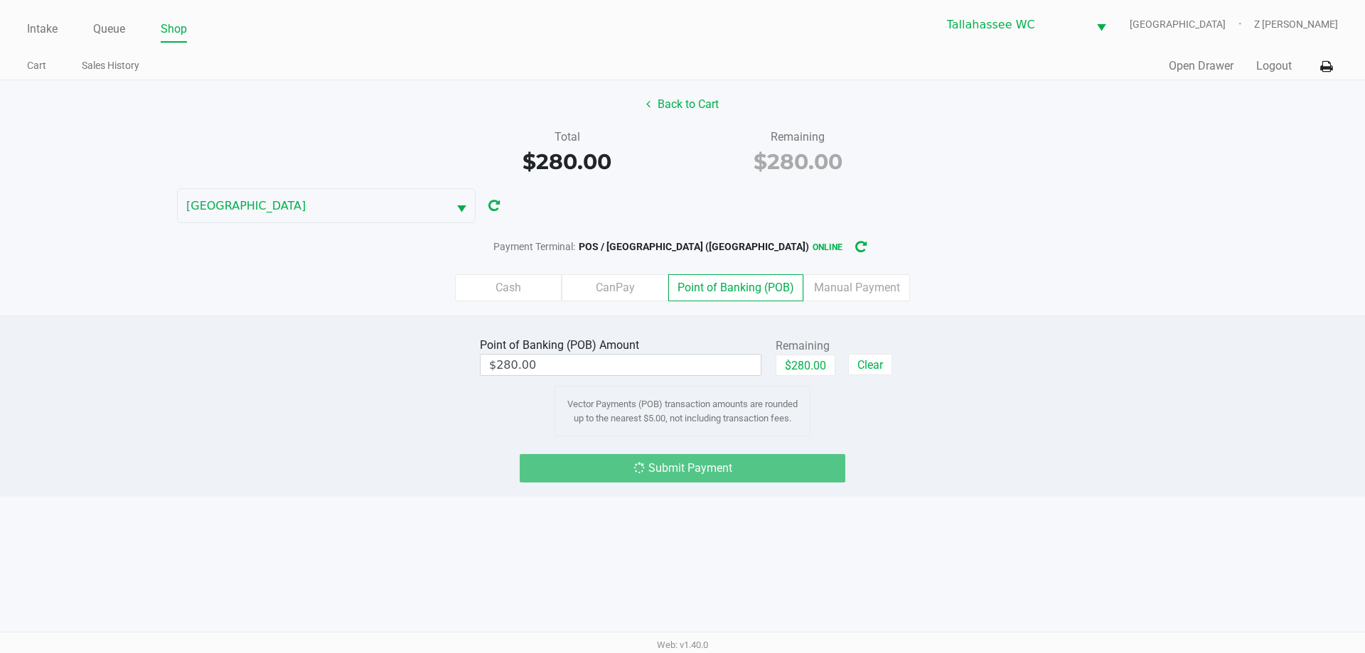
click at [1202, 562] on div "Intake Queue Shop [GEOGRAPHIC_DATA] WC [GEOGRAPHIC_DATA] Z [PERSON_NAME] Cart S…" at bounding box center [682, 326] width 1365 height 653
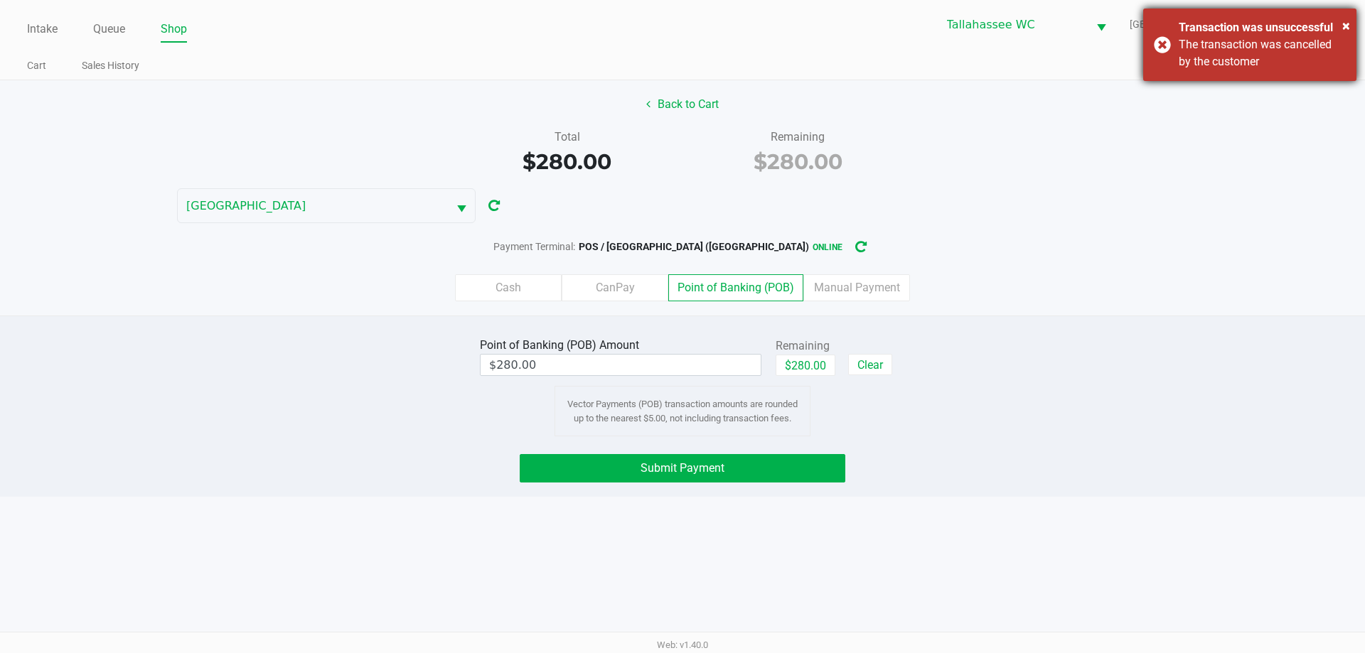
click at [1238, 58] on div "The transaction was cancelled by the customer" at bounding box center [1262, 53] width 167 height 34
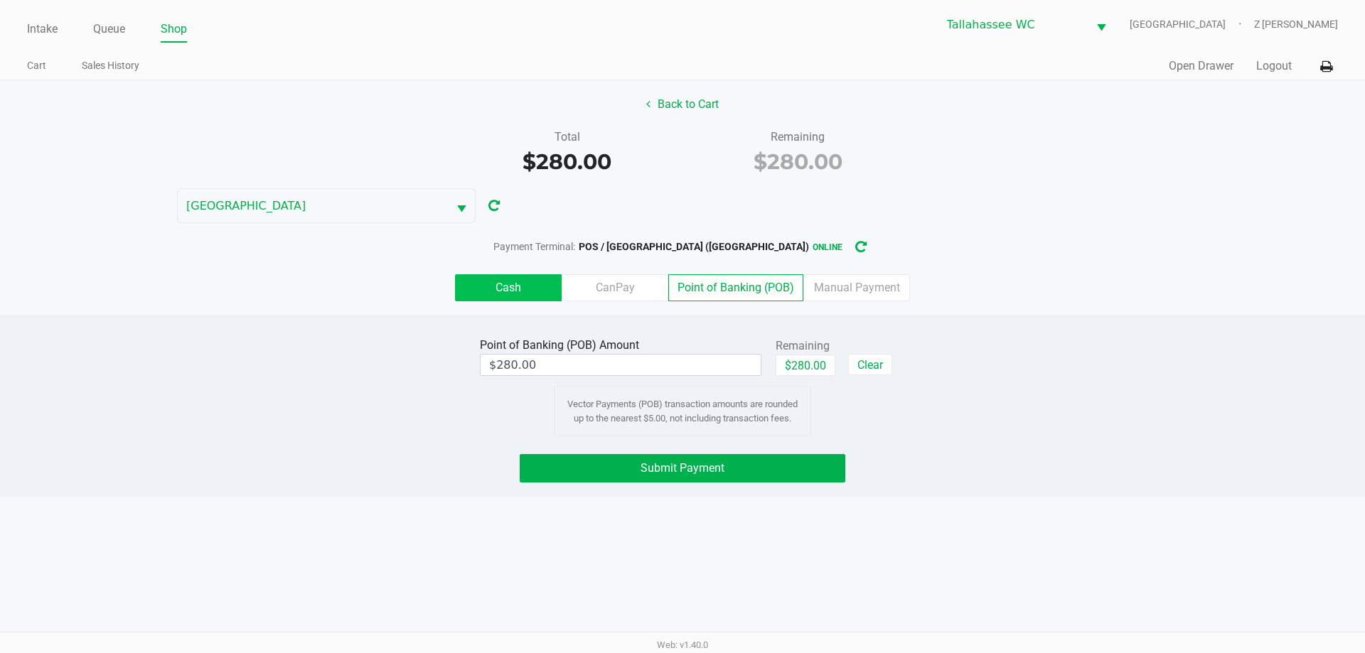
click at [525, 281] on label "Cash" at bounding box center [508, 287] width 107 height 27
click at [0, 0] on 0 "Cash" at bounding box center [0, 0] width 0 height 0
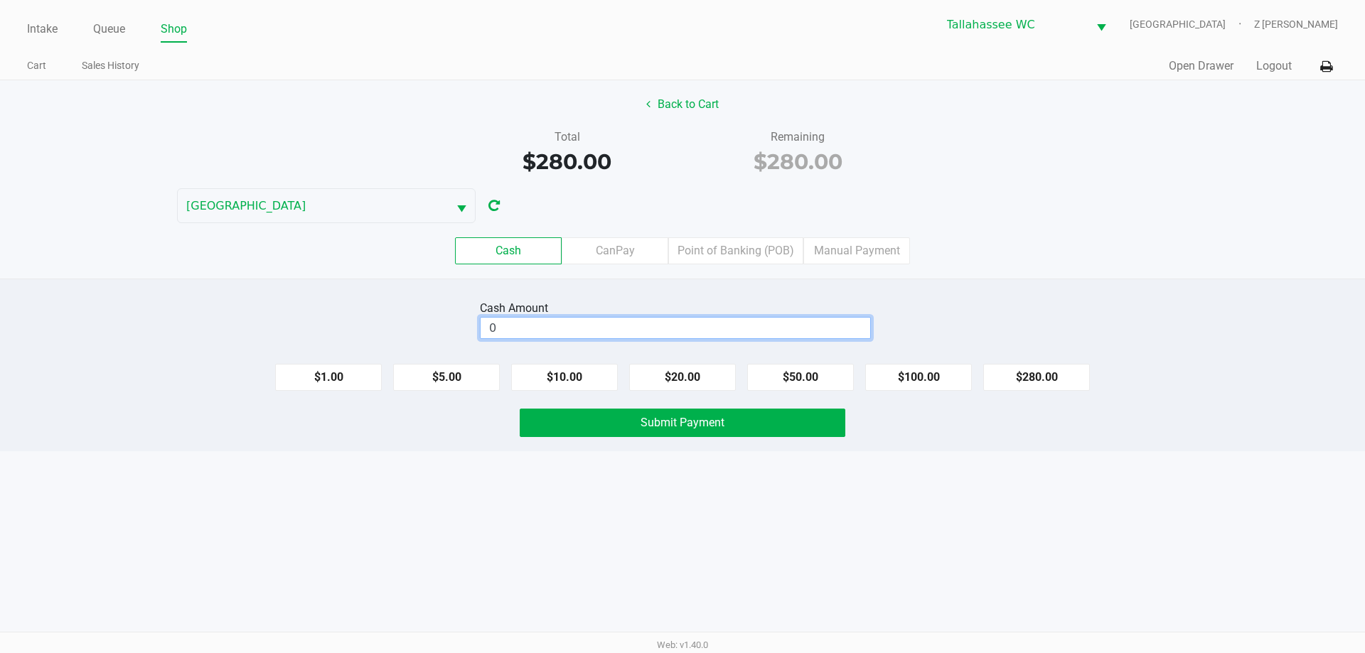
click at [537, 328] on input "0" at bounding box center [676, 328] width 390 height 21
type input "$300.00"
click at [655, 444] on div "Cash Amount $300.00 Clear $1.00 $5.00 $10.00 $20.00 $50.00 $100.00 $280.00 Subm…" at bounding box center [682, 365] width 1365 height 173
click at [695, 435] on button "Submit Payment" at bounding box center [683, 423] width 326 height 28
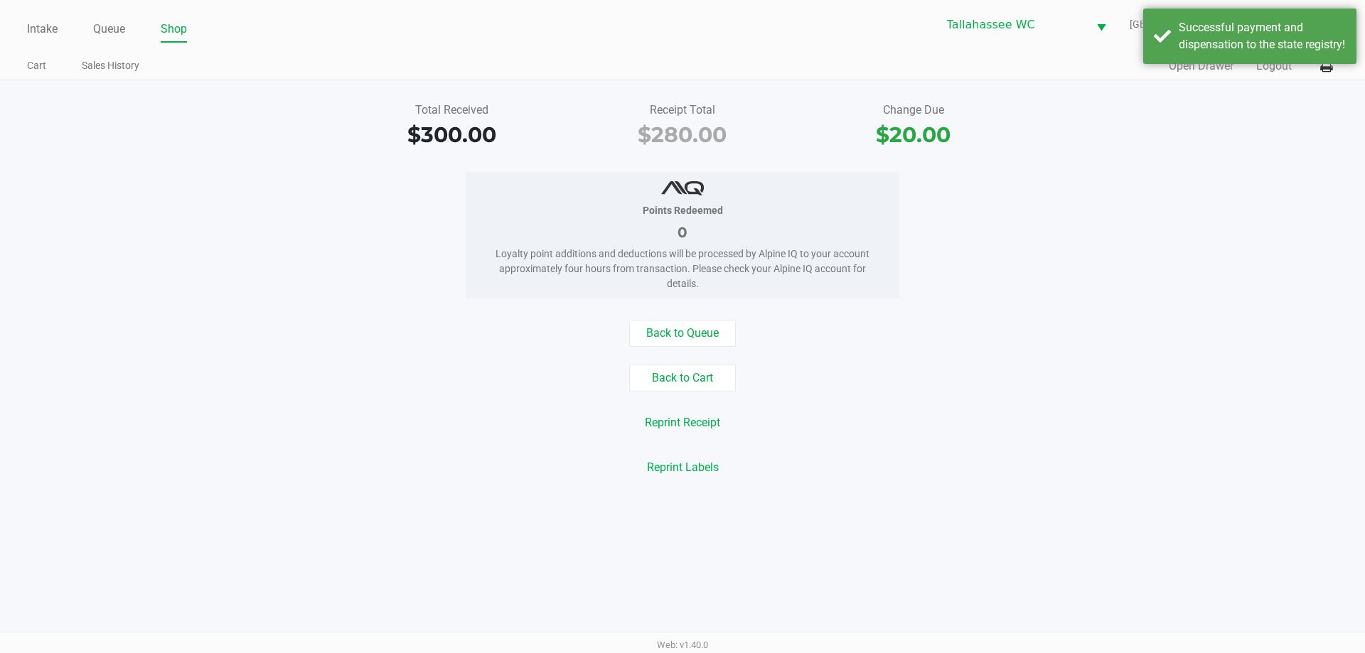
click at [1034, 283] on div "Points Redeemed 0 Loyalty point additions and deductions will be processed by A…" at bounding box center [682, 235] width 1386 height 127
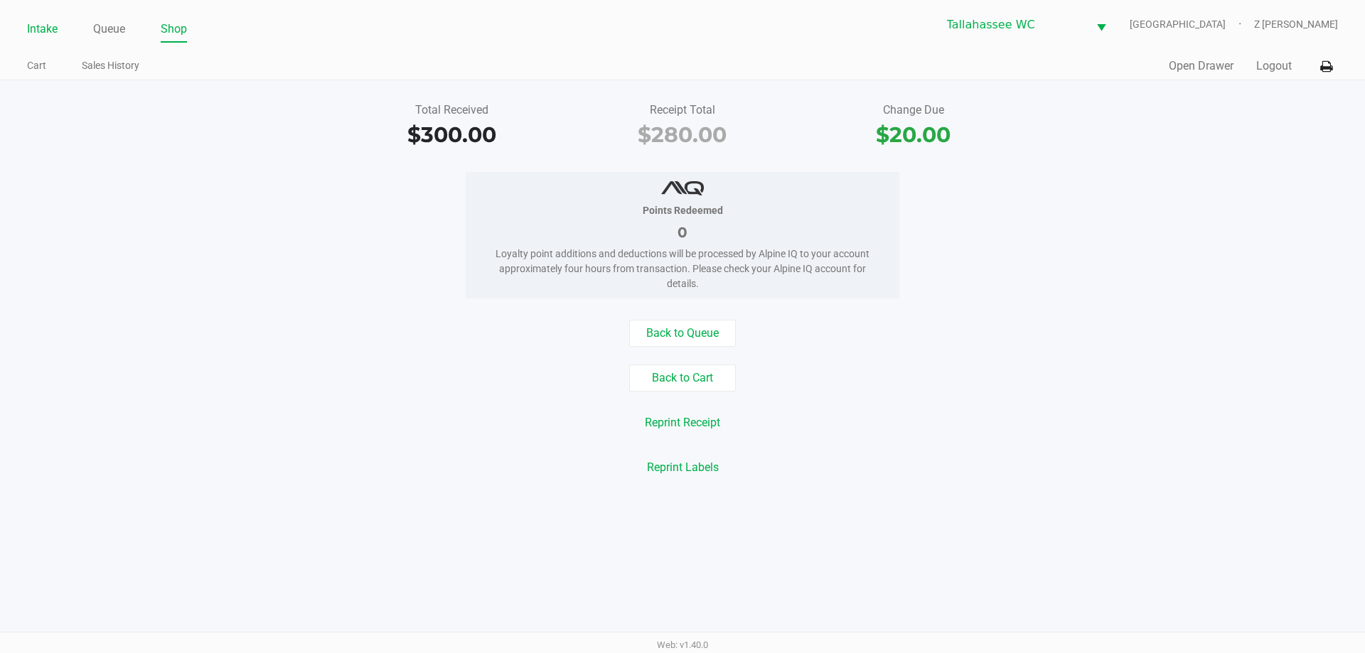
click at [43, 31] on link "Intake" at bounding box center [42, 29] width 31 height 20
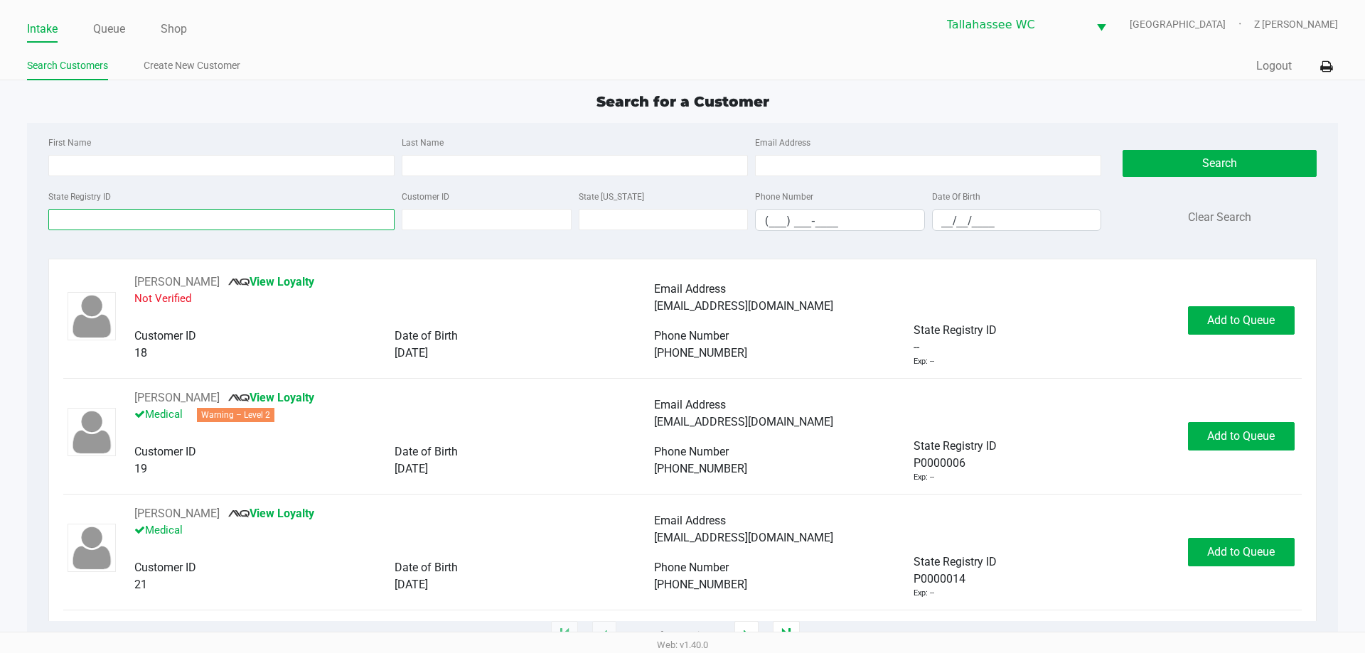
click at [153, 213] on input "State Registry ID" at bounding box center [221, 219] width 346 height 21
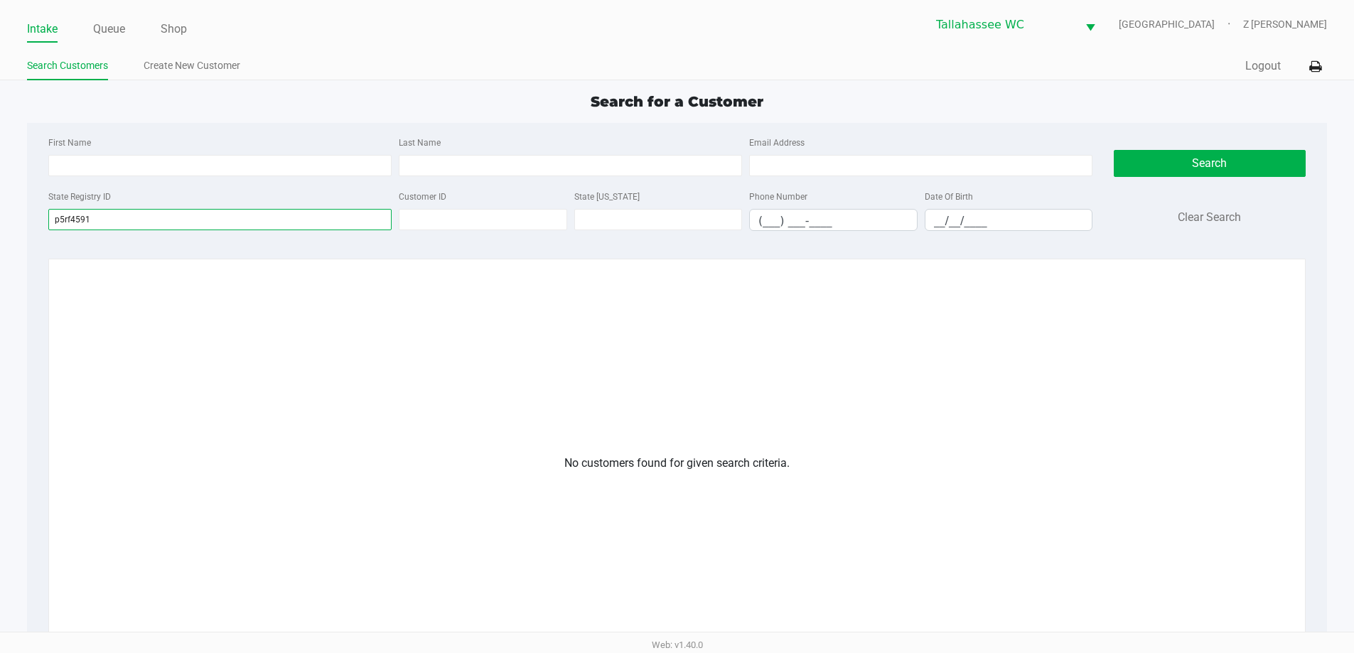
click at [235, 213] on input "p5rf4591" at bounding box center [219, 219] width 343 height 21
type input "p5rf4591"
click at [184, 65] on link "Create New Customer" at bounding box center [192, 66] width 97 height 18
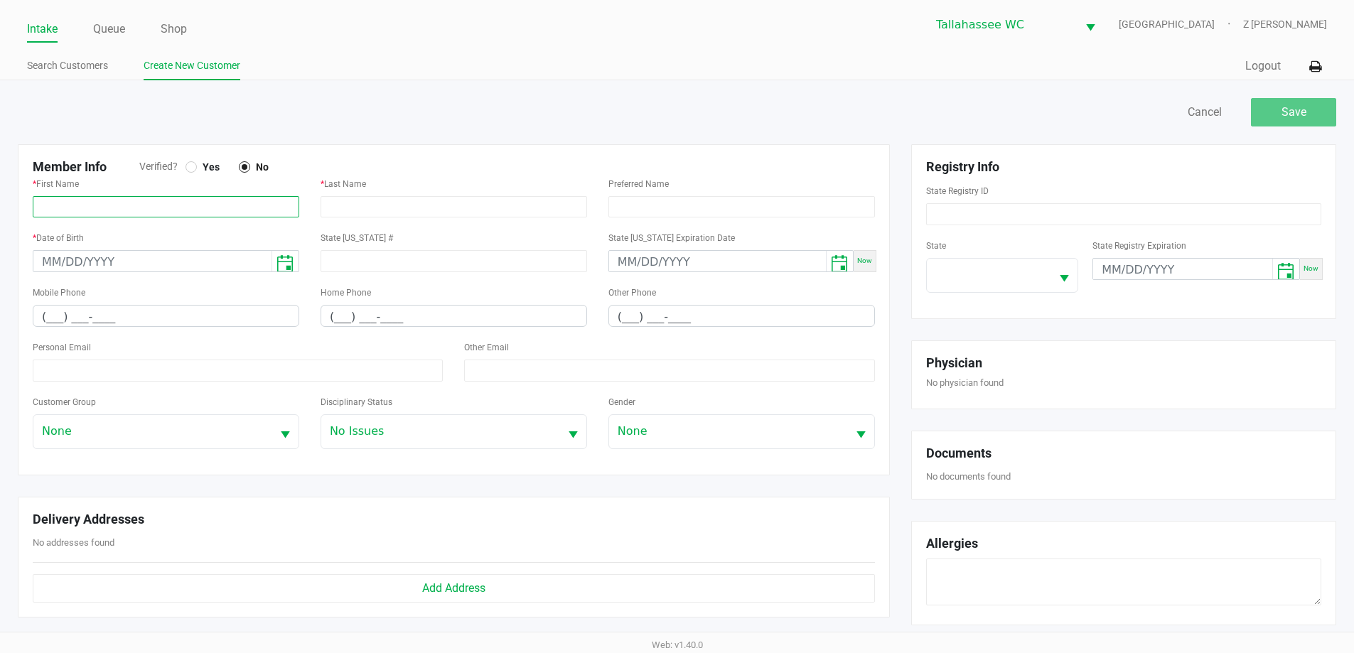
click at [102, 197] on input "text" at bounding box center [166, 206] width 267 height 21
paste input "[PERSON_NAME]"
type input "[PERSON_NAME]"
click at [346, 211] on input "text" at bounding box center [454, 206] width 267 height 21
paste input "[PERSON_NAME]"
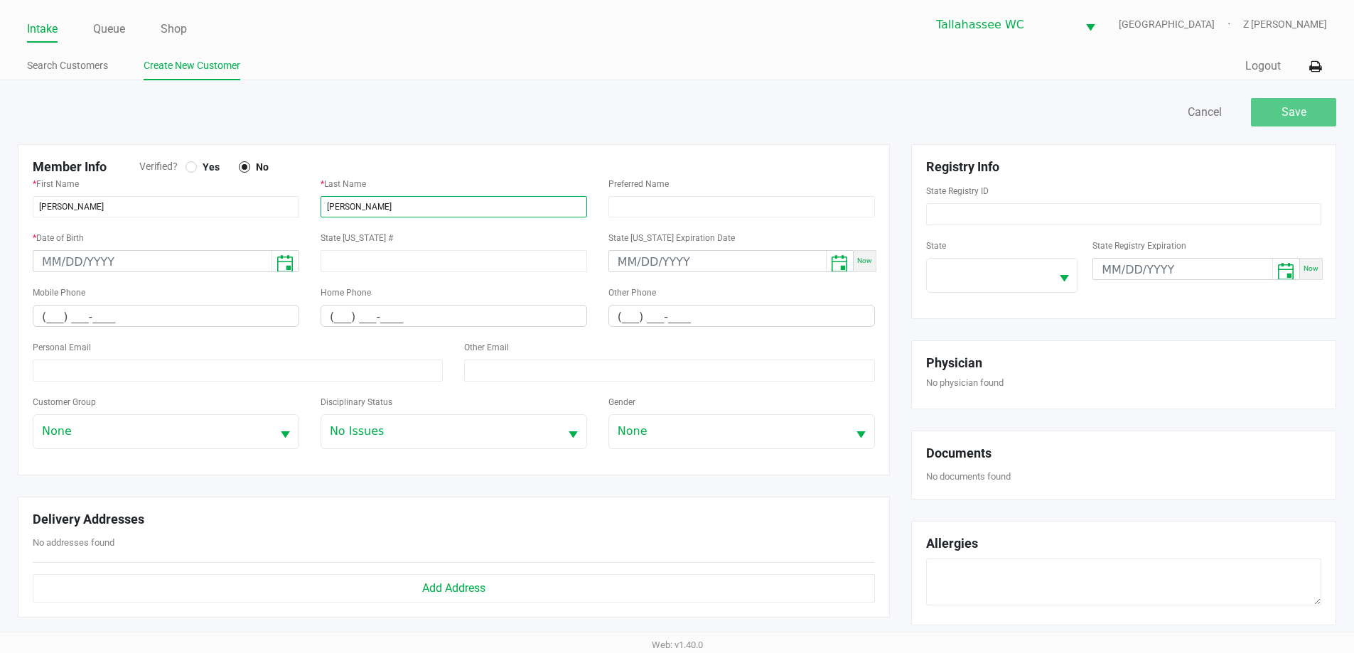
type input "[PERSON_NAME]"
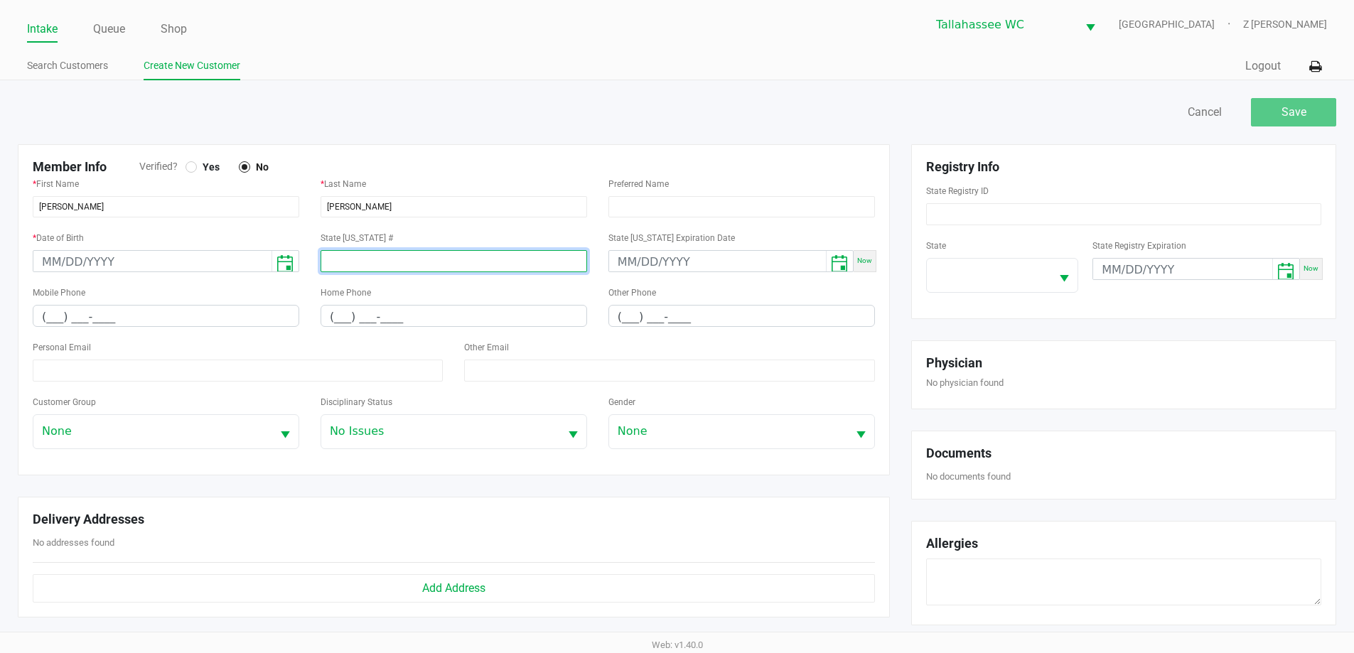
click at [393, 259] on input at bounding box center [454, 261] width 267 height 22
paste input "P5RF4591"
type input "P5RF4591"
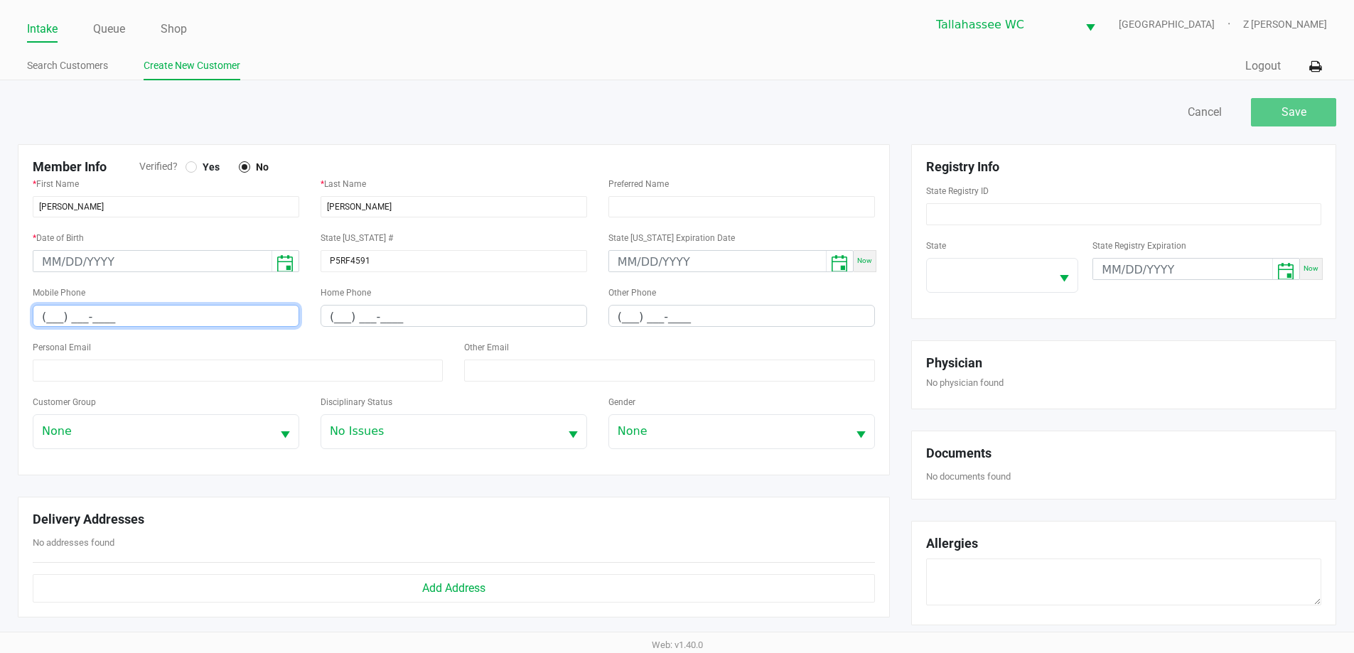
click at [33, 310] on input "(___) ___-____" at bounding box center [165, 317] width 265 height 22
paste input "850) 980-5168"
type input "[PHONE_NUMBER]"
type input "month/day/year"
click at [59, 267] on input "month/day/year" at bounding box center [152, 262] width 238 height 22
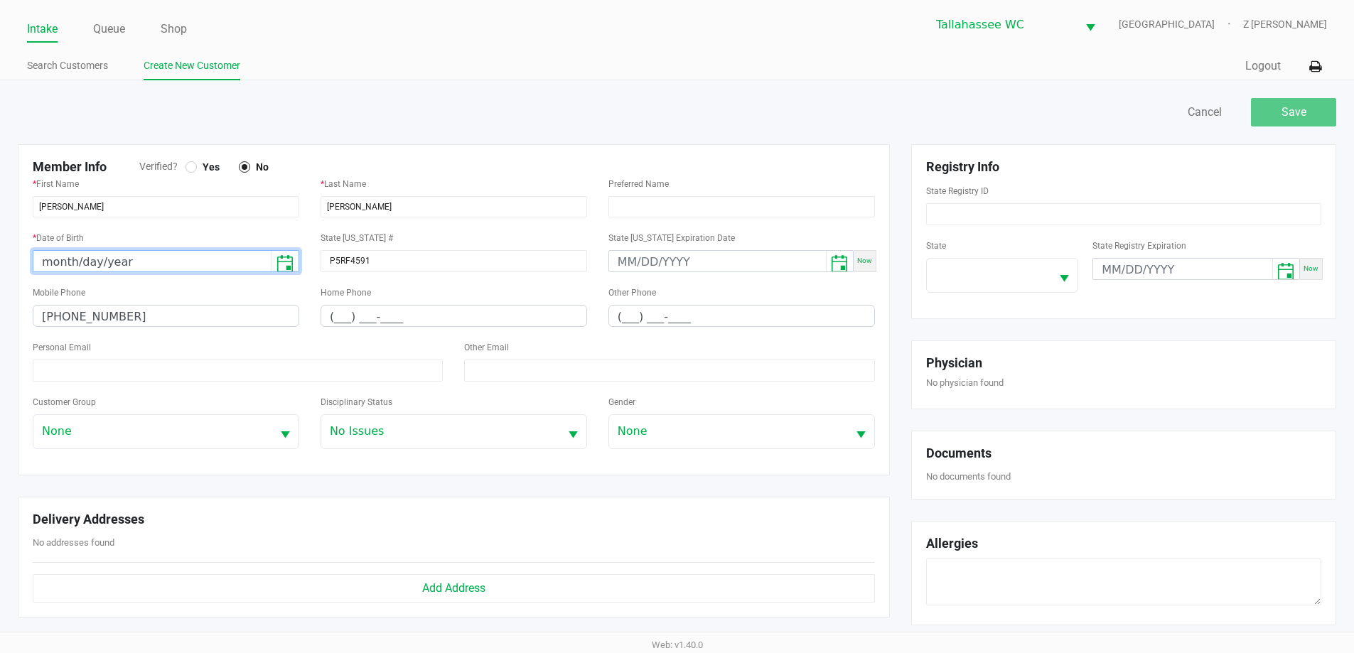
paste input "[DATE]"
type input "[DATE]"
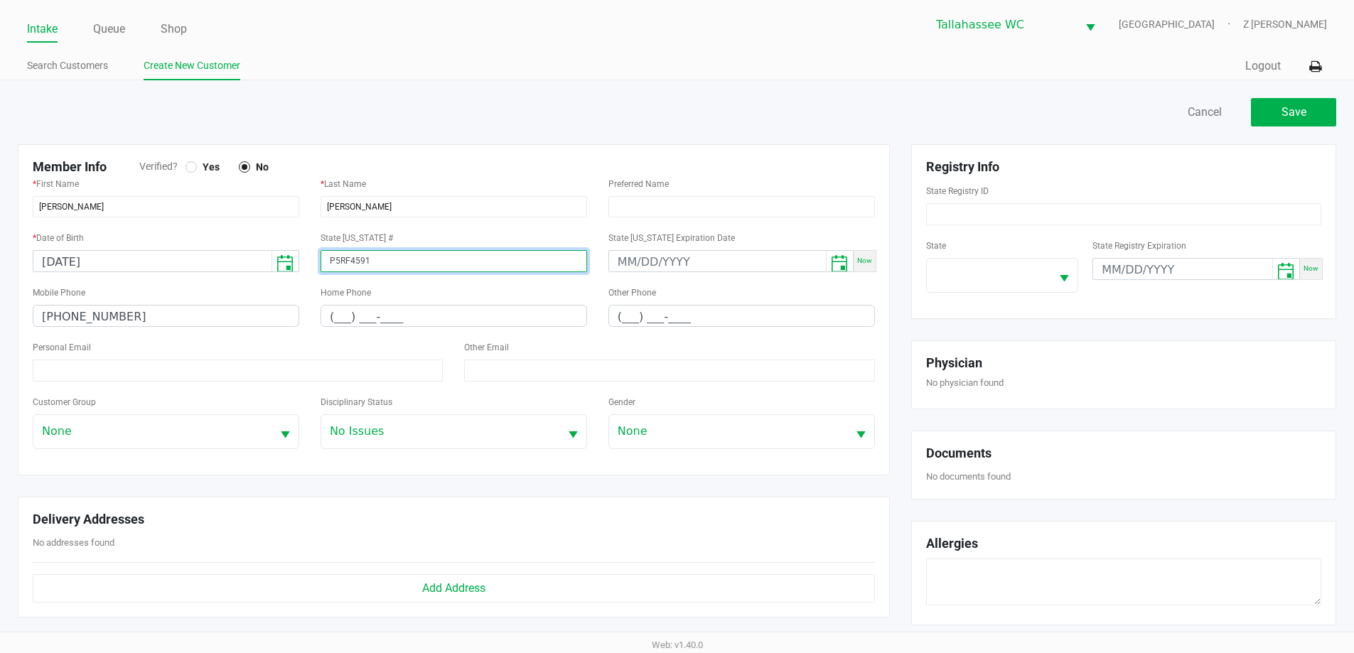
click at [369, 262] on input "P5RF4591" at bounding box center [454, 261] width 267 height 22
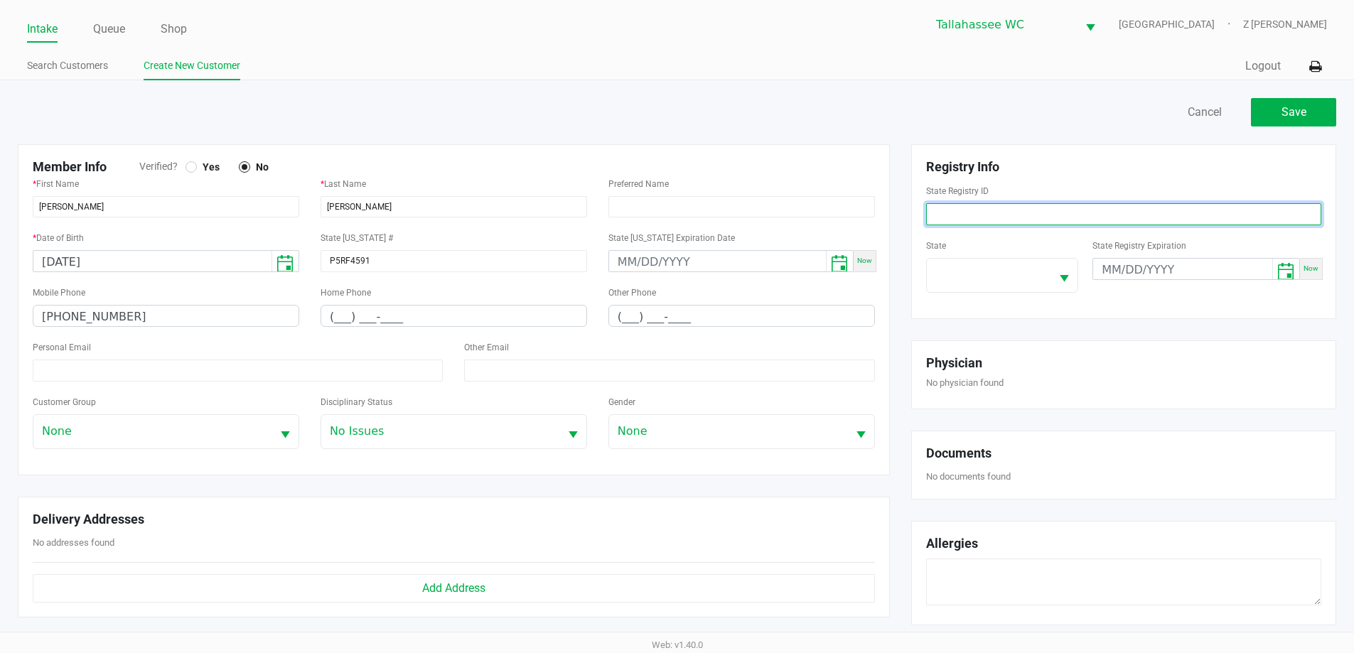
click at [978, 213] on input at bounding box center [1123, 214] width 395 height 22
paste input "P5RF4591"
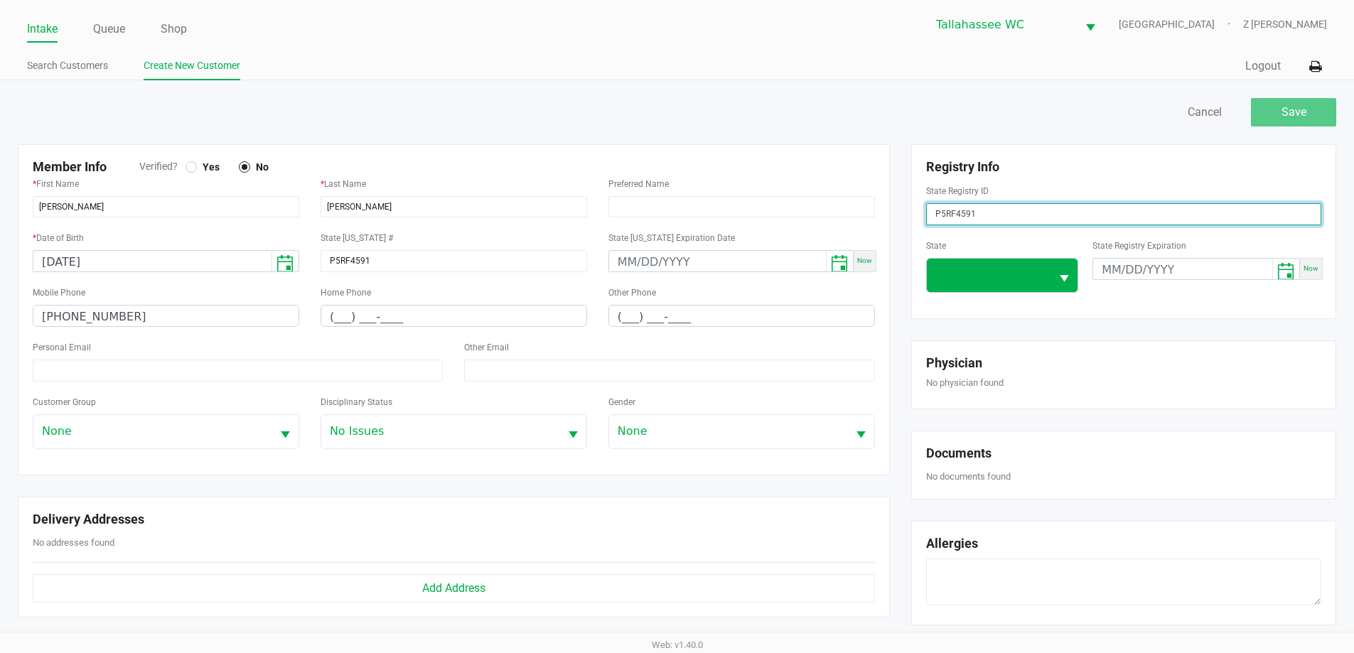
type input "P5RF4591"
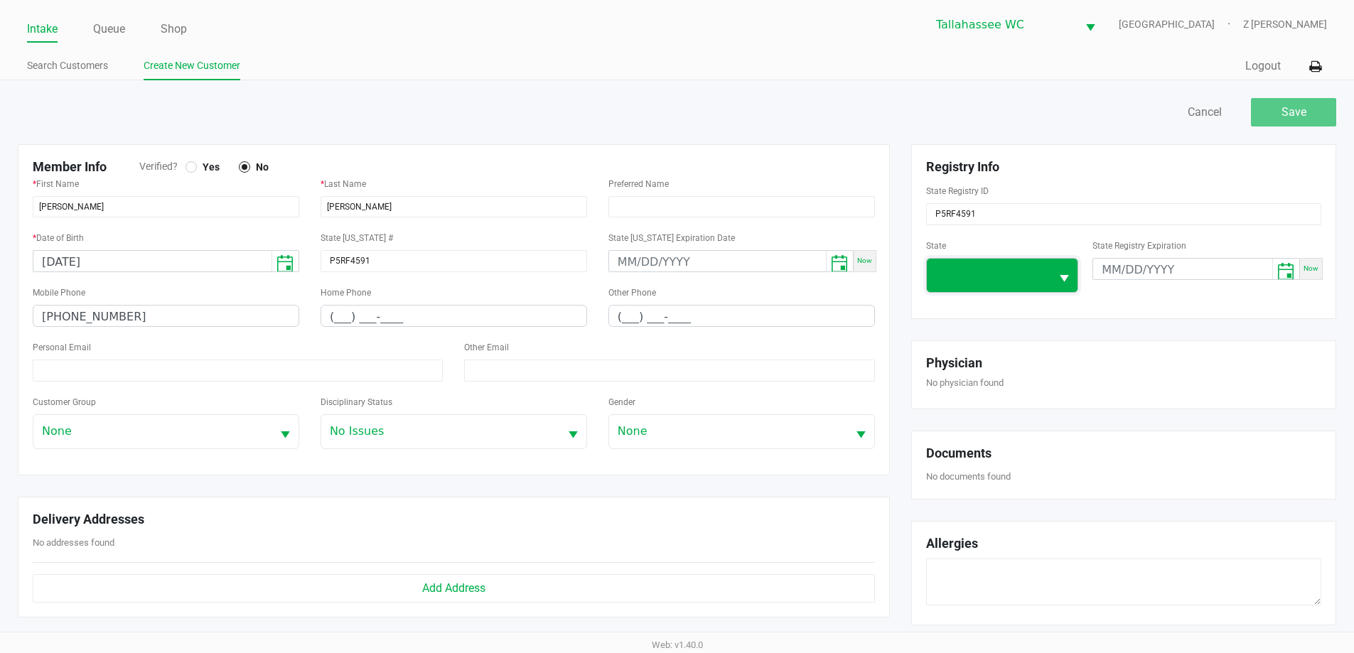
click at [973, 271] on span at bounding box center [989, 275] width 107 height 17
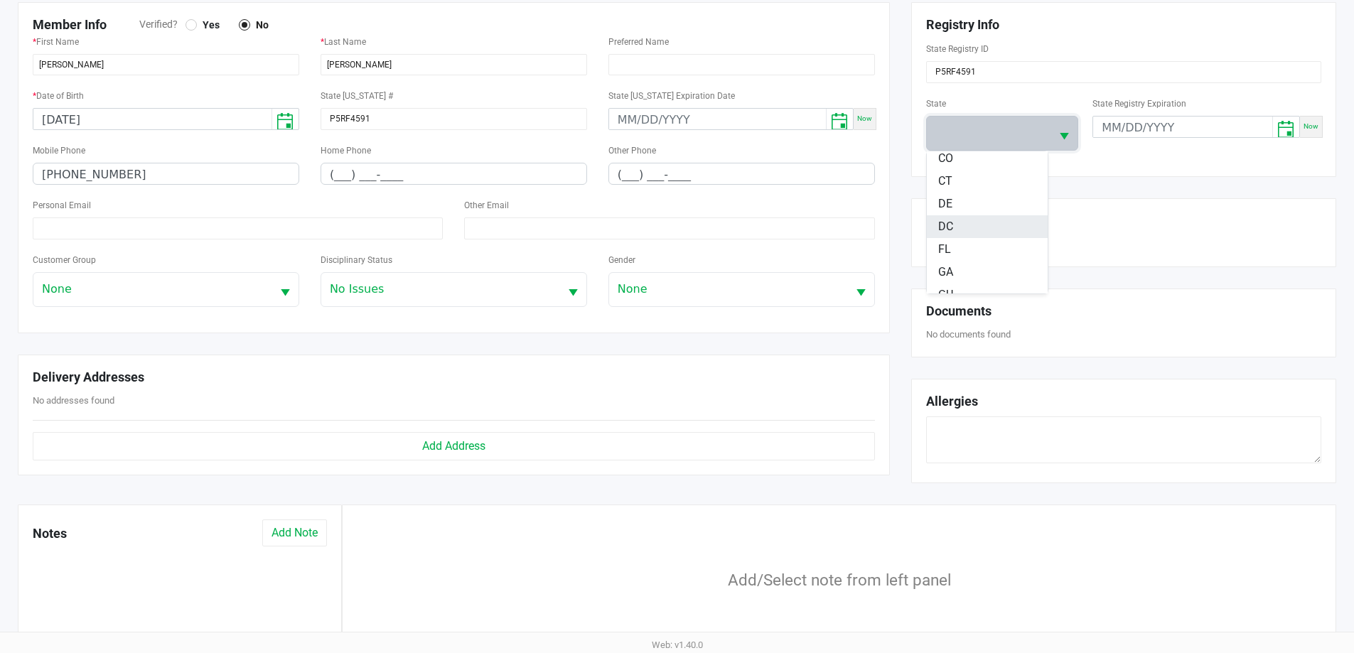
scroll to position [142, 0]
click at [960, 252] on li "FL" at bounding box center [987, 248] width 121 height 23
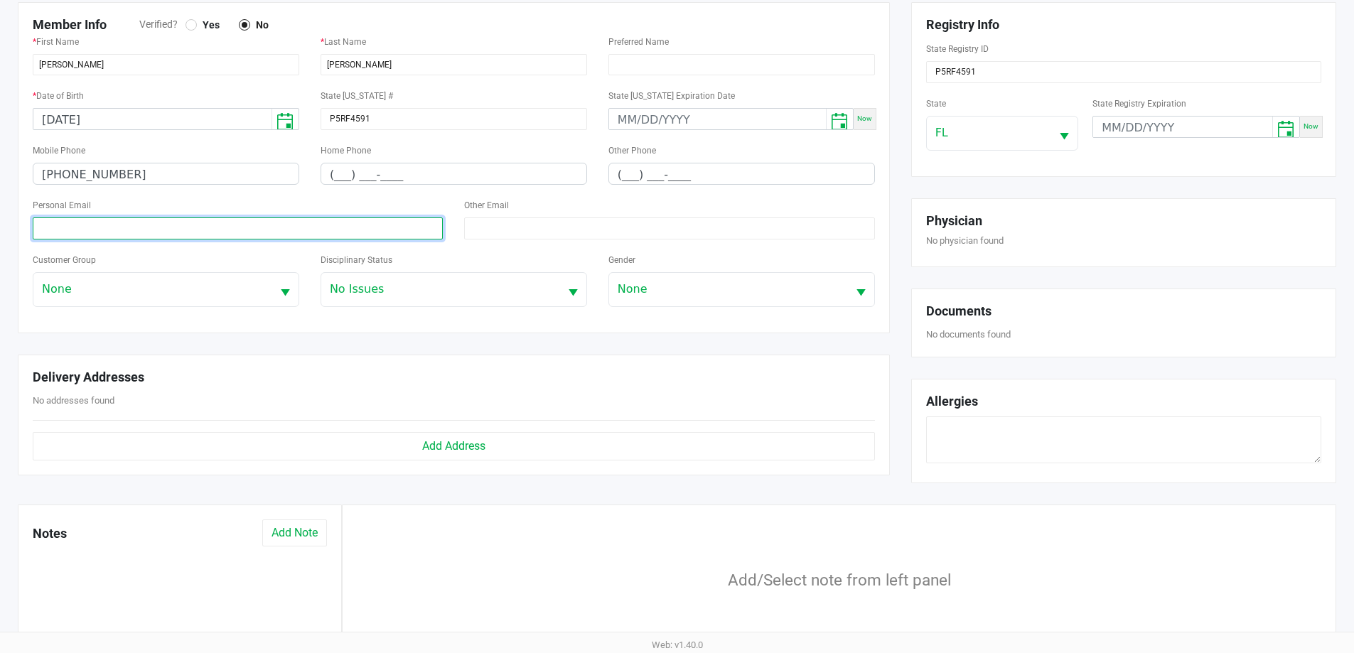
click at [176, 227] on input at bounding box center [238, 229] width 410 height 22
paste input "[EMAIL_ADDRESS][DOMAIN_NAME]"
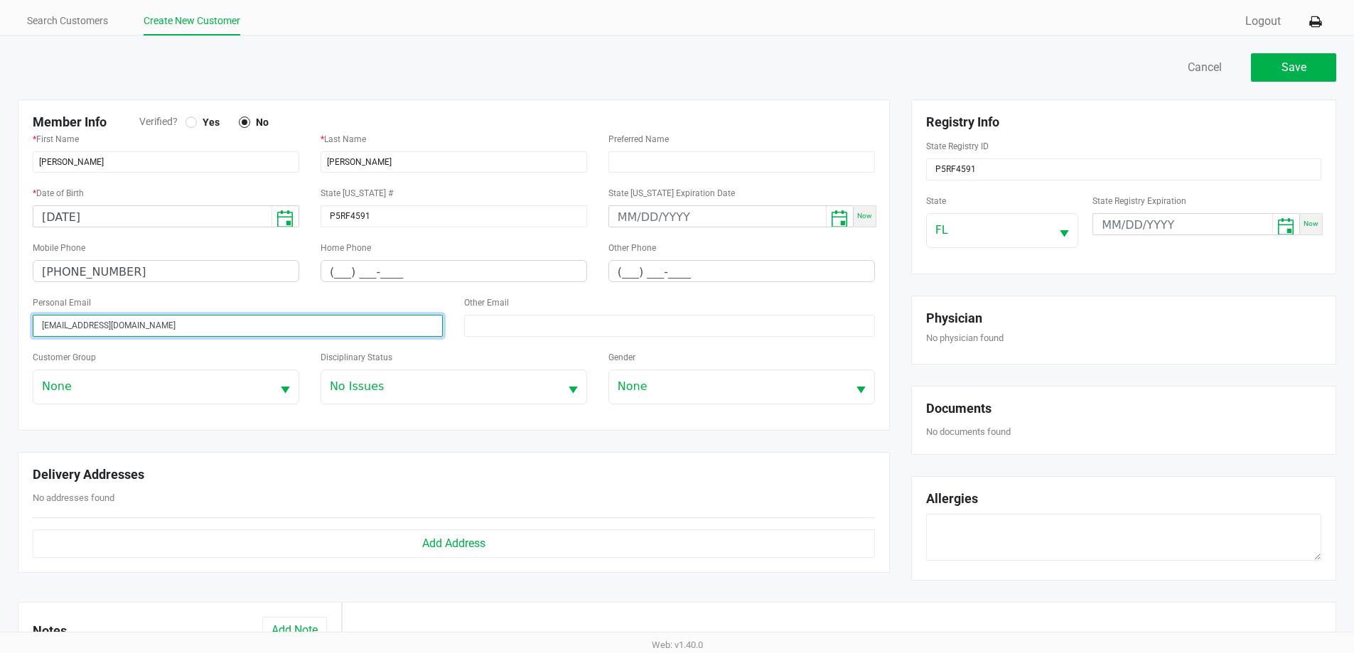
scroll to position [0, 0]
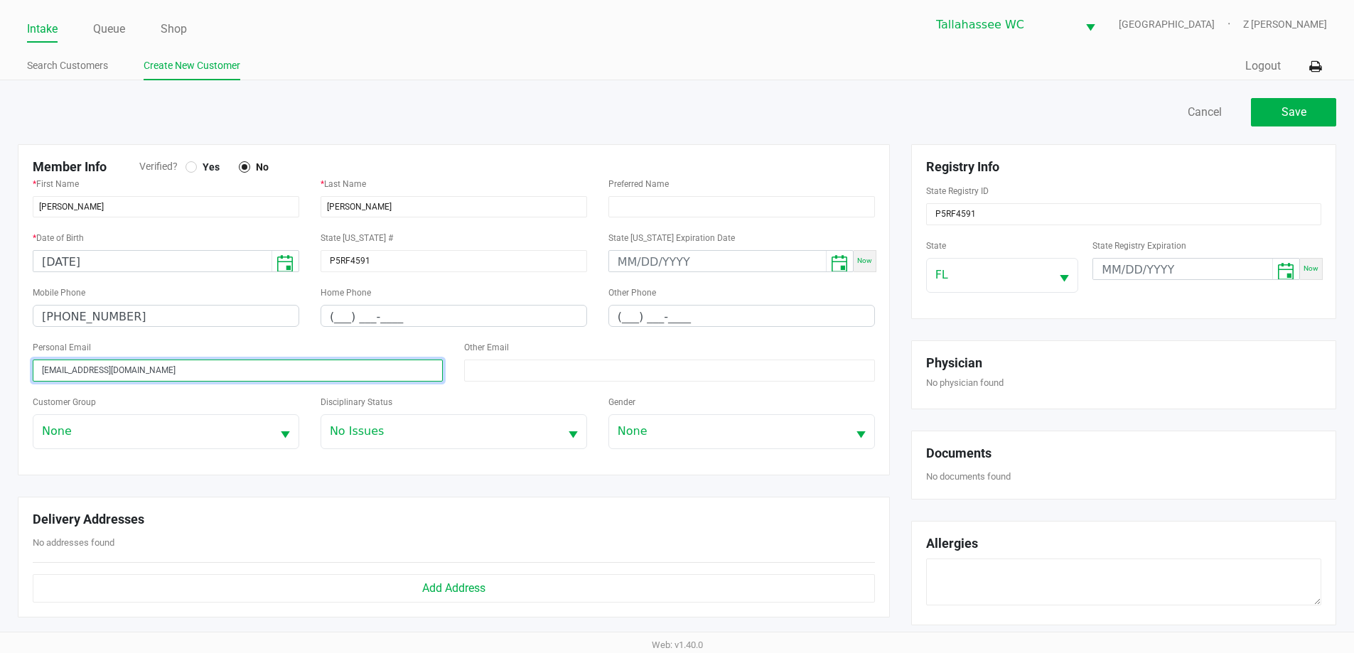
type input "[EMAIL_ADDRESS][DOMAIN_NAME]"
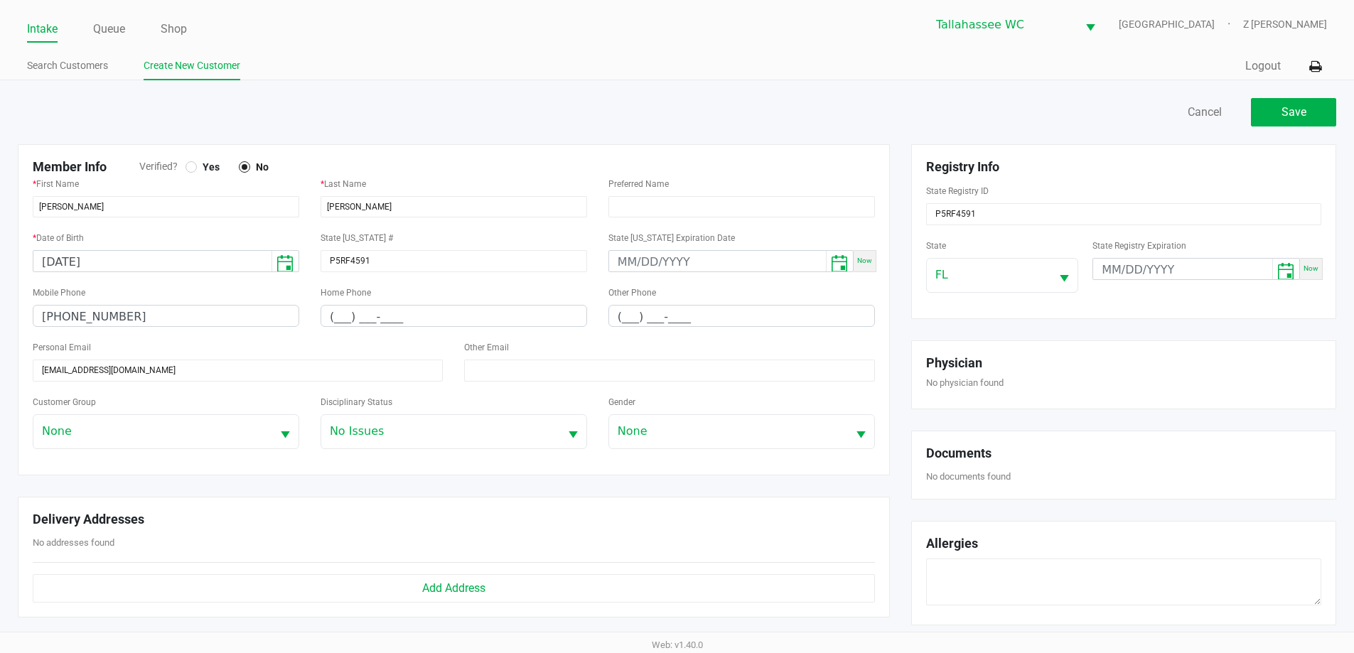
click at [191, 163] on div at bounding box center [191, 166] width 11 height 11
click at [131, 427] on span "None" at bounding box center [152, 431] width 221 height 17
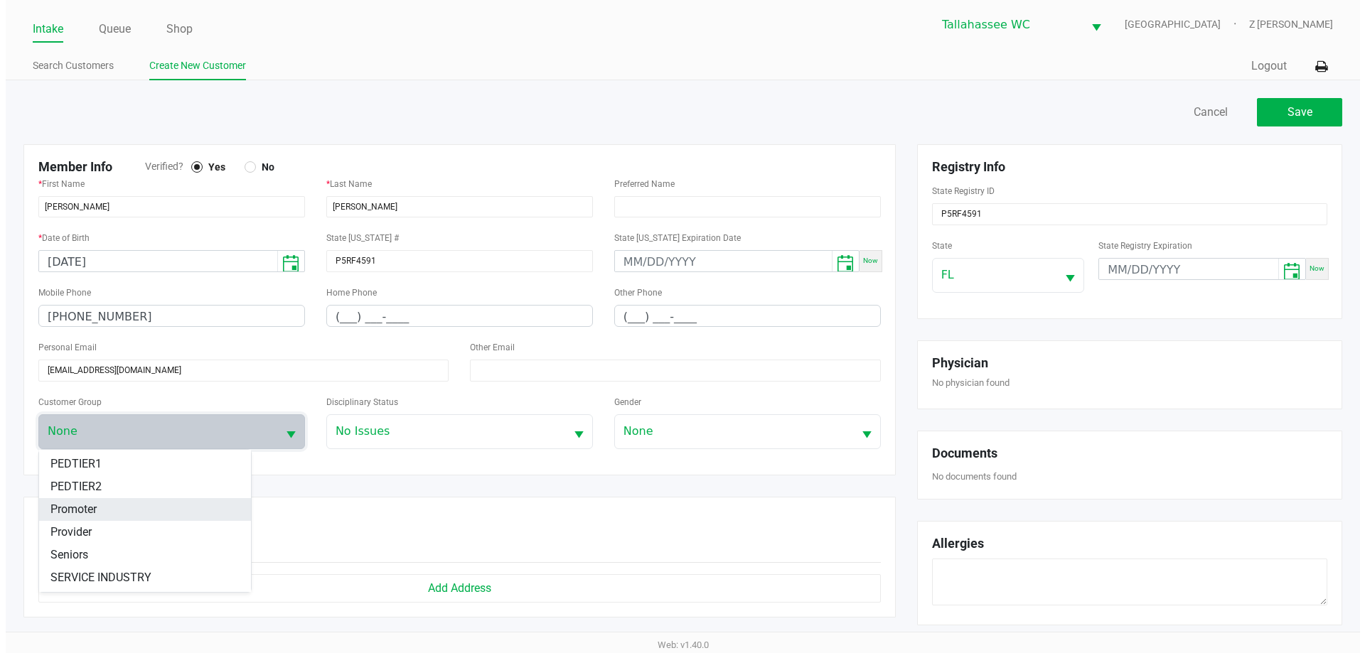
scroll to position [142, 0]
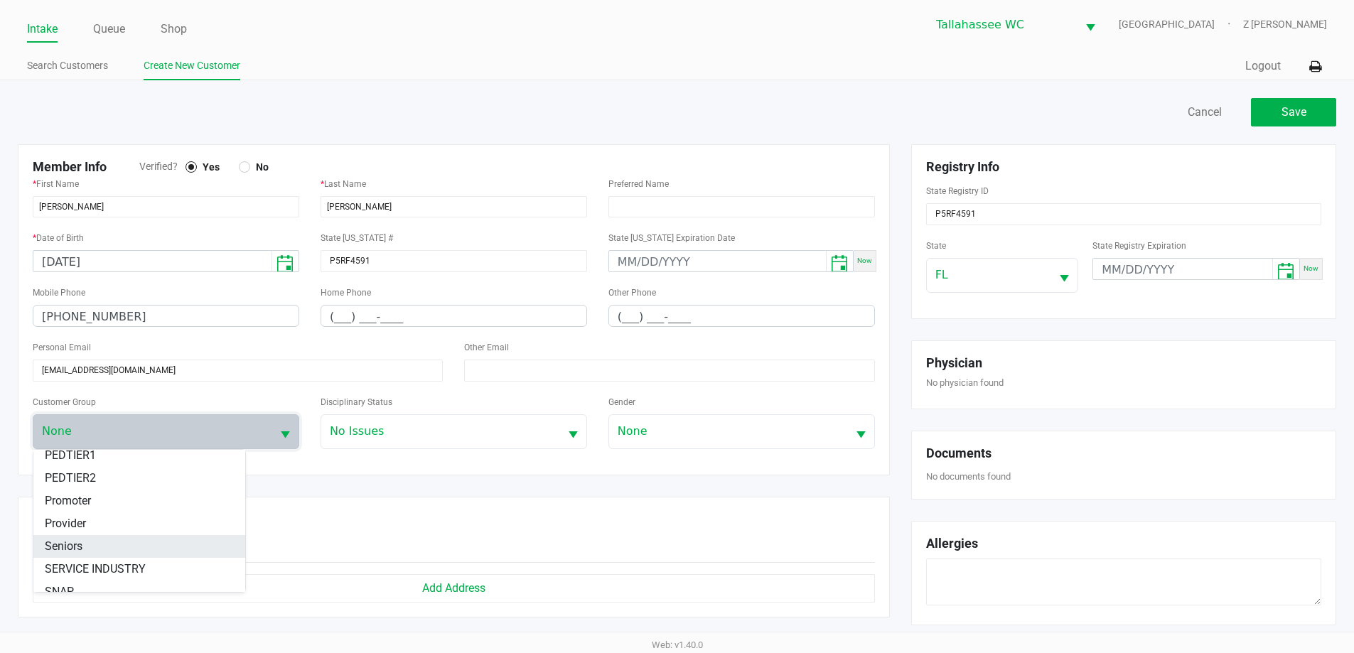
click at [87, 546] on li "Seniors" at bounding box center [139, 546] width 212 height 23
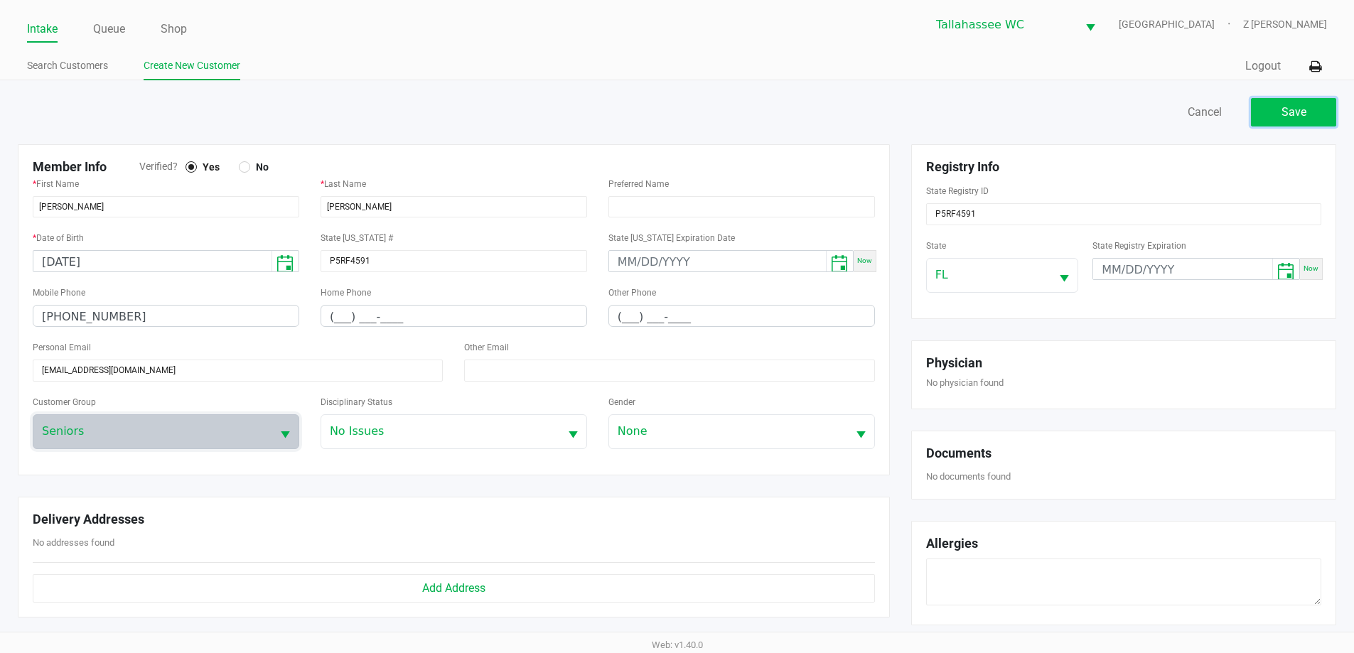
click at [1286, 114] on span "Save" at bounding box center [1294, 112] width 25 height 14
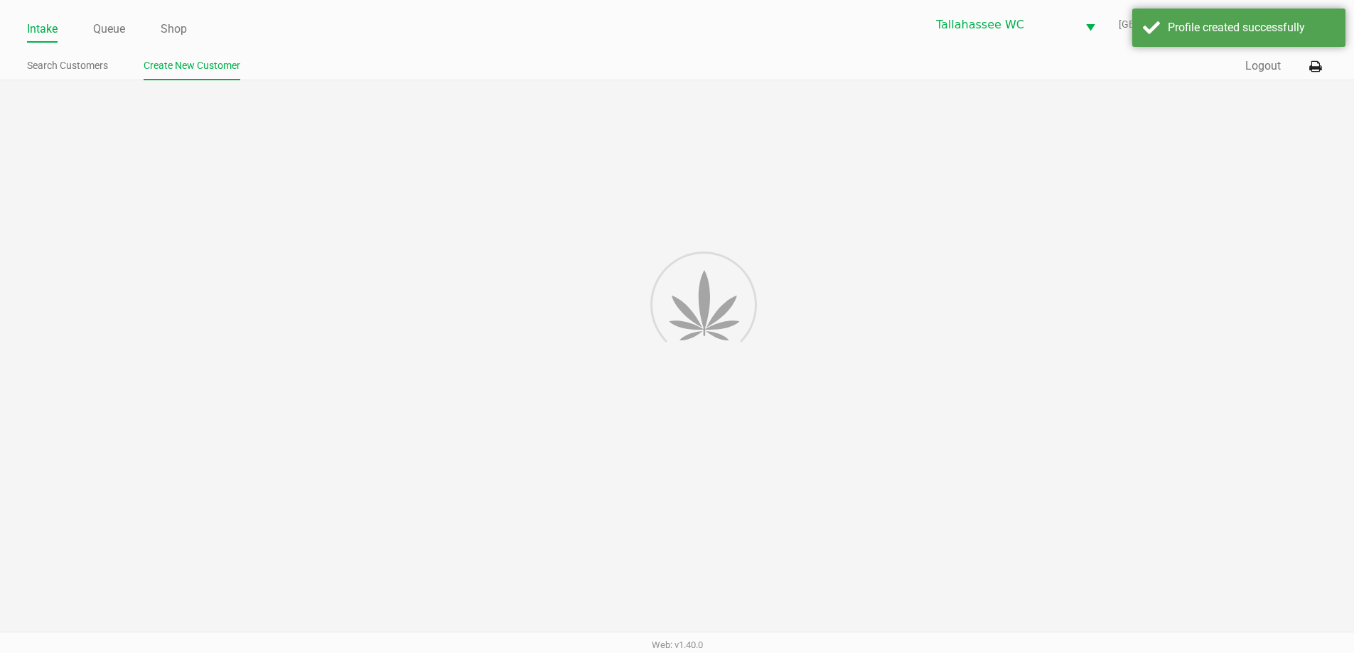
type input "---"
type input "( __) ___-____"
type input "---"
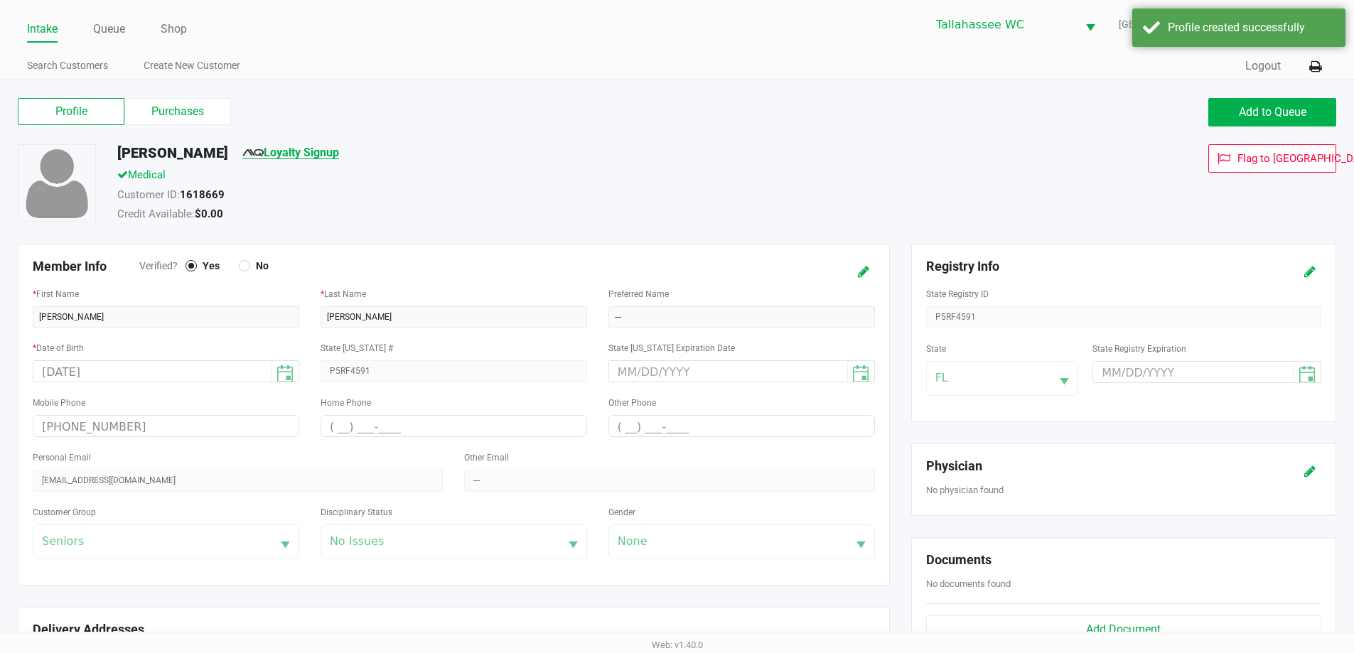
click at [294, 153] on link "Loyalty Signup" at bounding box center [290, 153] width 97 height 14
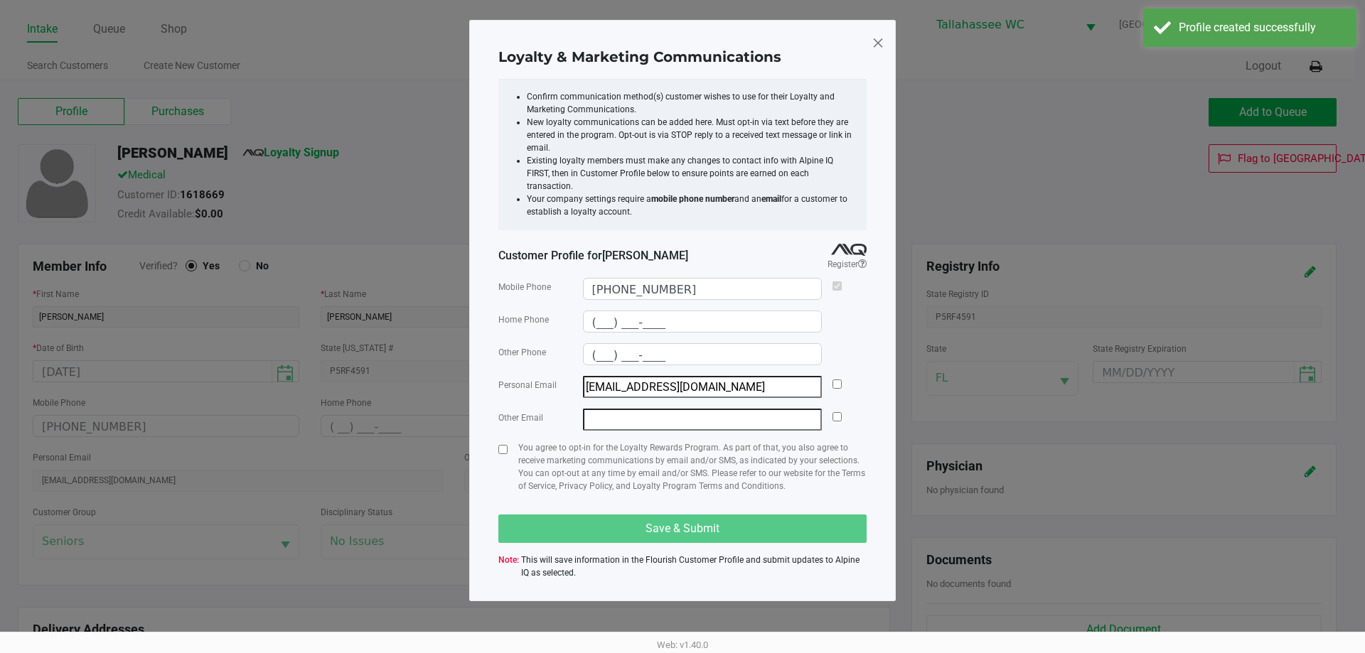
click at [840, 377] on div at bounding box center [836, 387] width 9 height 22
click at [835, 376] on div at bounding box center [836, 387] width 9 height 22
click at [841, 380] on input "checkbox" at bounding box center [836, 384] width 9 height 9
checkbox input "true"
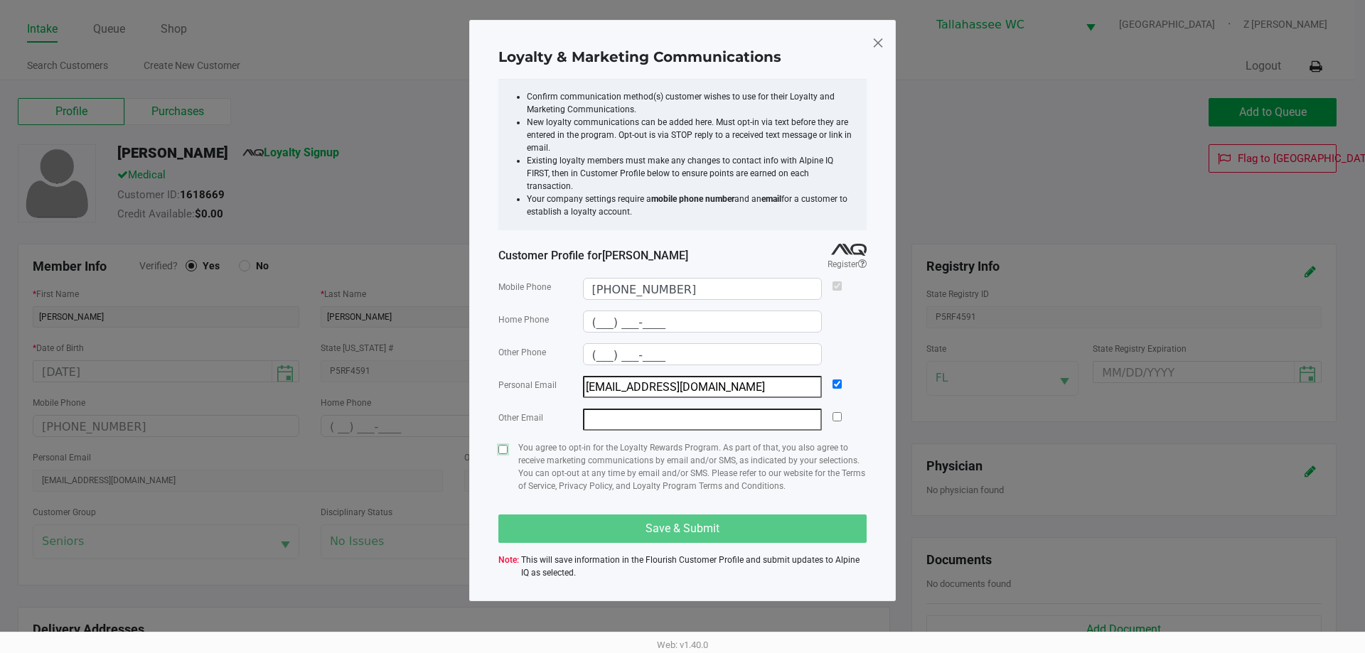
click at [500, 445] on input "checkbox" at bounding box center [502, 449] width 9 height 9
checkbox input "true"
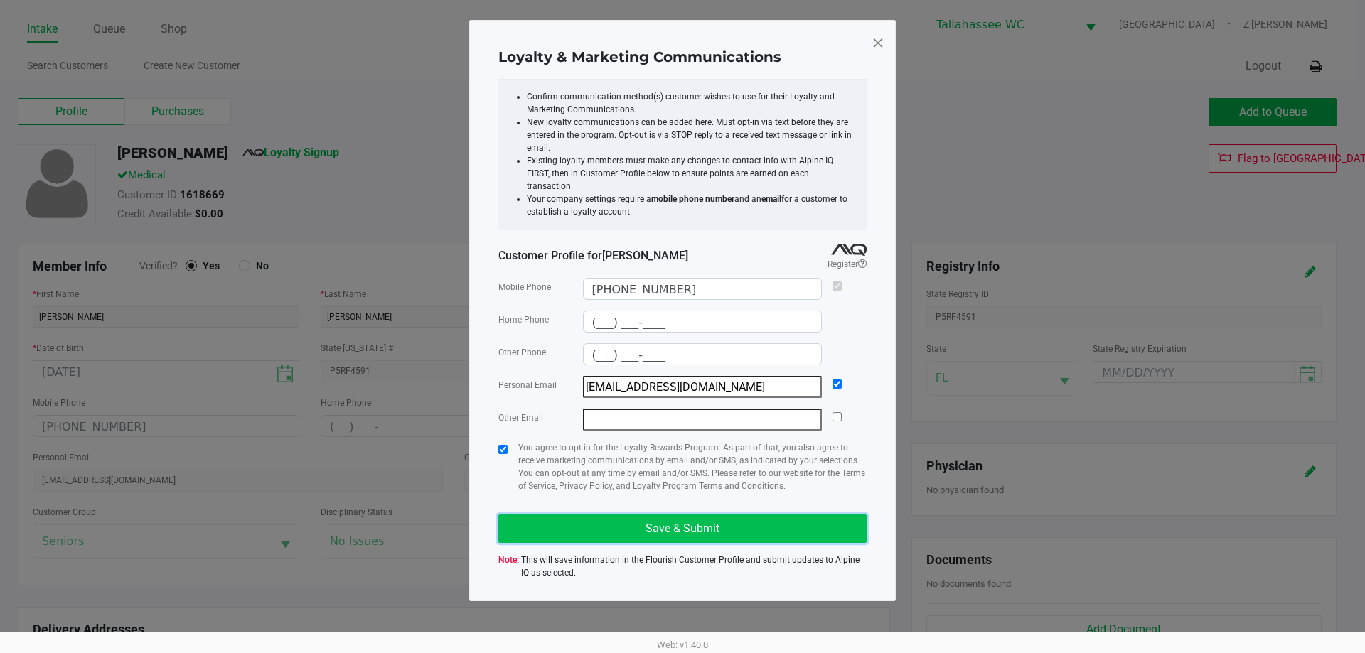
click at [668, 523] on button "Save & Submit" at bounding box center [682, 529] width 368 height 28
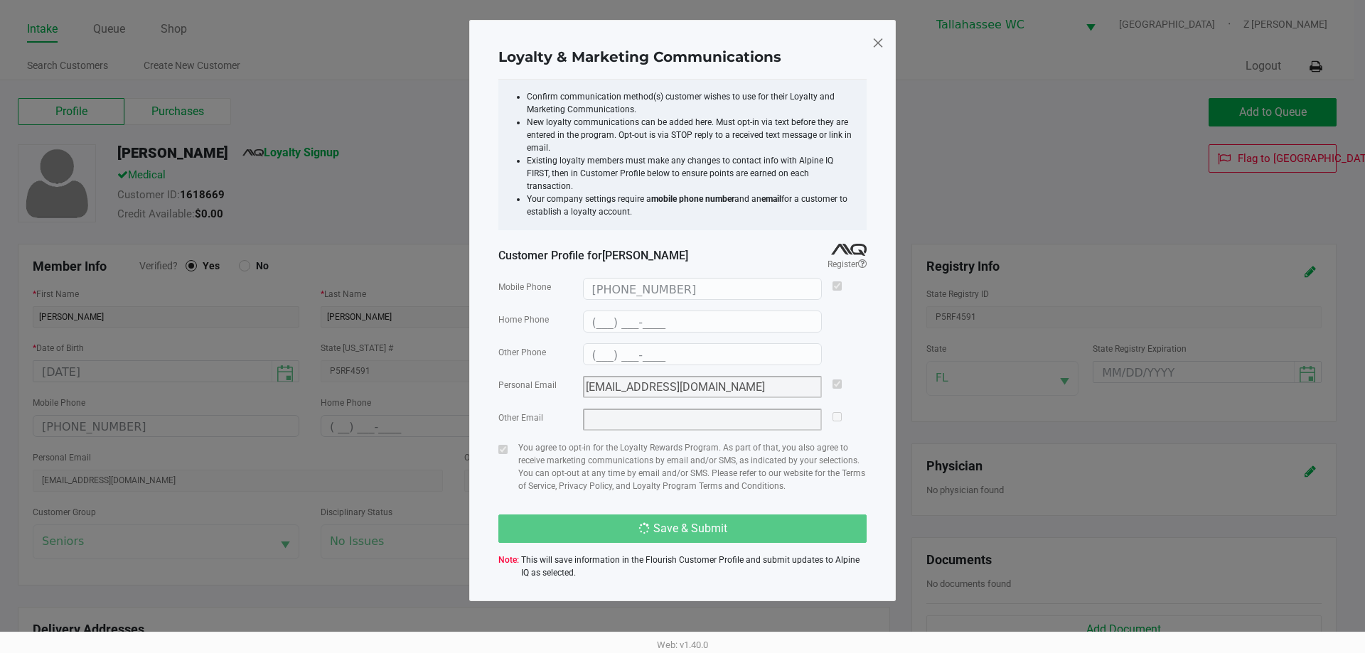
type input "(___) ___-____"
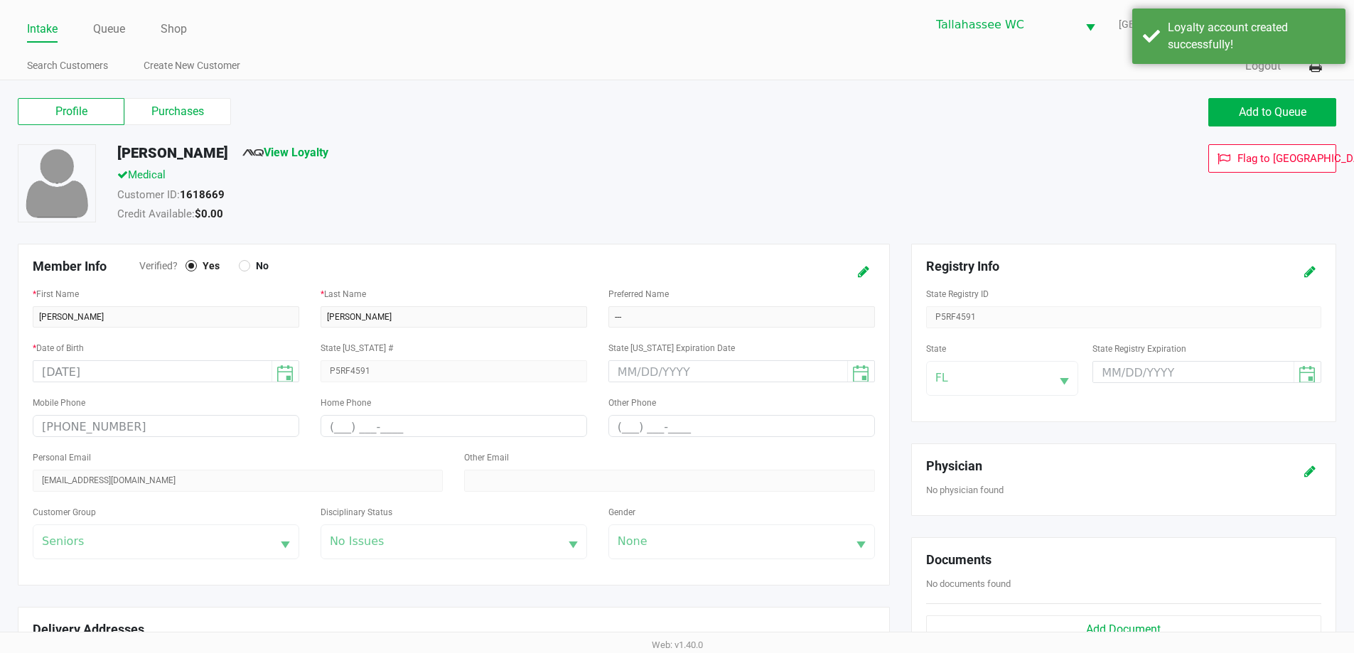
click at [39, 33] on link "Intake" at bounding box center [42, 29] width 31 height 20
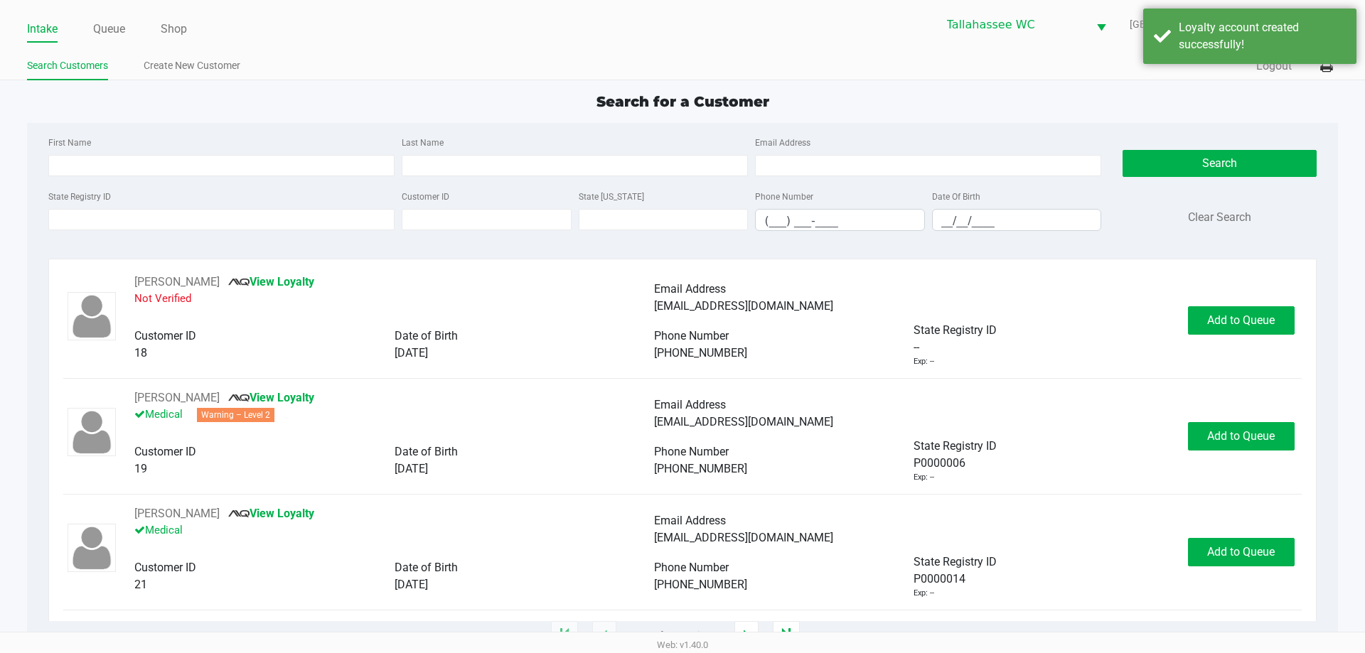
click at [390, 56] on ul "Search Customers Create New Customer" at bounding box center [354, 67] width 655 height 24
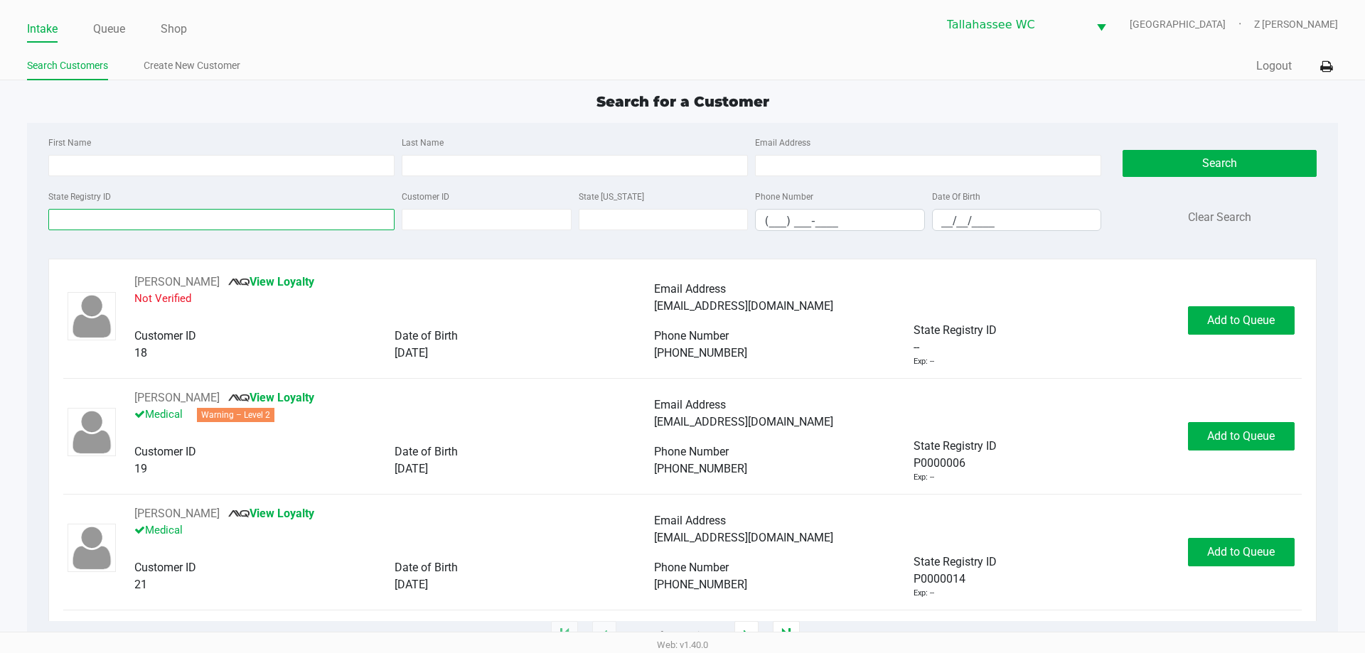
click at [222, 223] on input "State Registry ID" at bounding box center [221, 219] width 346 height 21
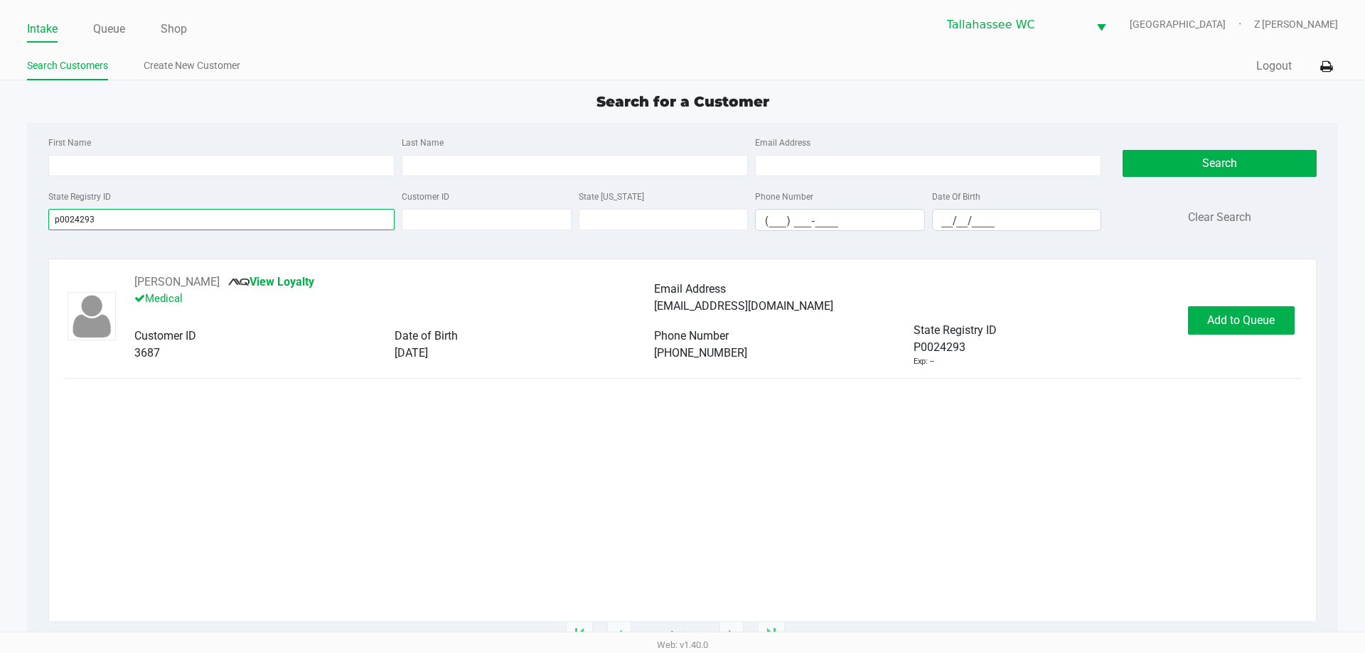
type input "p0024293"
click at [1243, 323] on span "Add to Queue" at bounding box center [1241, 321] width 68 height 14
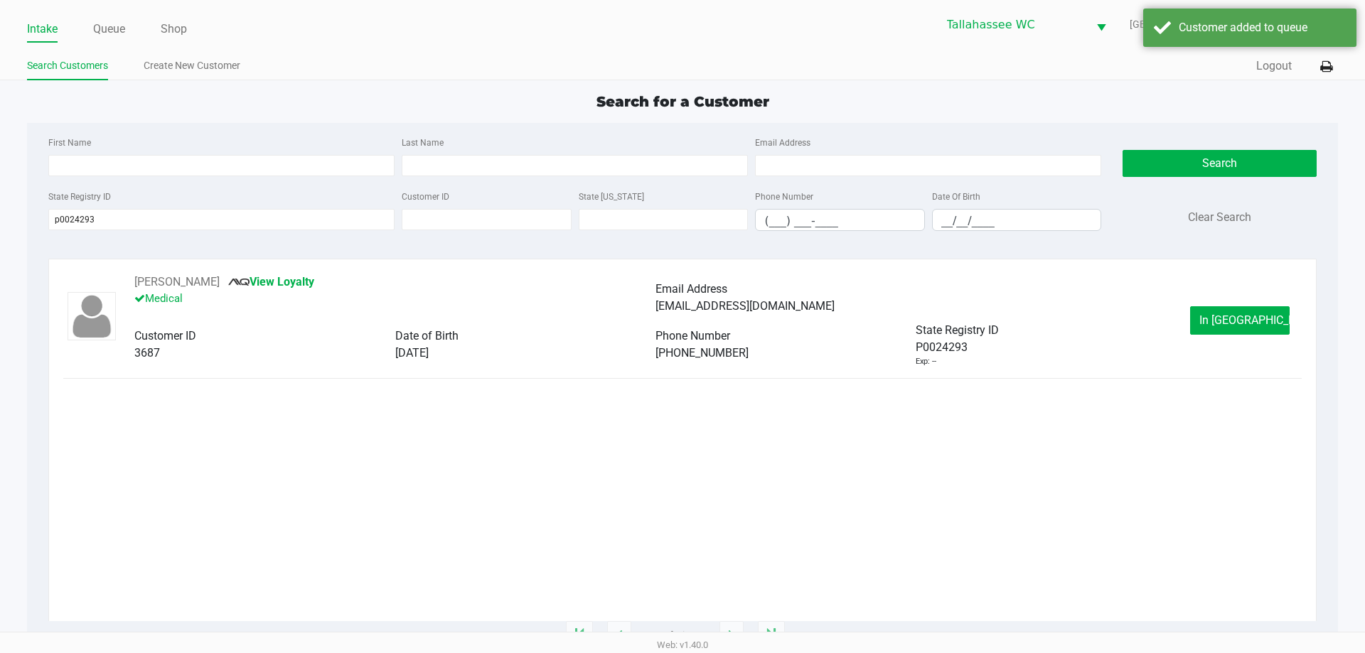
click at [1243, 323] on span "In [GEOGRAPHIC_DATA]" at bounding box center [1258, 321] width 119 height 14
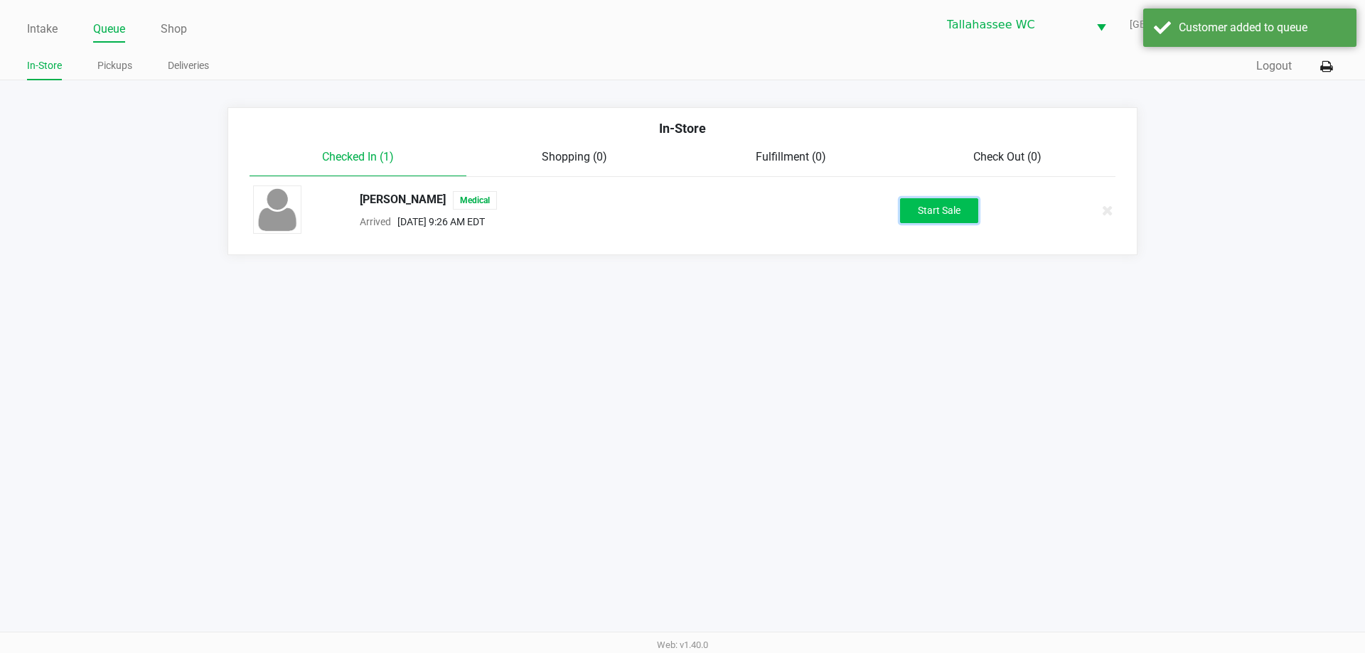
click at [970, 214] on button "Start Sale" at bounding box center [939, 210] width 78 height 25
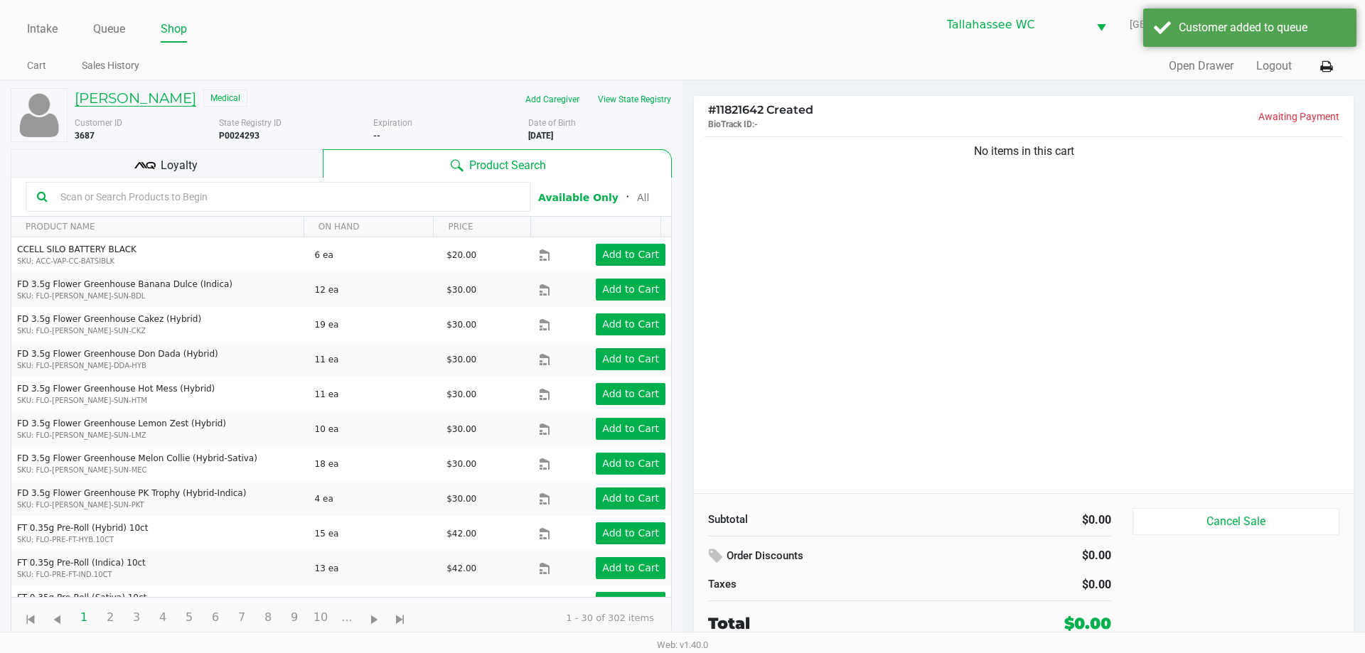
click at [112, 92] on h5 "[PERSON_NAME]" at bounding box center [136, 98] width 122 height 17
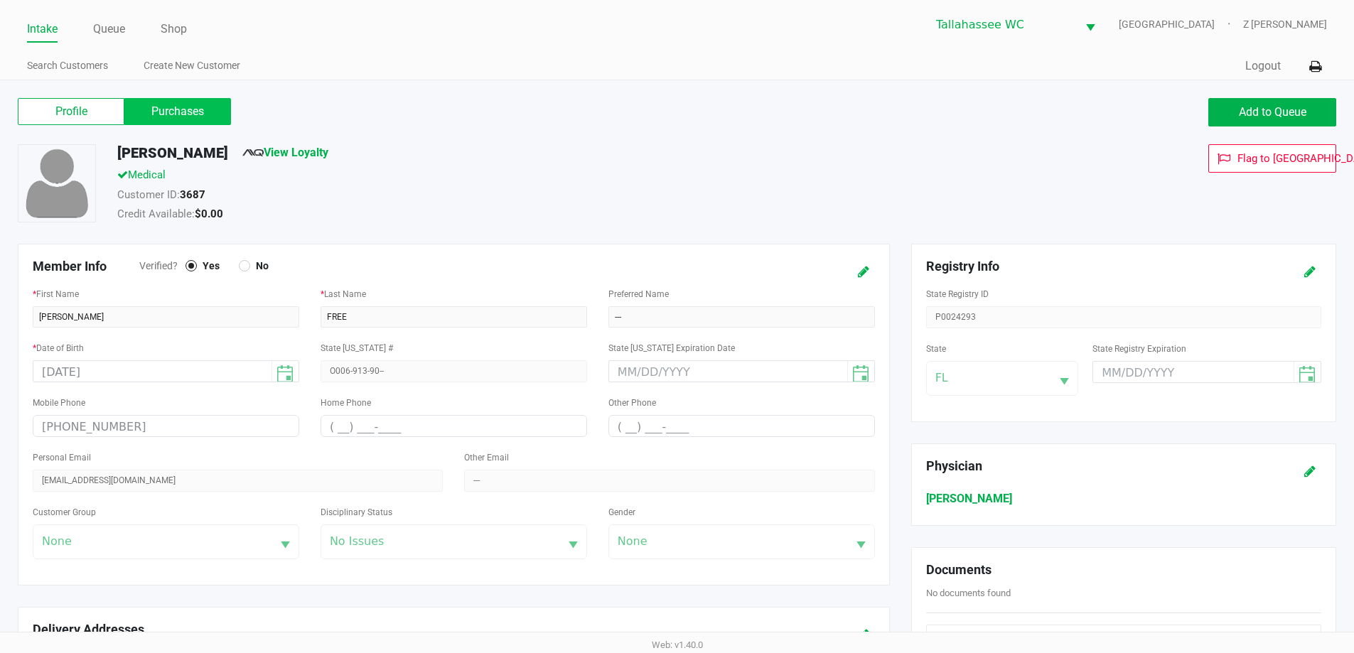
click at [210, 107] on label "Purchases" at bounding box center [177, 111] width 107 height 27
click at [0, 0] on 1 "Purchases" at bounding box center [0, 0] width 0 height 0
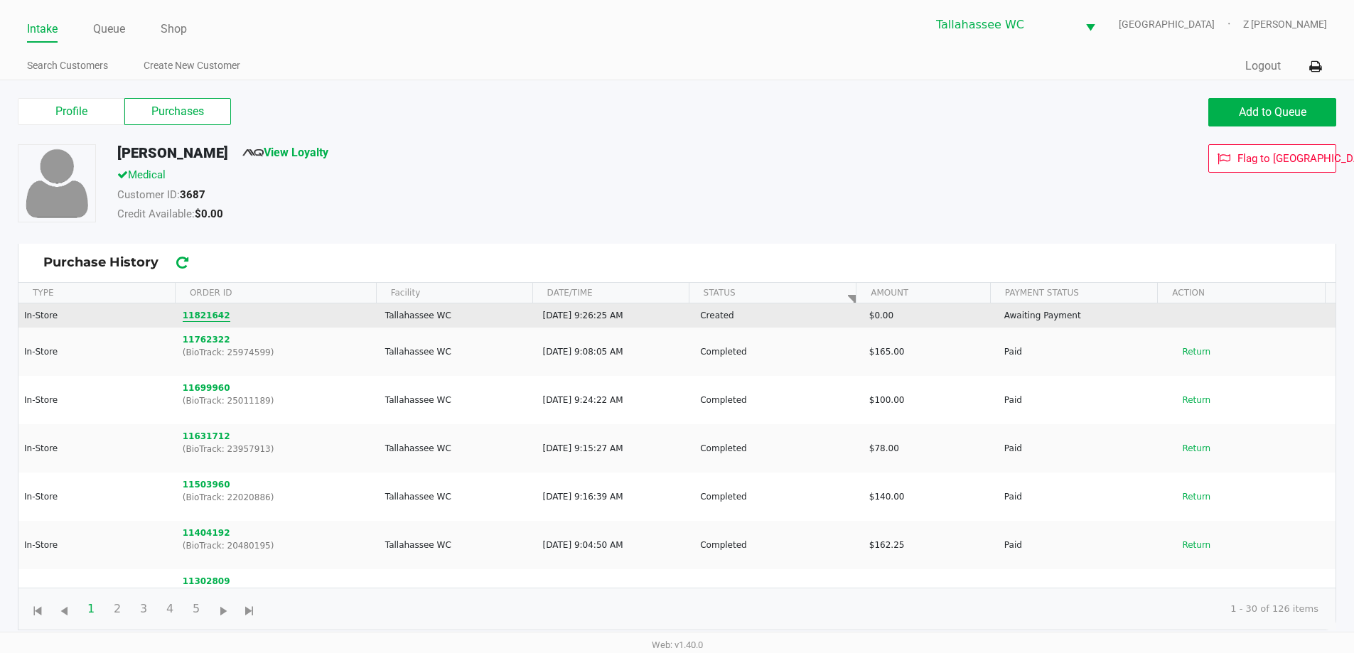
click at [200, 321] on button "11821642" at bounding box center [207, 315] width 48 height 13
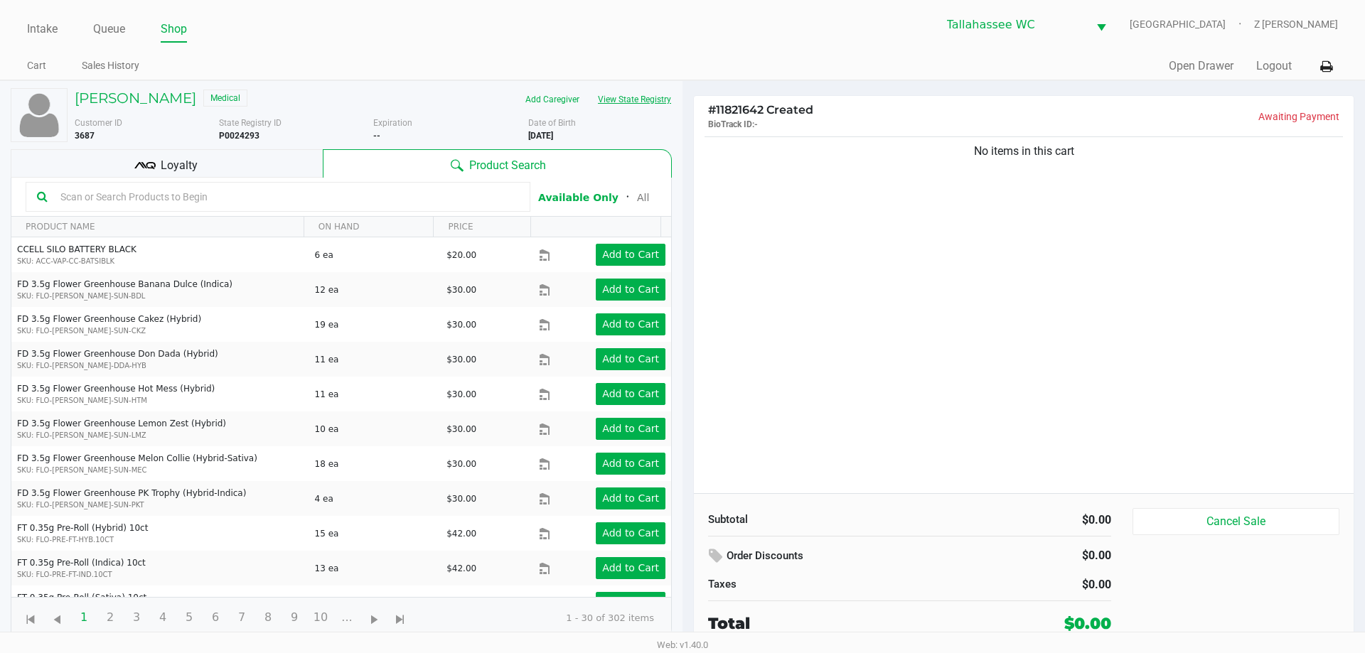
click at [655, 100] on button "View State Registry" at bounding box center [630, 99] width 83 height 23
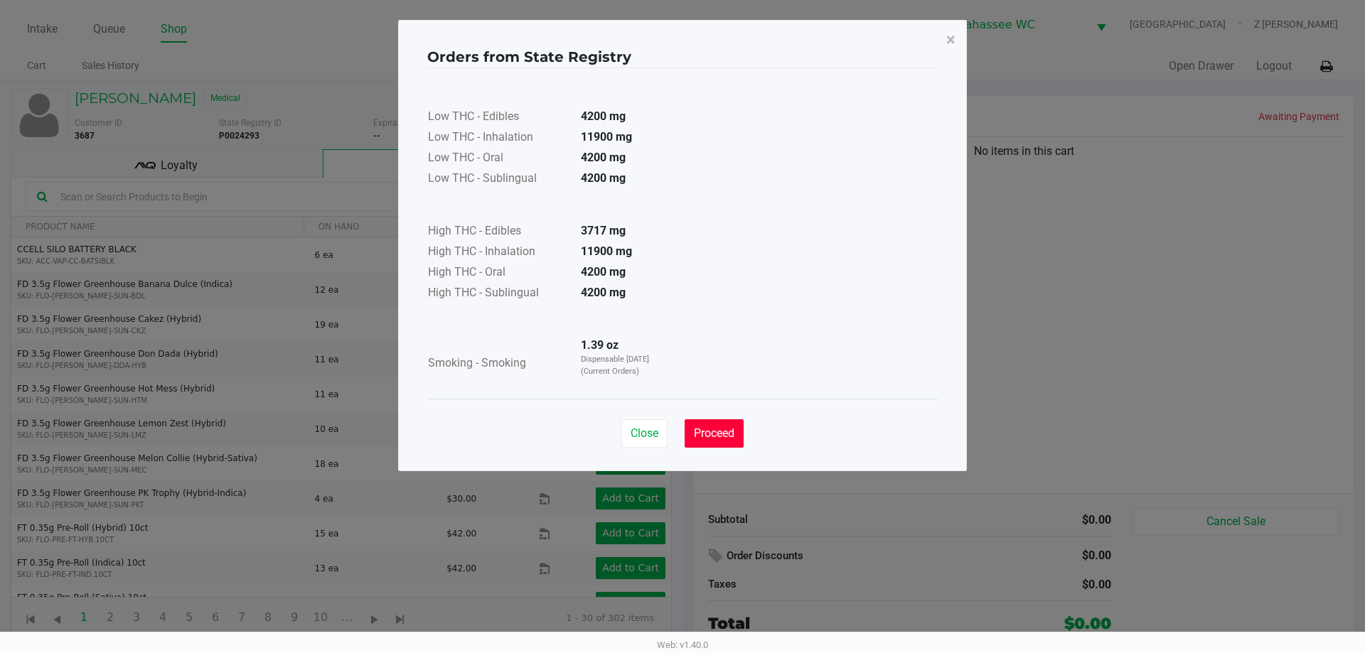
click at [725, 437] on span "Proceed" at bounding box center [714, 434] width 41 height 14
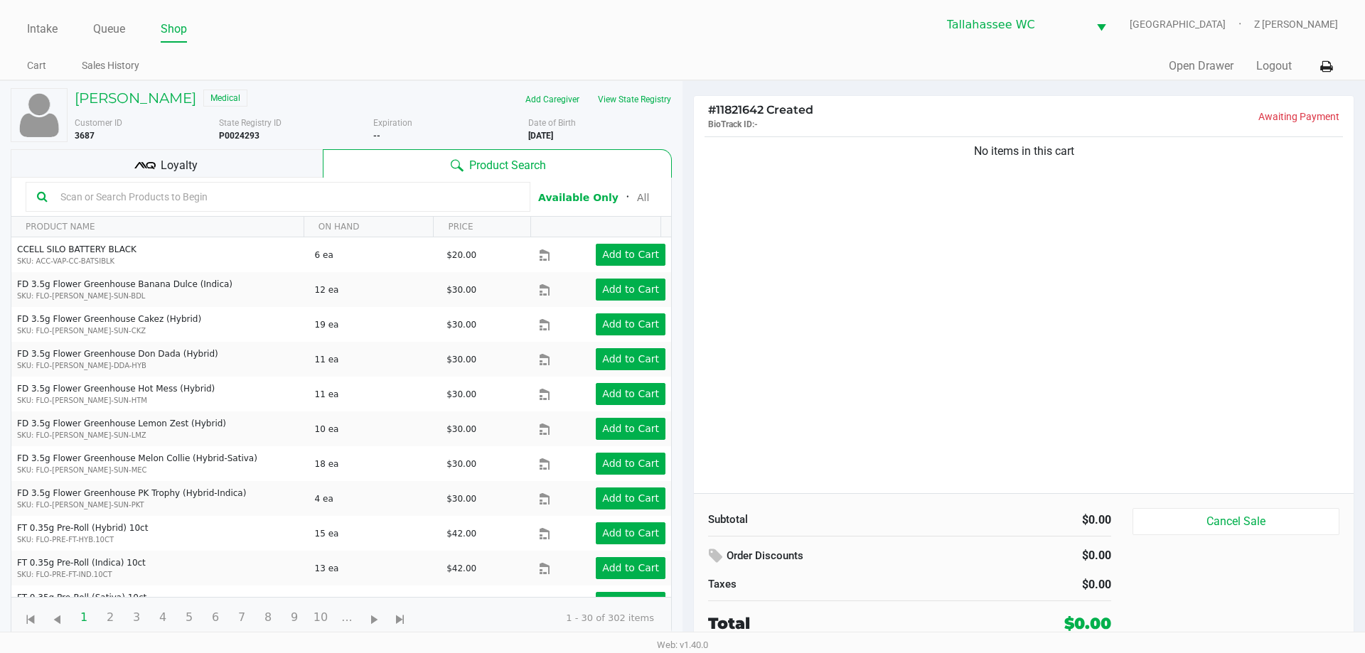
click at [894, 340] on div "Low THC - Edibles 4200 mg Low THC - Inhalation 11900 mg Low THC - Oral 4200 mg …" at bounding box center [682, 198] width 510 height 316
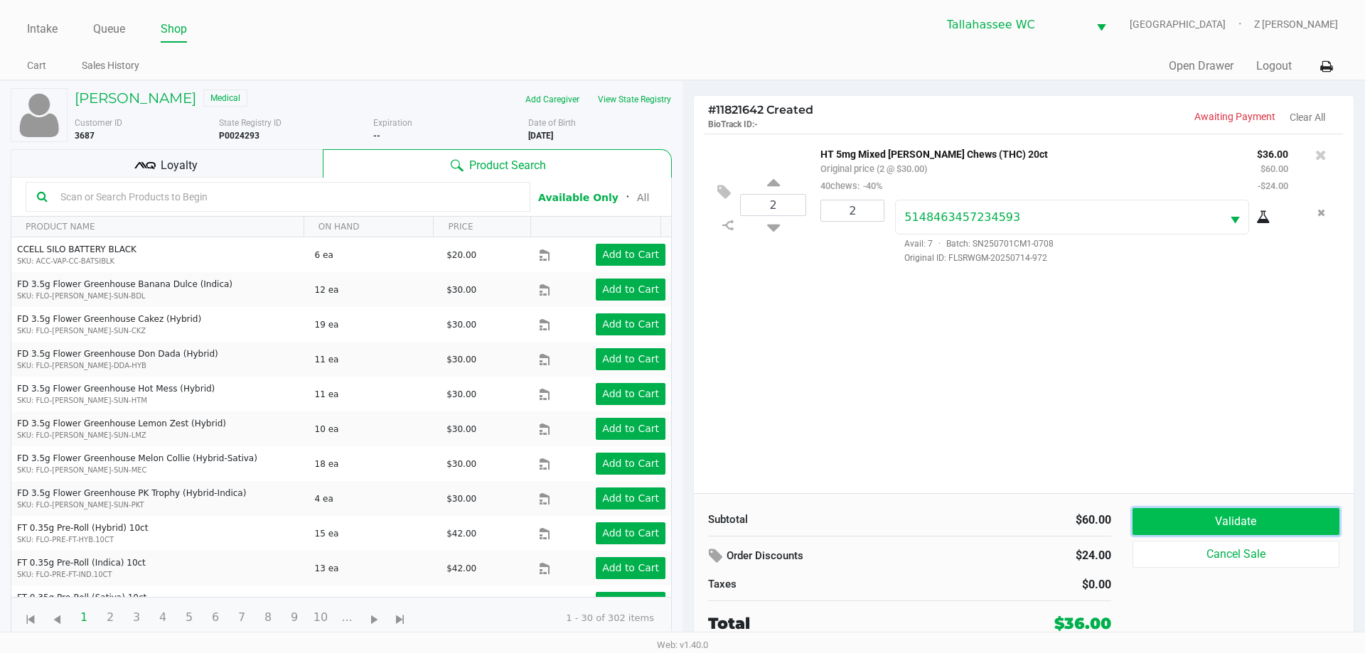
click at [1305, 516] on button "Validate" at bounding box center [1236, 521] width 207 height 27
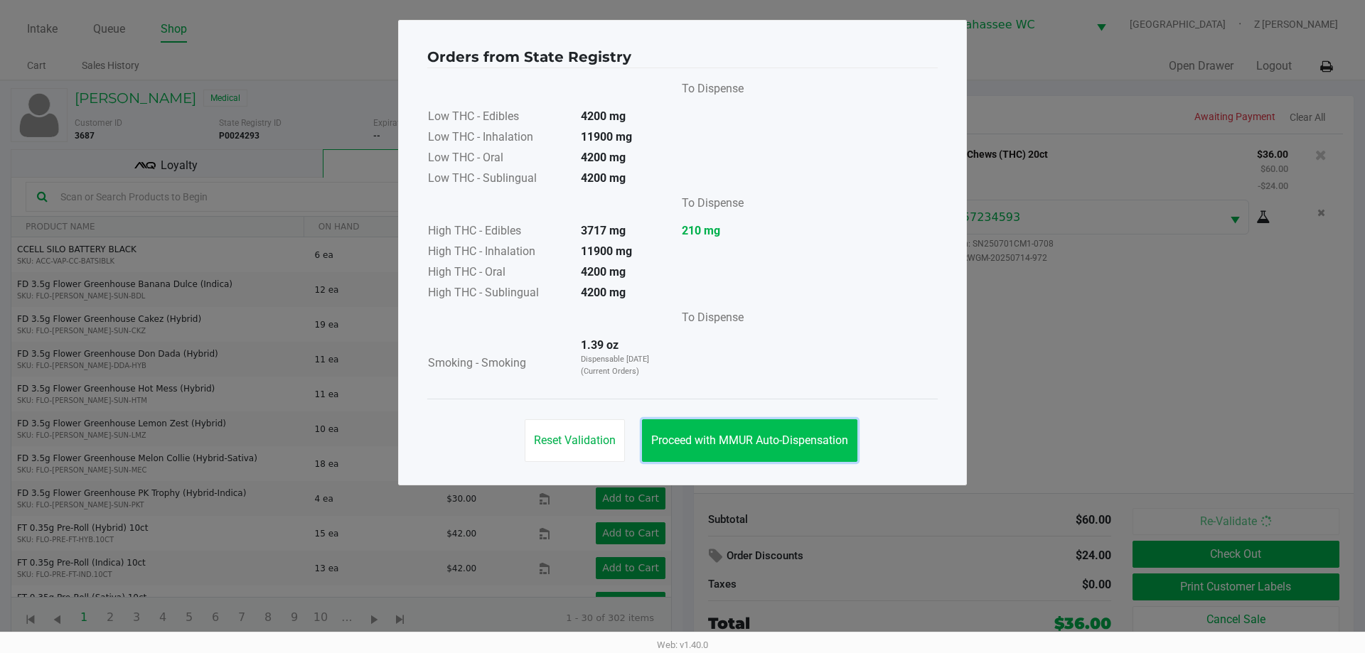
click at [739, 447] on button "Proceed with MMUR Auto-Dispensation" at bounding box center [749, 440] width 215 height 43
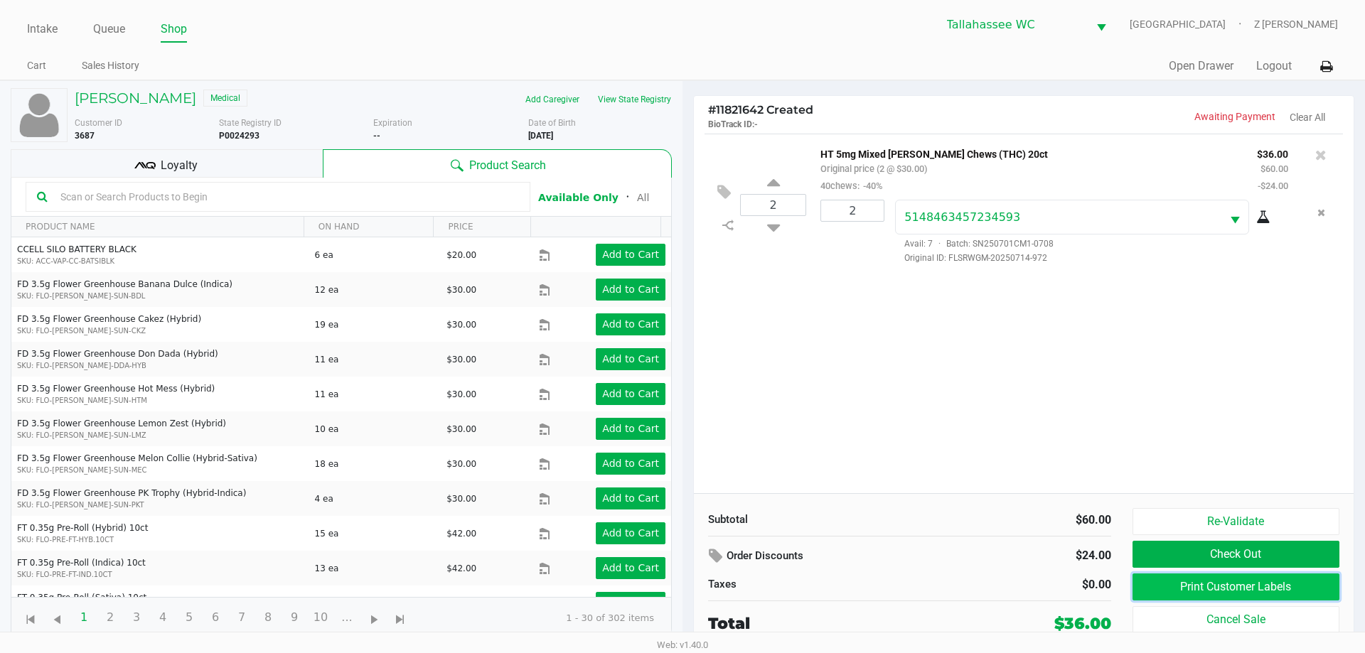
click at [1217, 580] on button "Print Customer Labels" at bounding box center [1236, 587] width 207 height 27
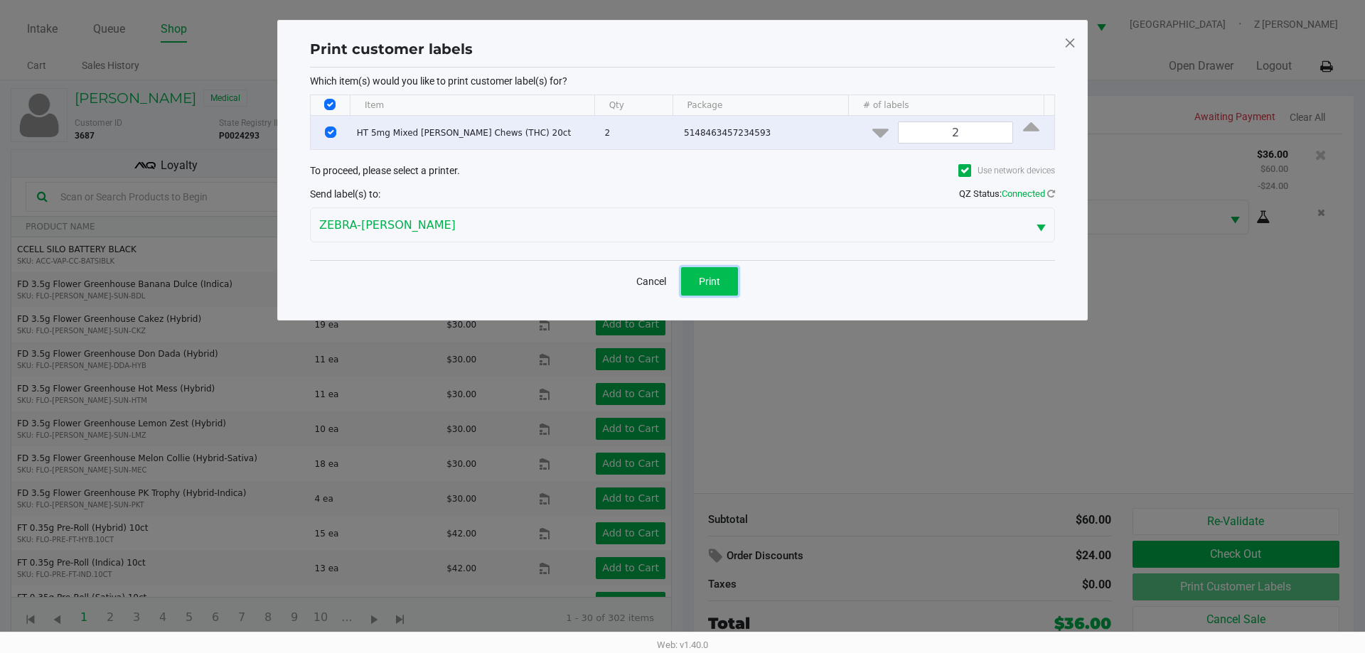
click at [707, 294] on button "Print" at bounding box center [709, 281] width 57 height 28
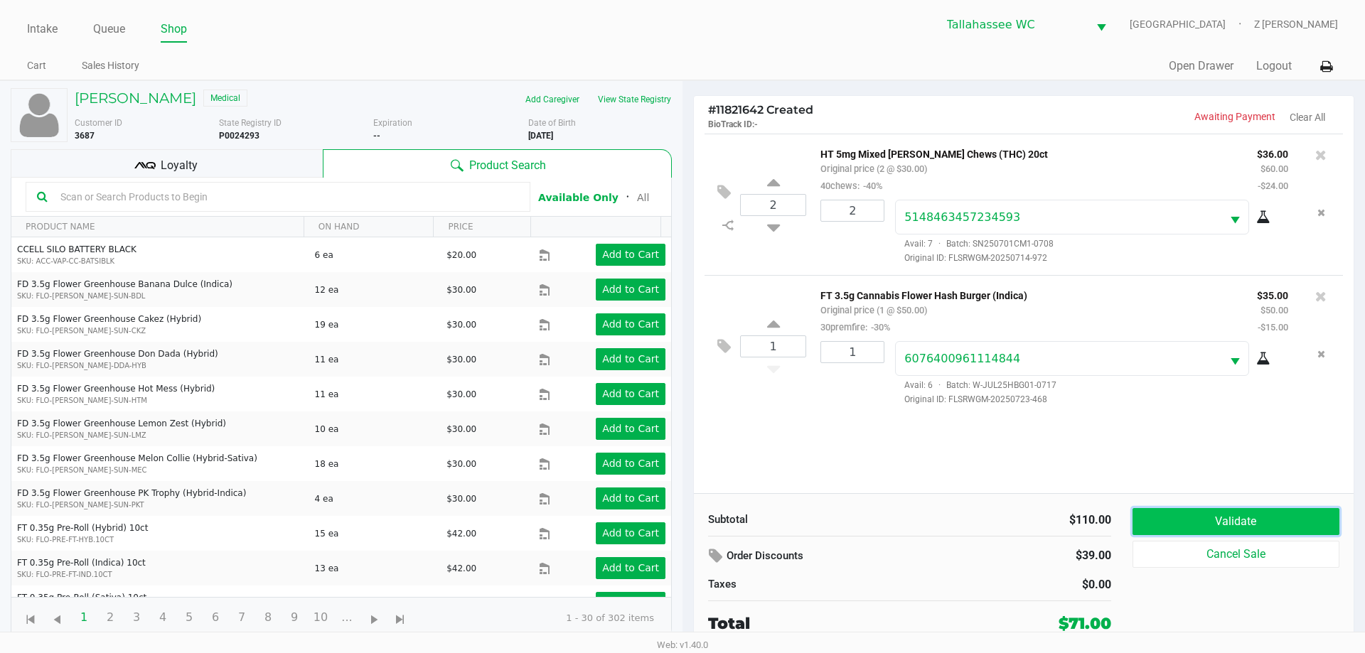
click at [1306, 522] on button "Validate" at bounding box center [1236, 521] width 207 height 27
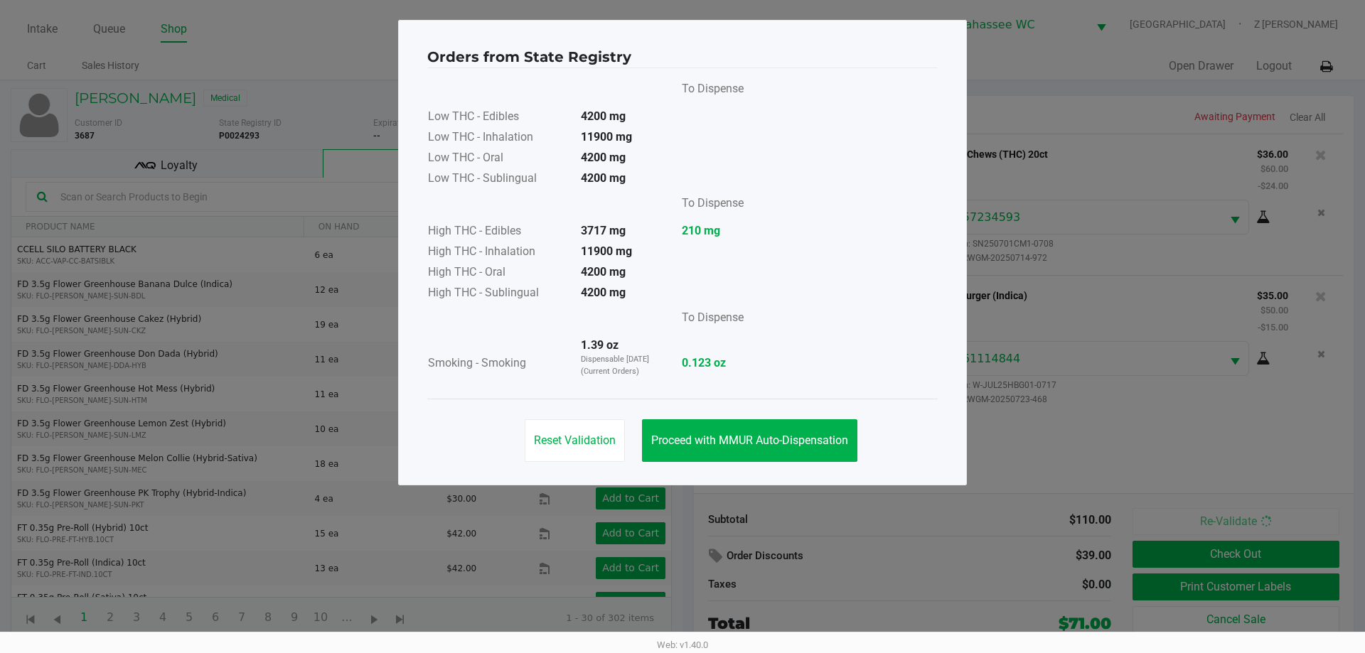
drag, startPoint x: 751, startPoint y: 416, endPoint x: 741, endPoint y: 438, distance: 24.5
click at [751, 418] on div "Reset Validation Proceed with MMUR Auto-Dispensation" at bounding box center [682, 435] width 510 height 72
drag, startPoint x: 741, startPoint y: 438, endPoint x: 463, endPoint y: 241, distance: 340.7
click at [740, 439] on span "Proceed with MMUR Auto-Dispensation" at bounding box center [749, 441] width 197 height 14
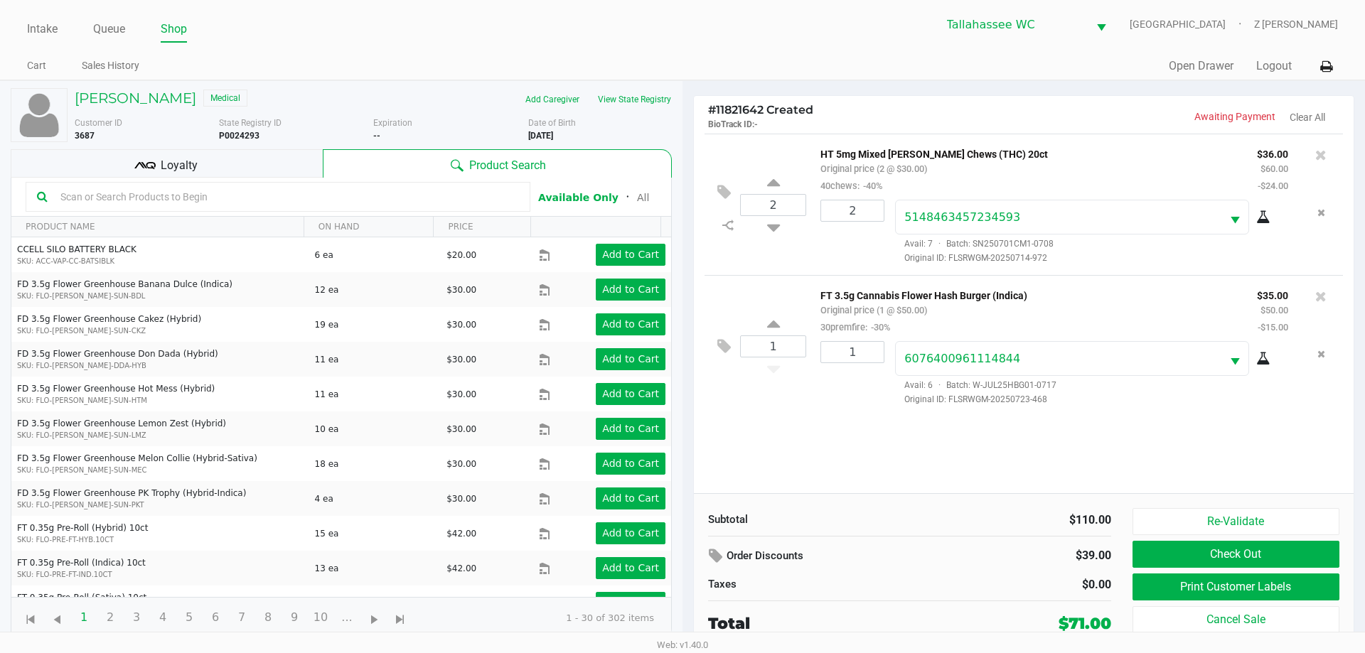
click at [293, 160] on div "Loyalty" at bounding box center [167, 163] width 312 height 28
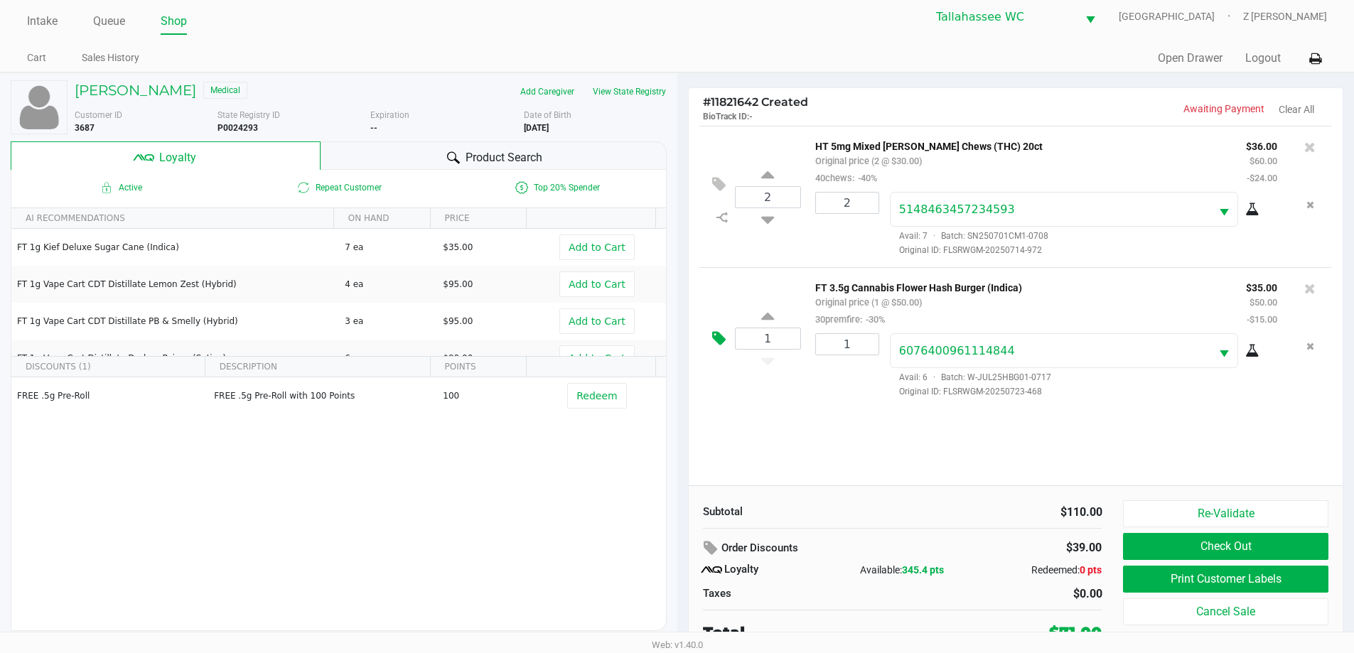
scroll to position [14, 0]
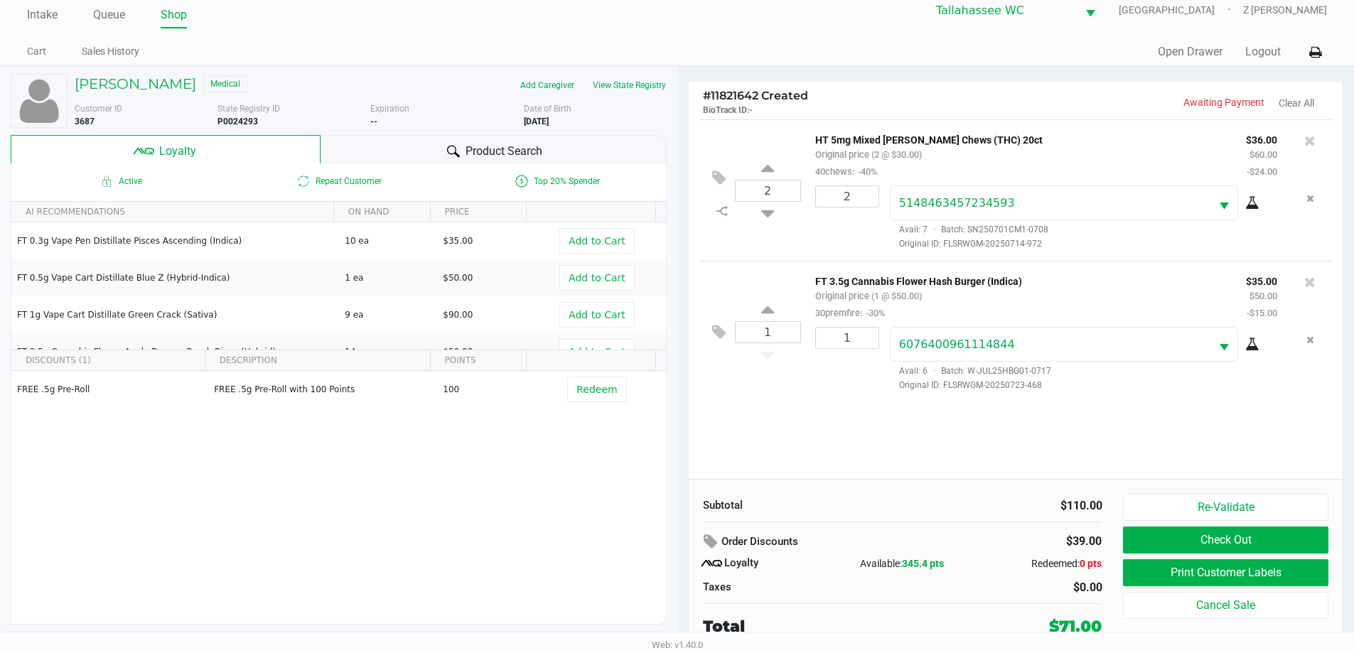
click at [1251, 555] on div "Re-Validate Check Out Print Customer Labels Cancel Sale" at bounding box center [1230, 566] width 215 height 144
click at [1241, 573] on button "Print Customer Labels" at bounding box center [1225, 572] width 205 height 27
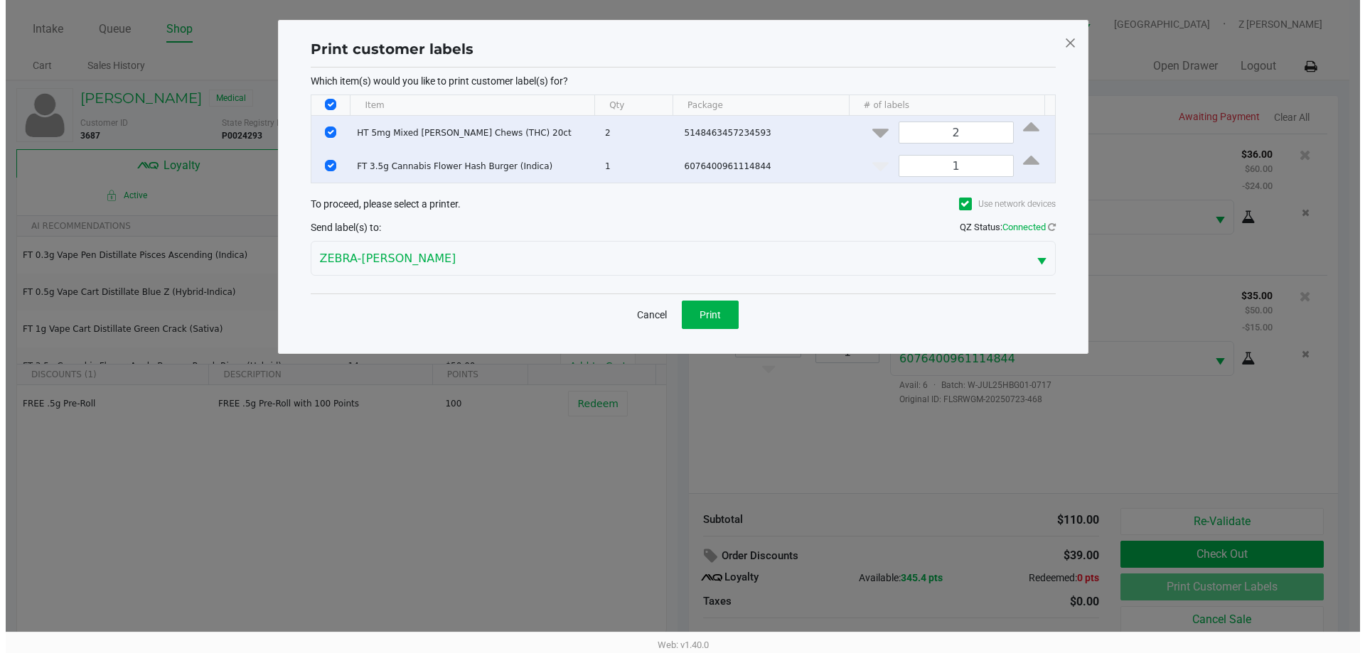
scroll to position [0, 0]
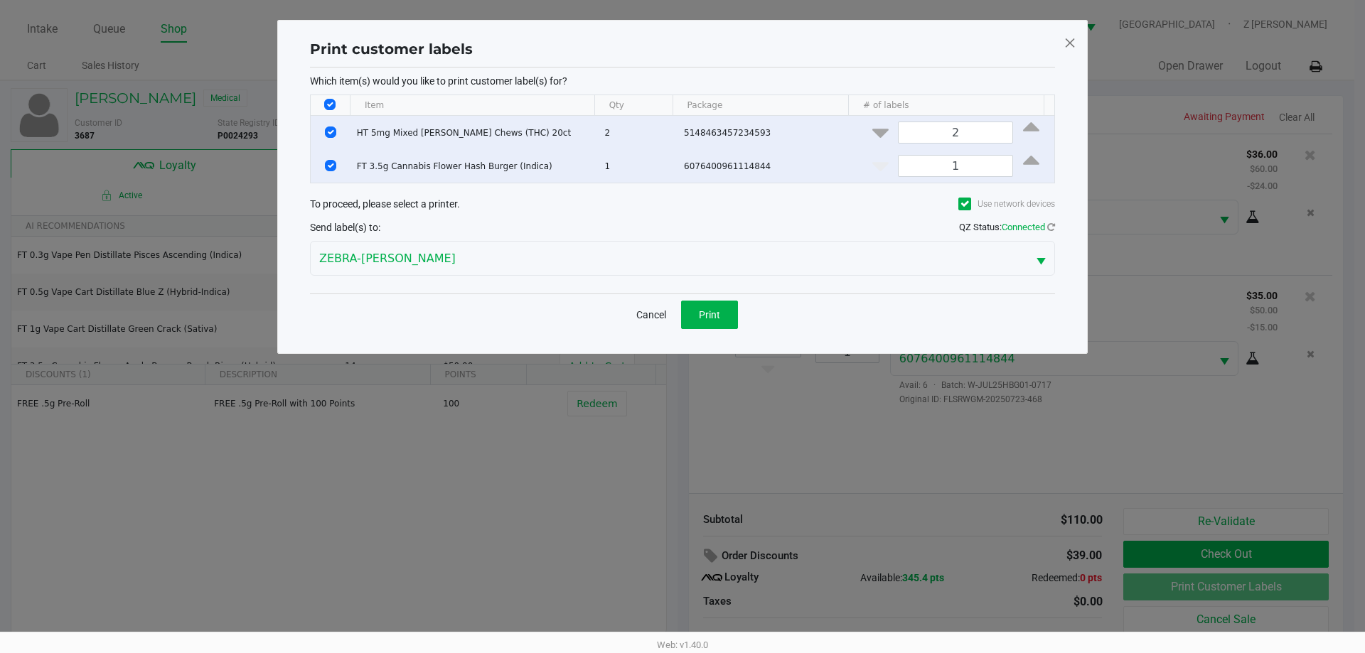
click at [1073, 36] on span at bounding box center [1070, 42] width 13 height 23
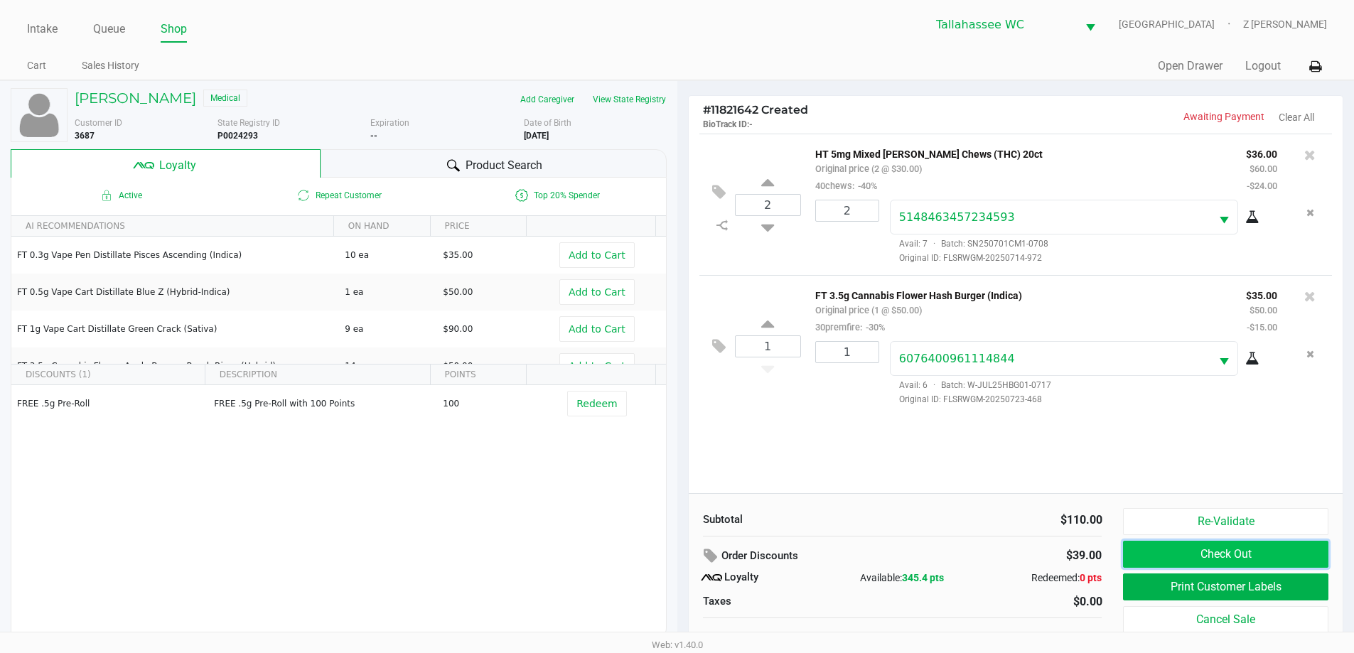
click at [1251, 562] on button "Check Out" at bounding box center [1225, 554] width 205 height 27
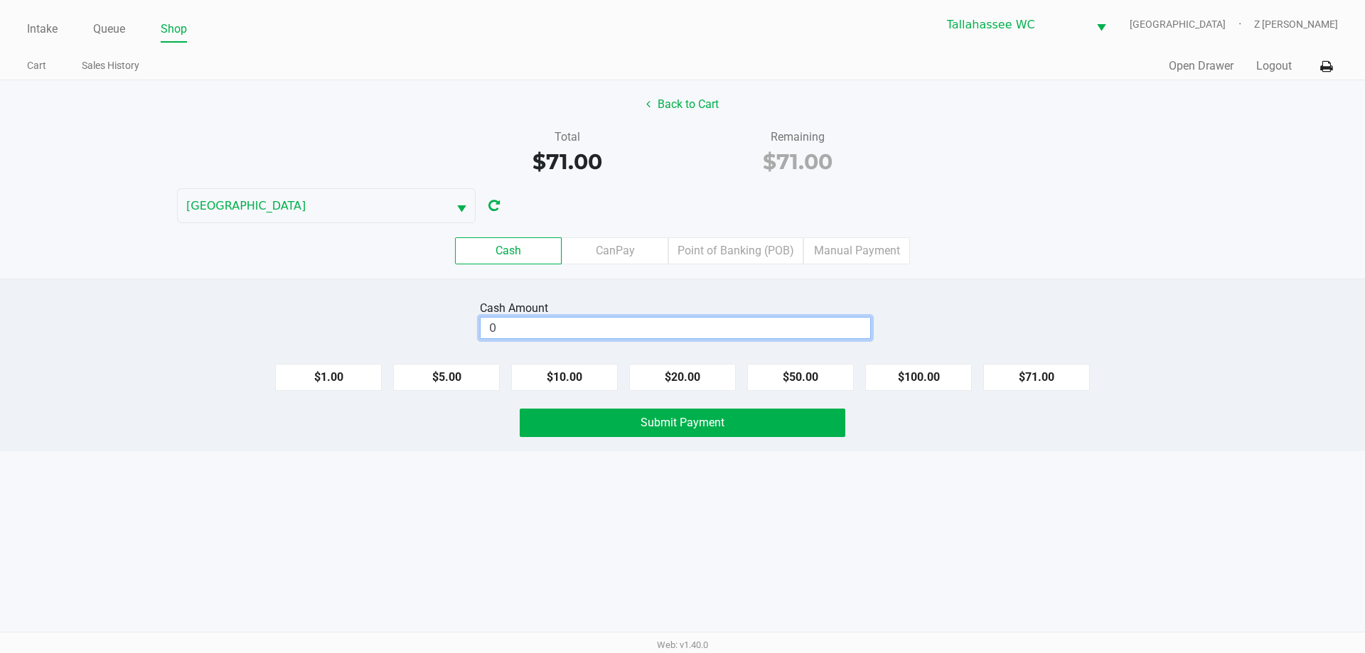
click at [585, 328] on input "0" at bounding box center [676, 328] width 390 height 21
type input "$80.00"
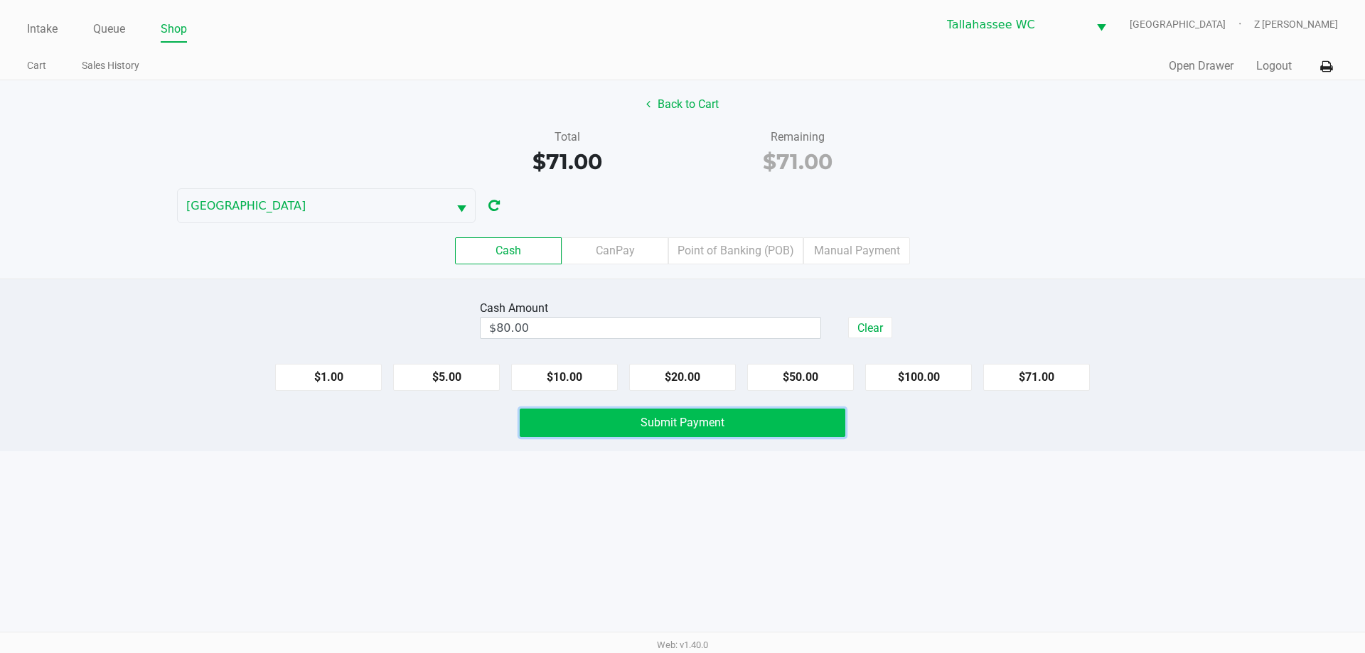
click at [728, 429] on button "Submit Payment" at bounding box center [683, 423] width 326 height 28
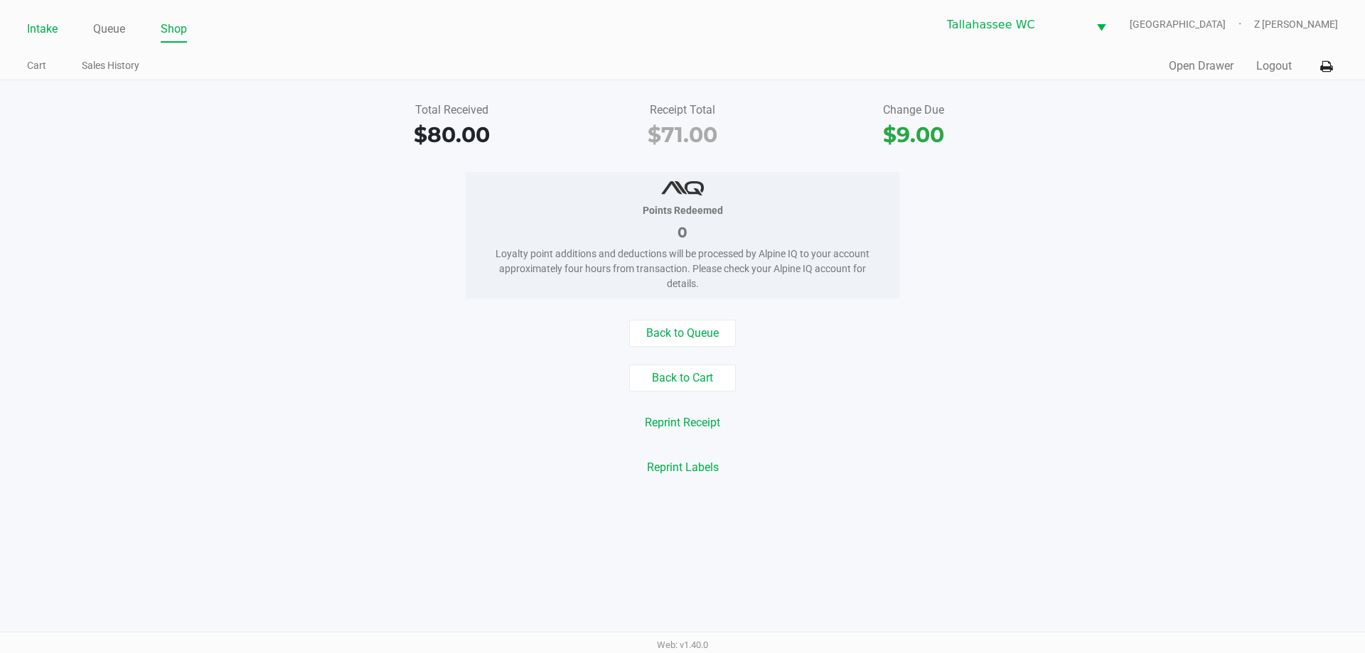
click at [41, 36] on link "Intake" at bounding box center [42, 29] width 31 height 20
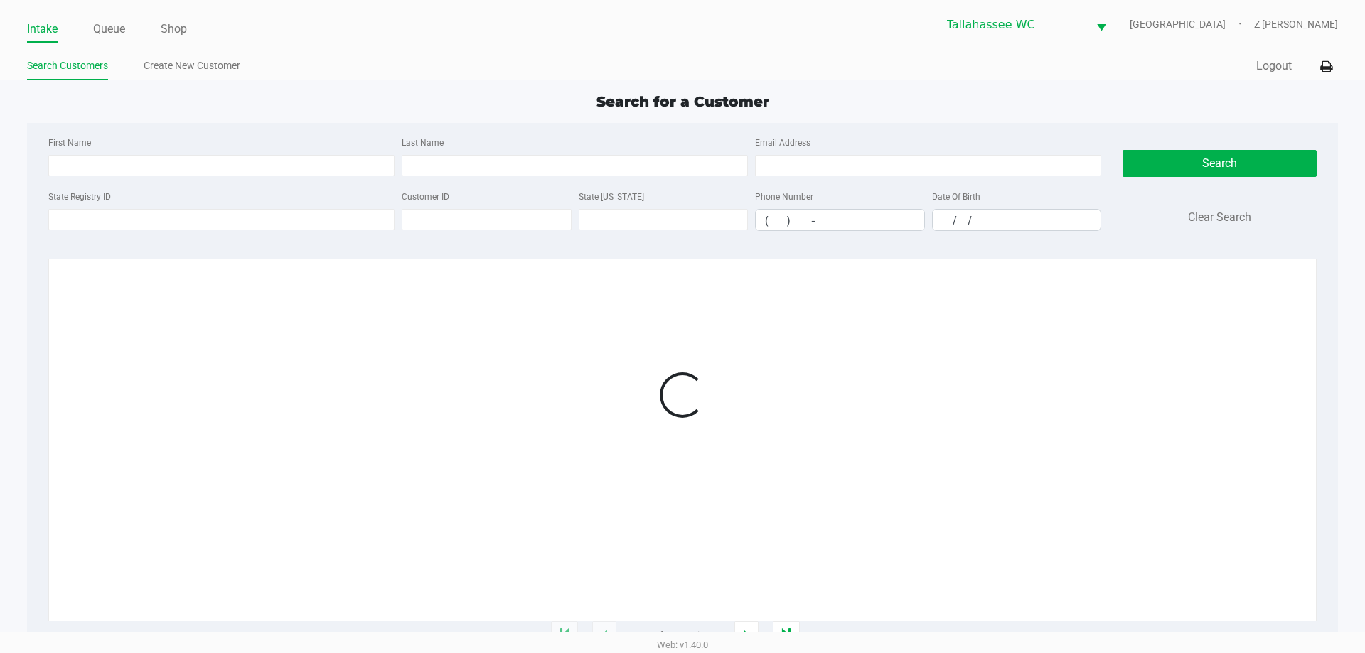
click at [0, 303] on app-all-customers "Search for a Customer First Name Last Name Email Address State Registry ID Cust…" at bounding box center [682, 363] width 1365 height 545
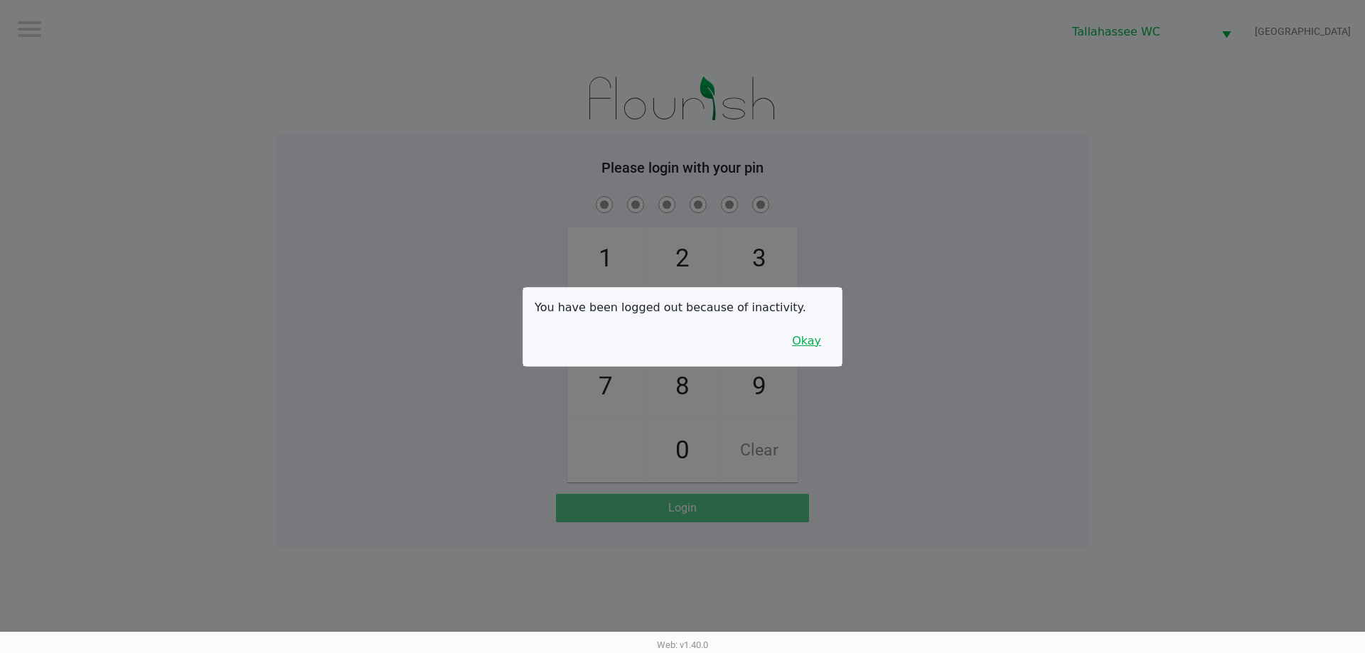
click at [814, 341] on button "Okay" at bounding box center [807, 341] width 48 height 27
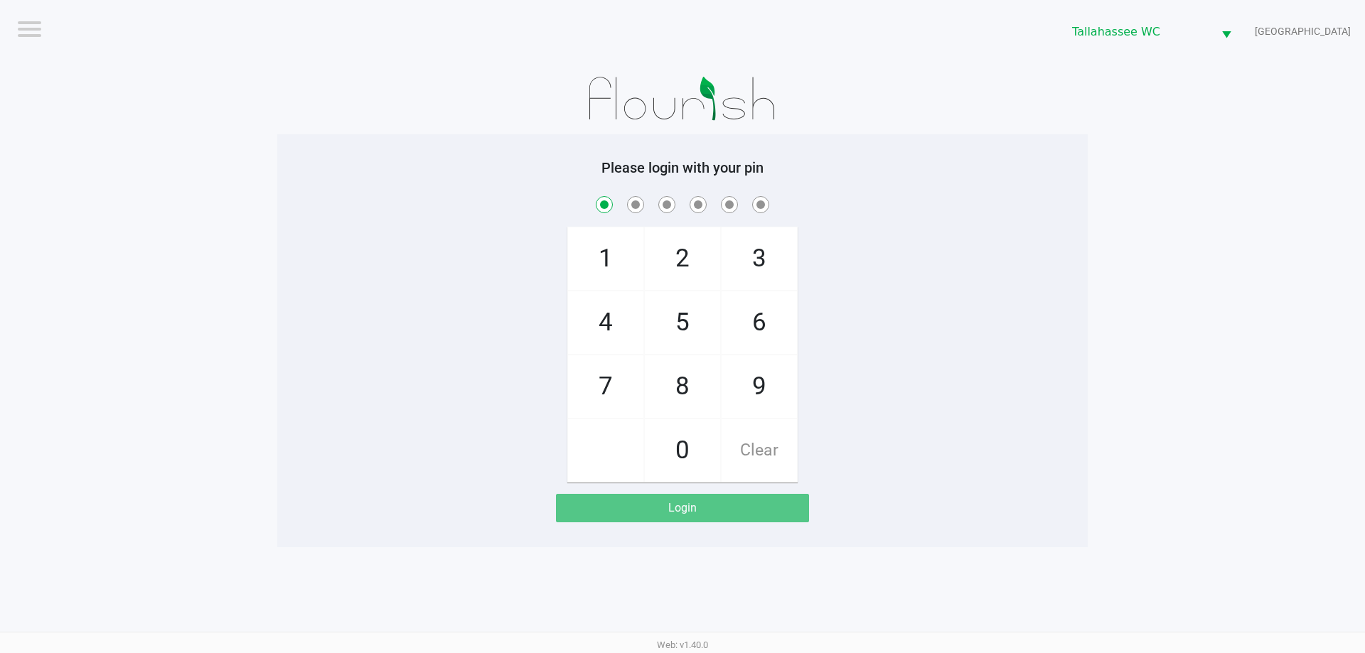
checkbox input "true"
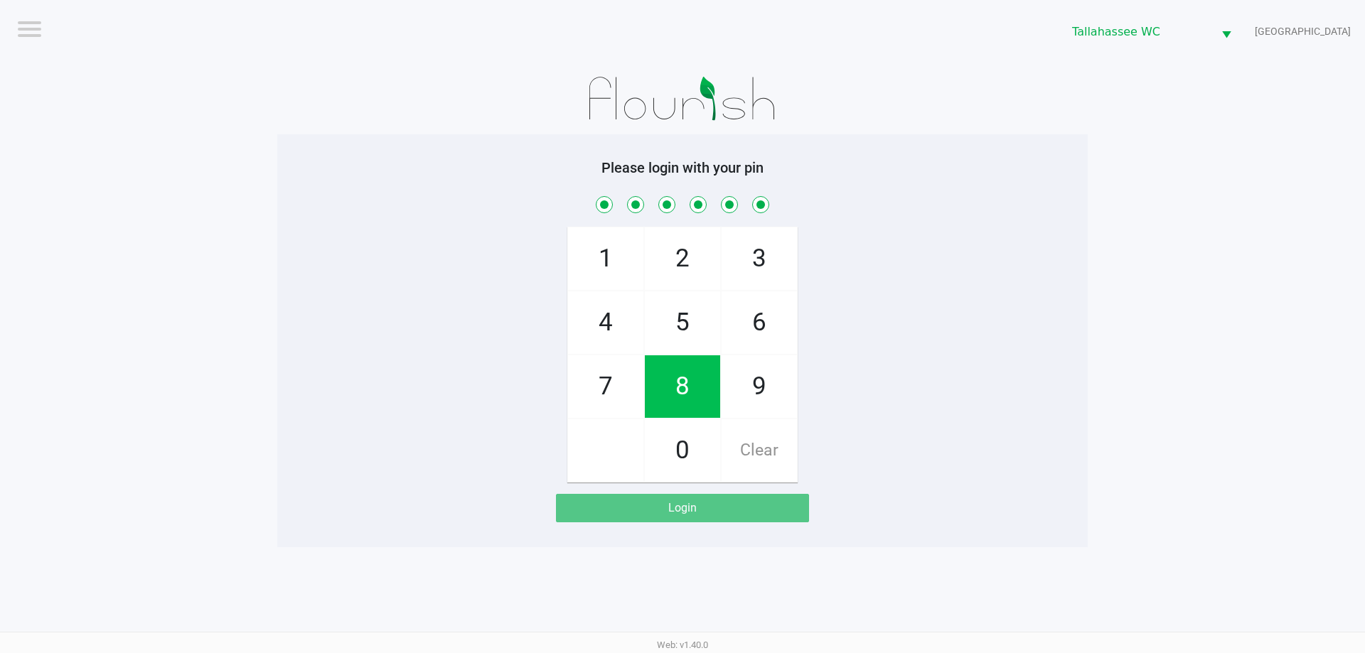
checkbox input "true"
